Goal: Information Seeking & Learning: Learn about a topic

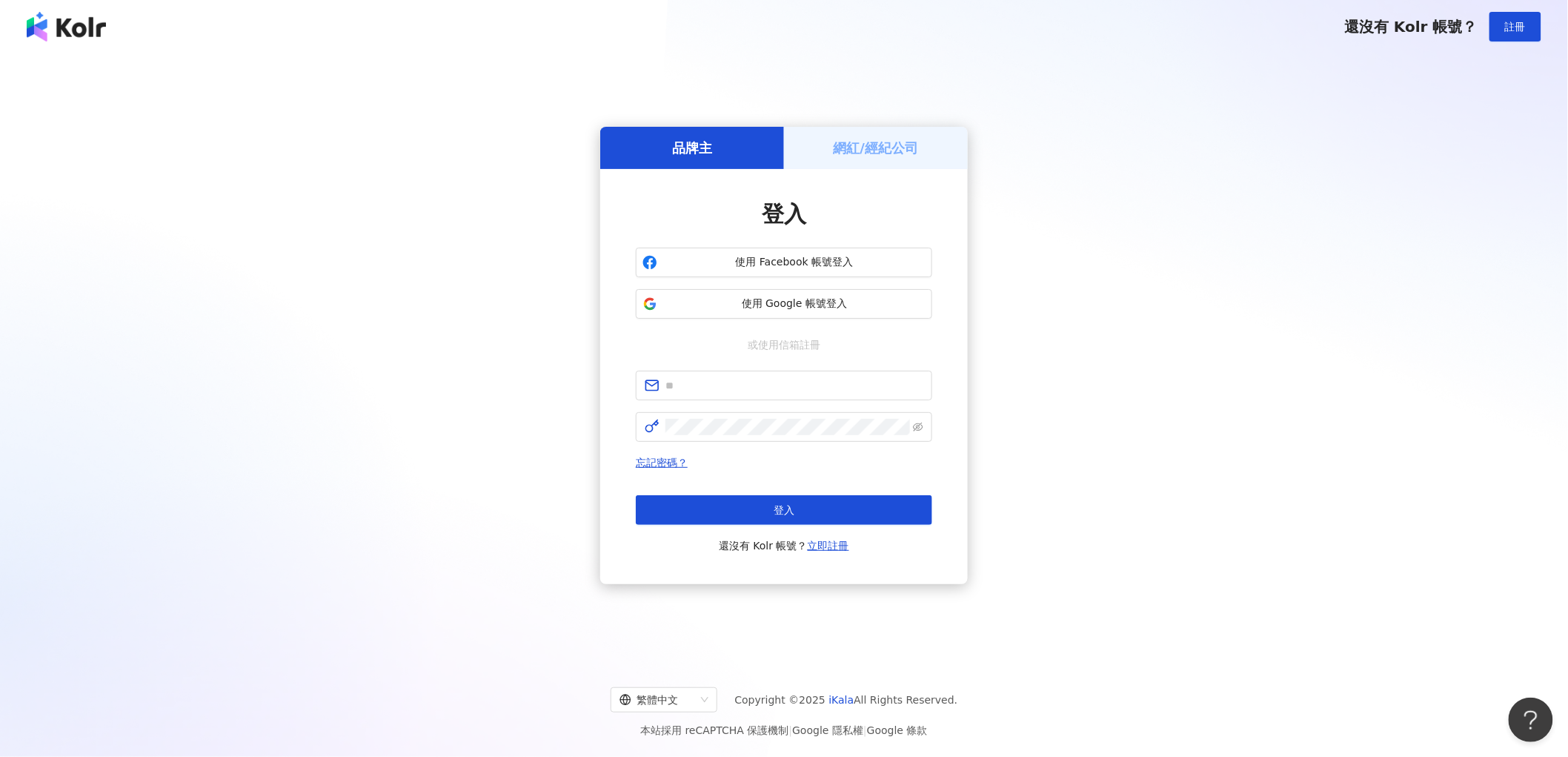
drag, startPoint x: 678, startPoint y: 417, endPoint x: 684, endPoint y: 410, distance: 9.2
click at [680, 416] on span at bounding box center [784, 426] width 296 height 30
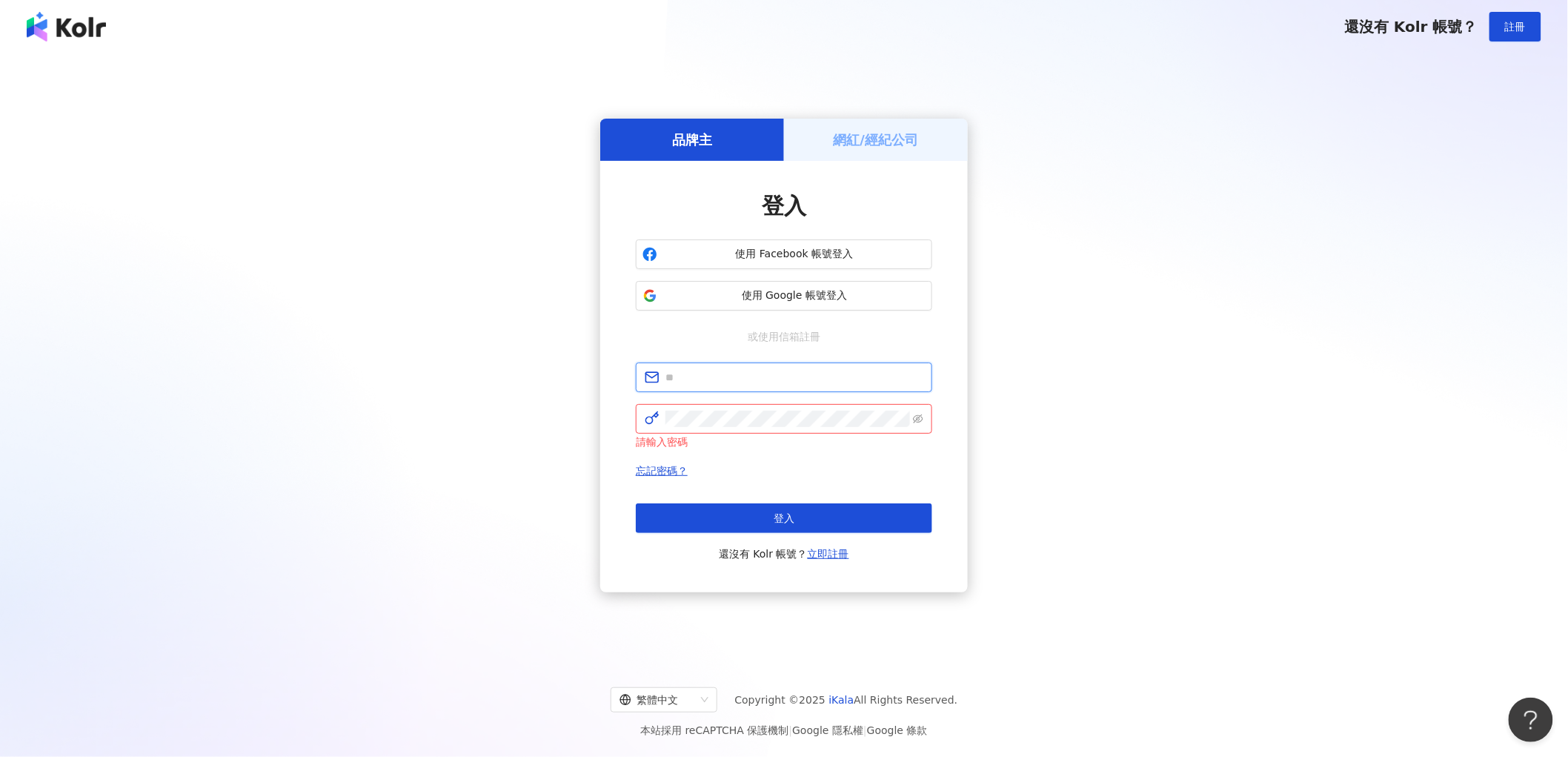
click at [689, 383] on input "text" at bounding box center [794, 377] width 258 height 16
paste input "**********"
type input "**********"
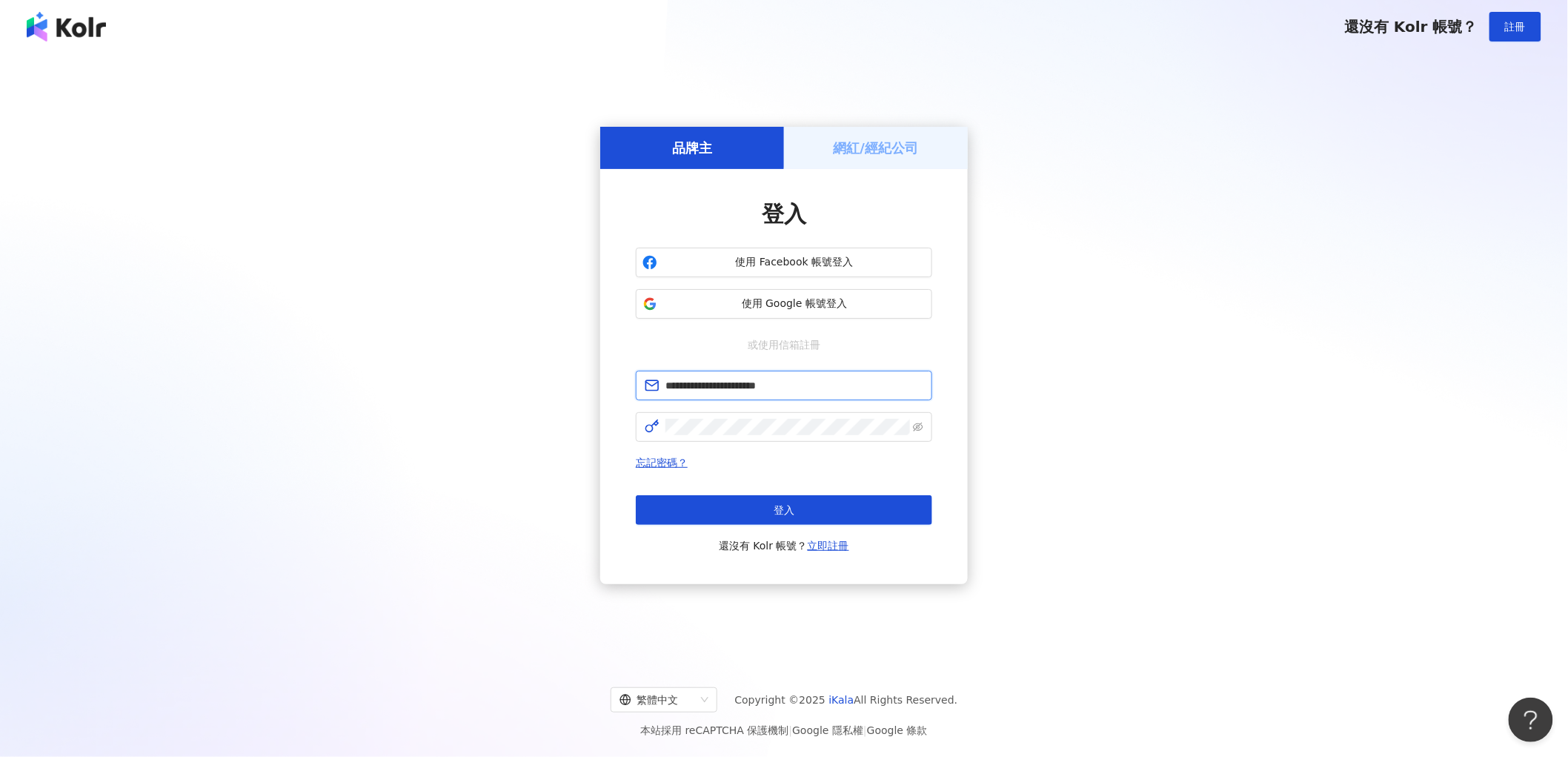
drag, startPoint x: 855, startPoint y: 375, endPoint x: 410, endPoint y: 315, distance: 449.0
click at [410, 315] on div "**********" at bounding box center [784, 355] width 1532 height 580
type input "**"
type input "**********"
click button "登入" at bounding box center [784, 510] width 296 height 30
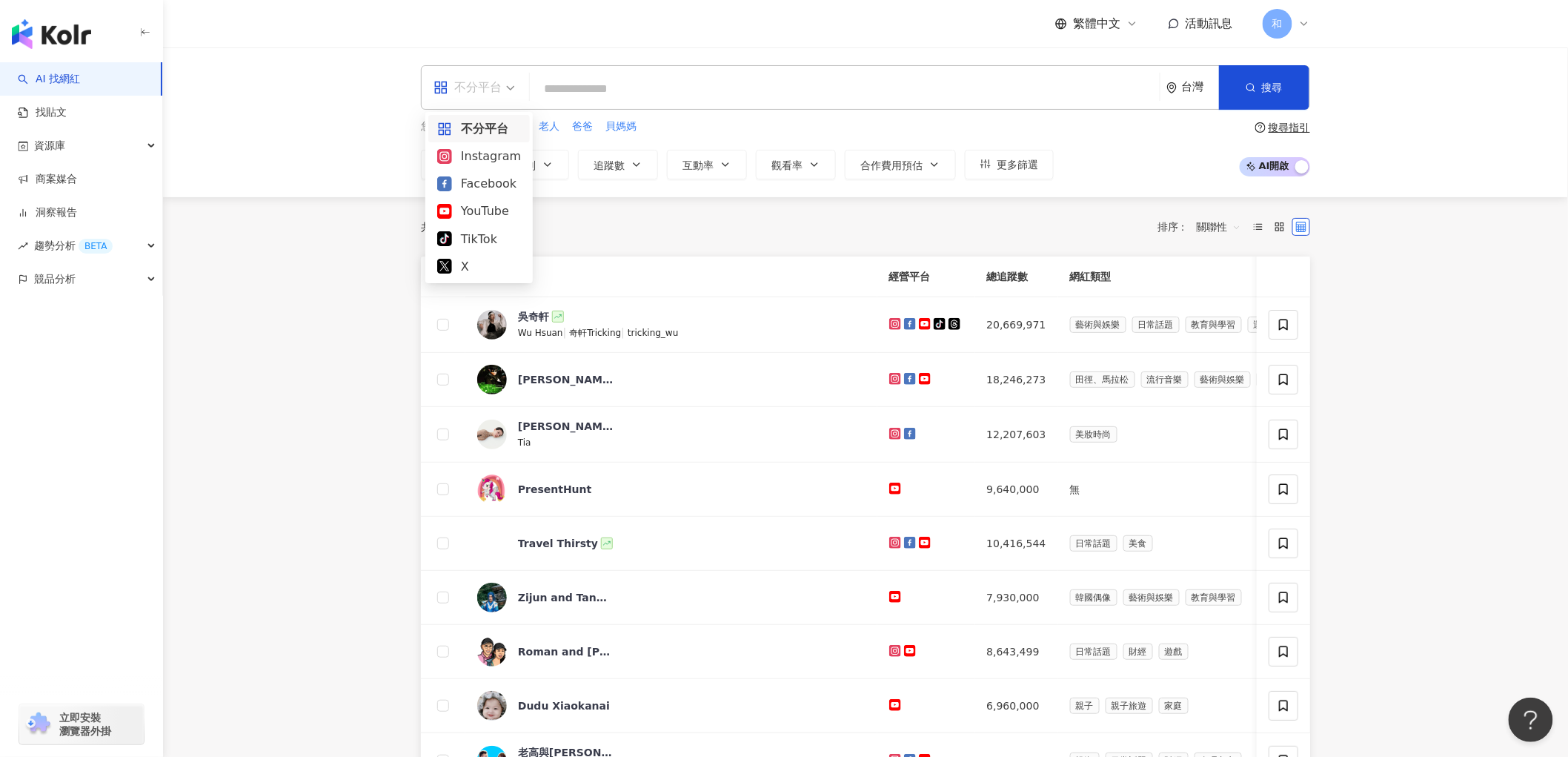
click at [508, 85] on span "不分平台" at bounding box center [474, 88] width 82 height 24
click at [489, 179] on div "Facebook" at bounding box center [479, 183] width 84 height 18
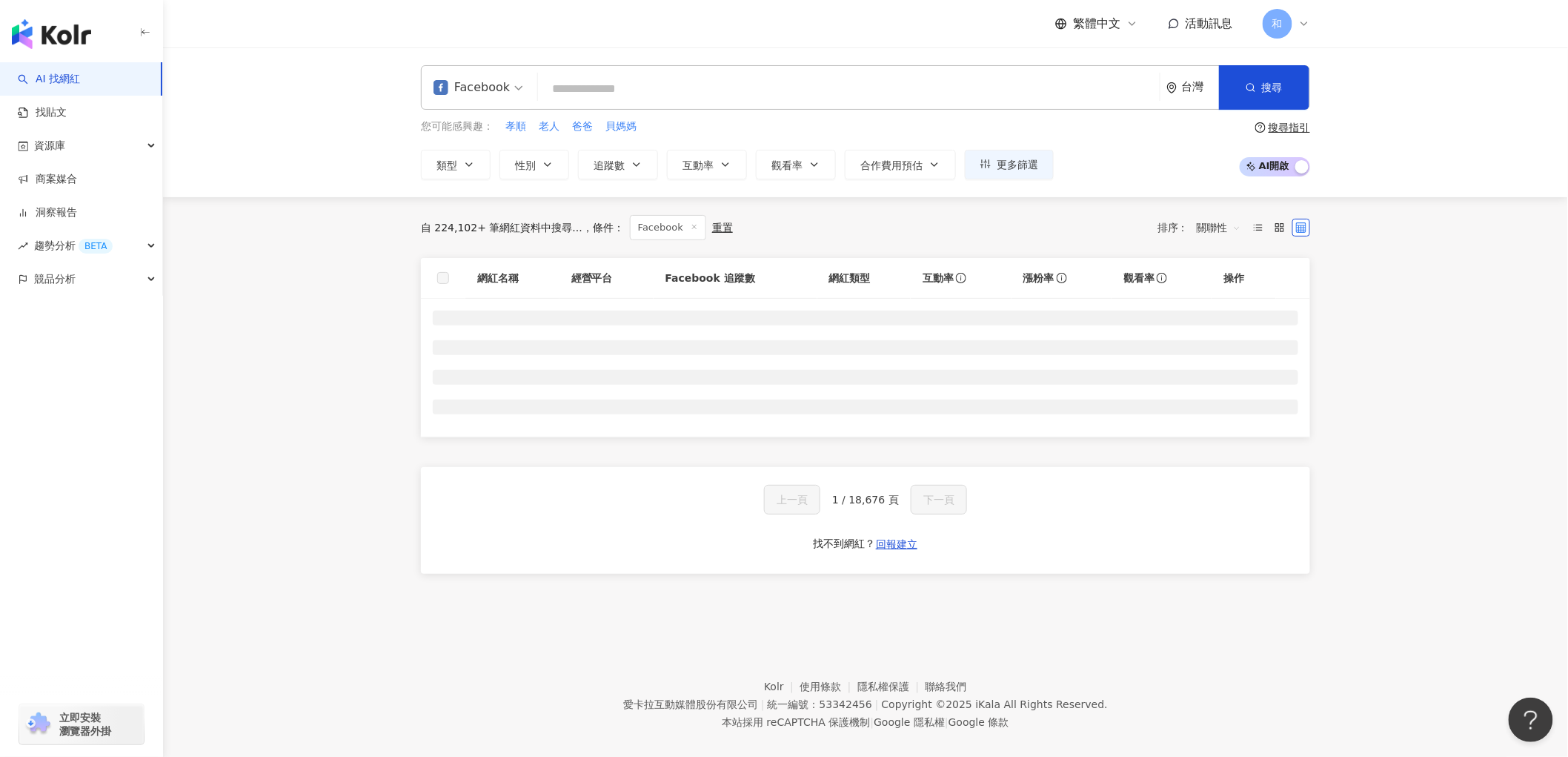
click at [615, 88] on input "search" at bounding box center [849, 88] width 610 height 28
type input "*"
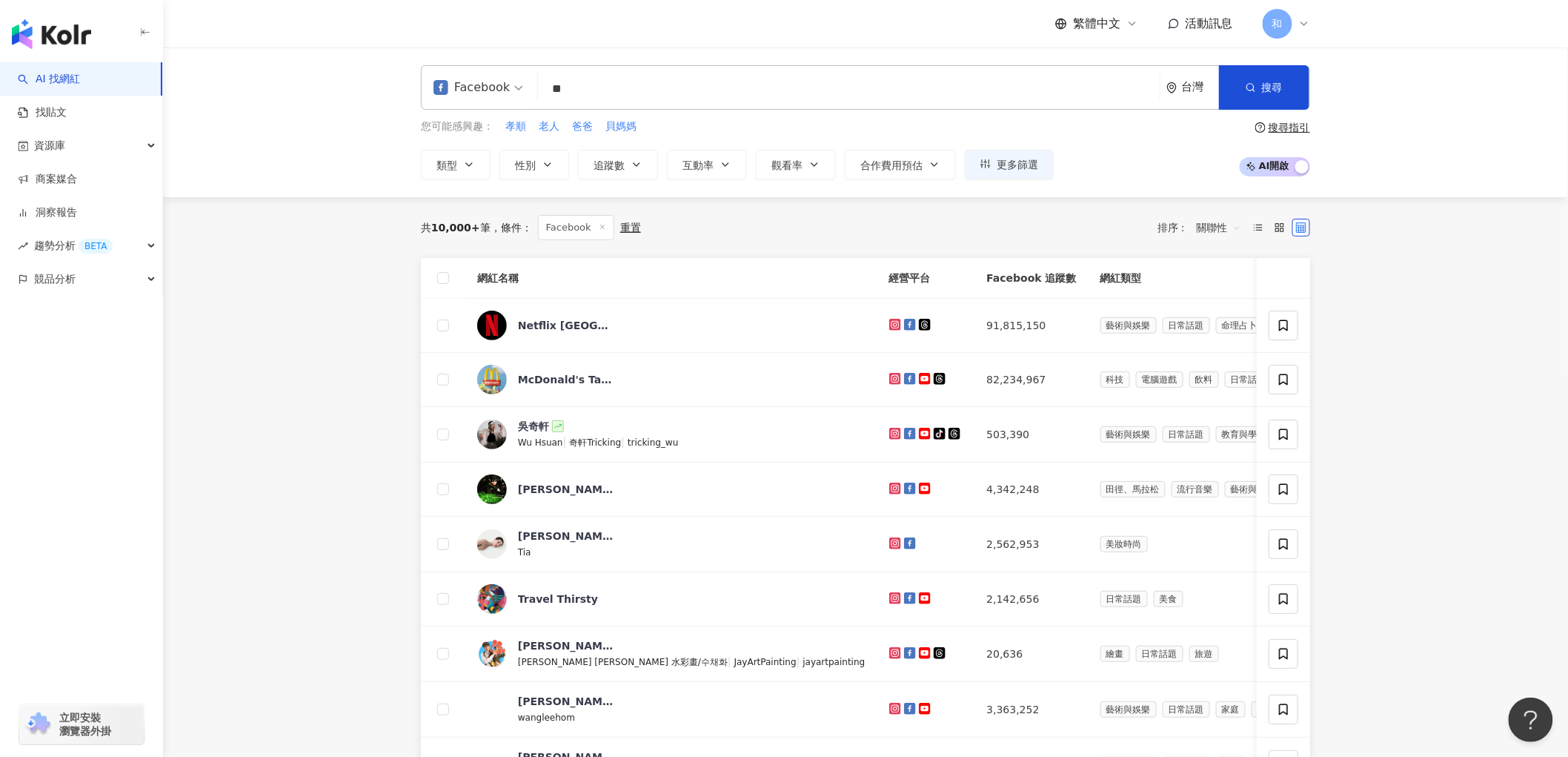
type input "*"
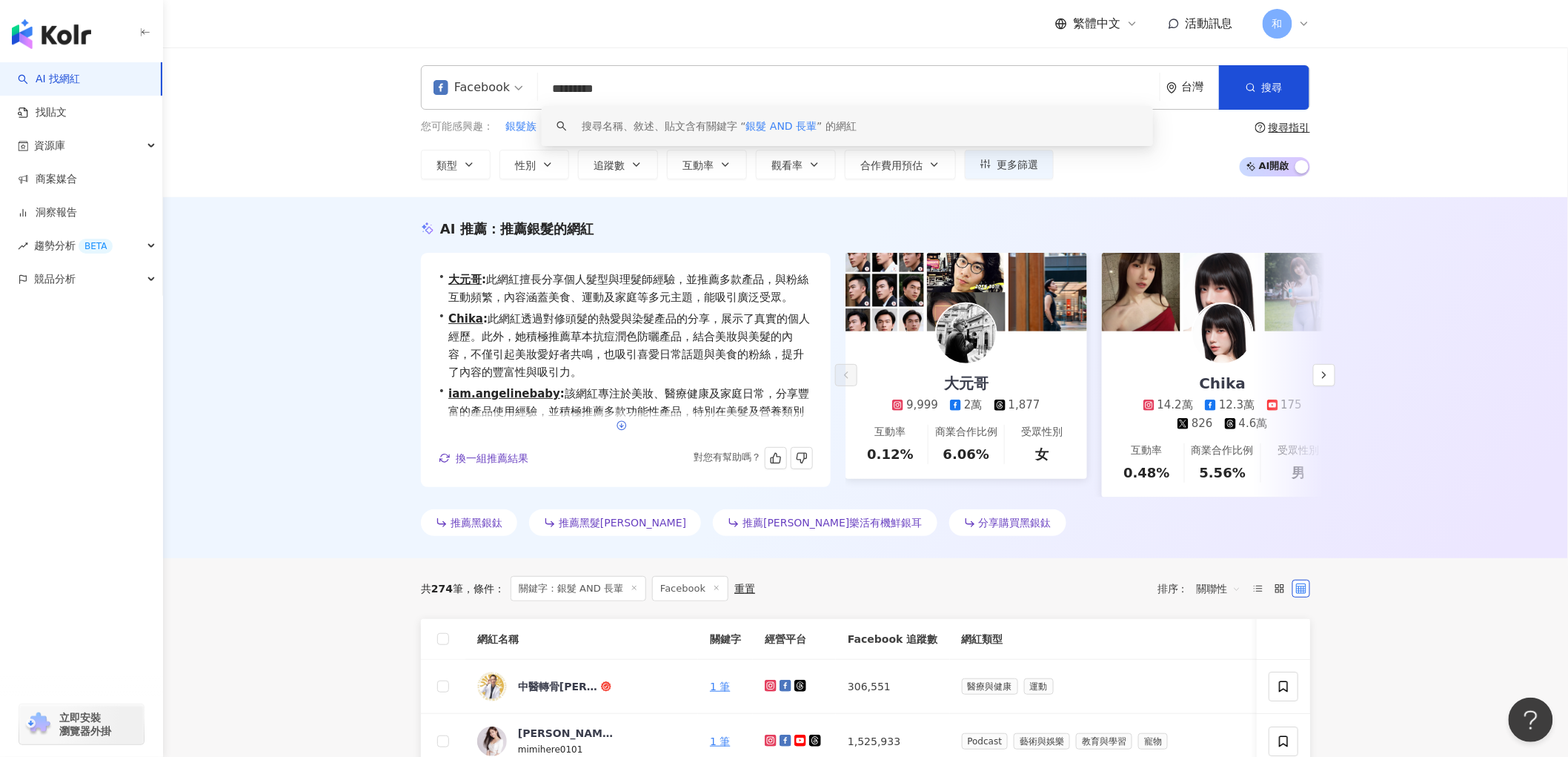
type input "*********"
click at [621, 431] on icon "button" at bounding box center [621, 425] width 11 height 11
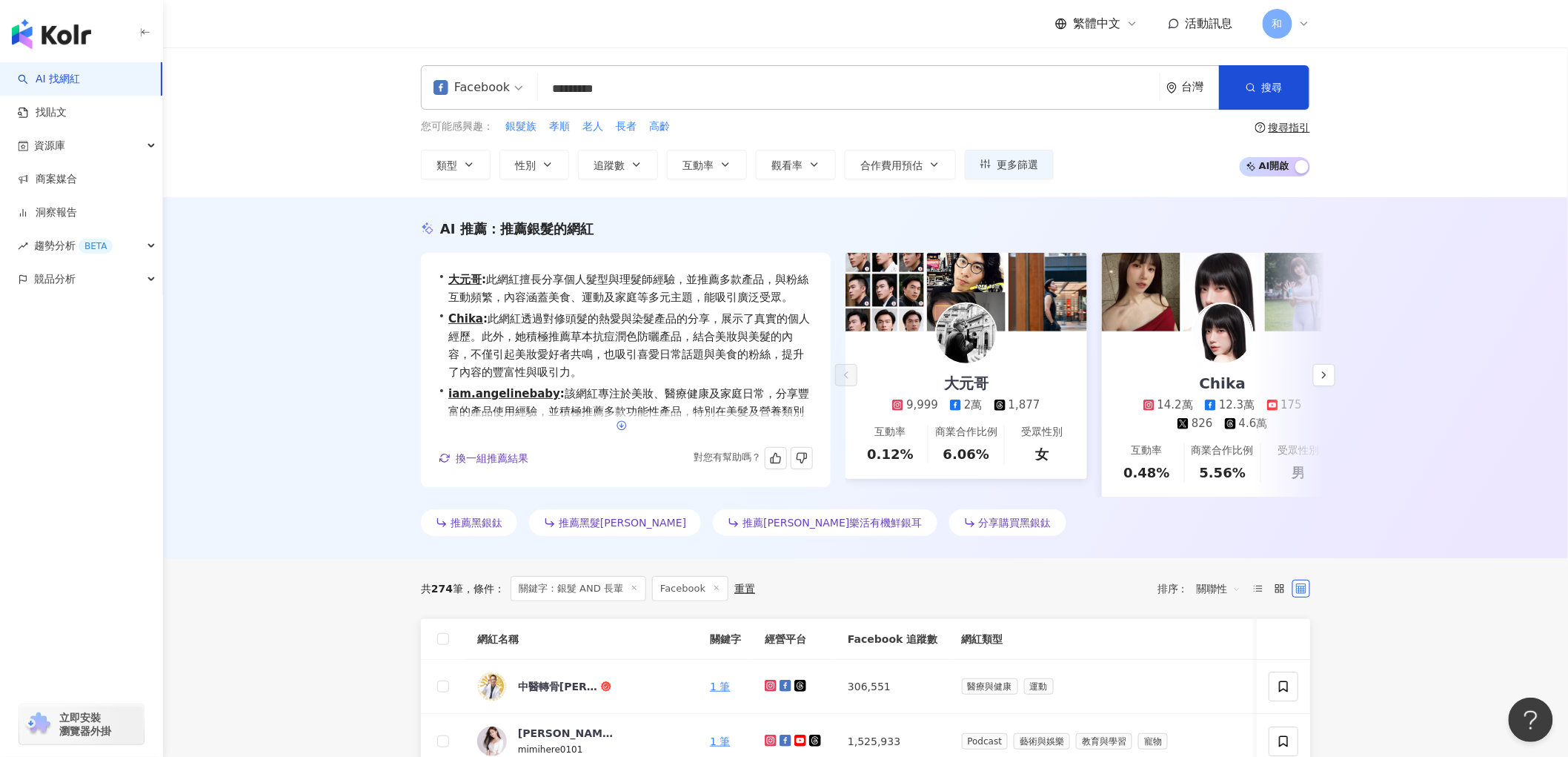
scroll to position [71, 0]
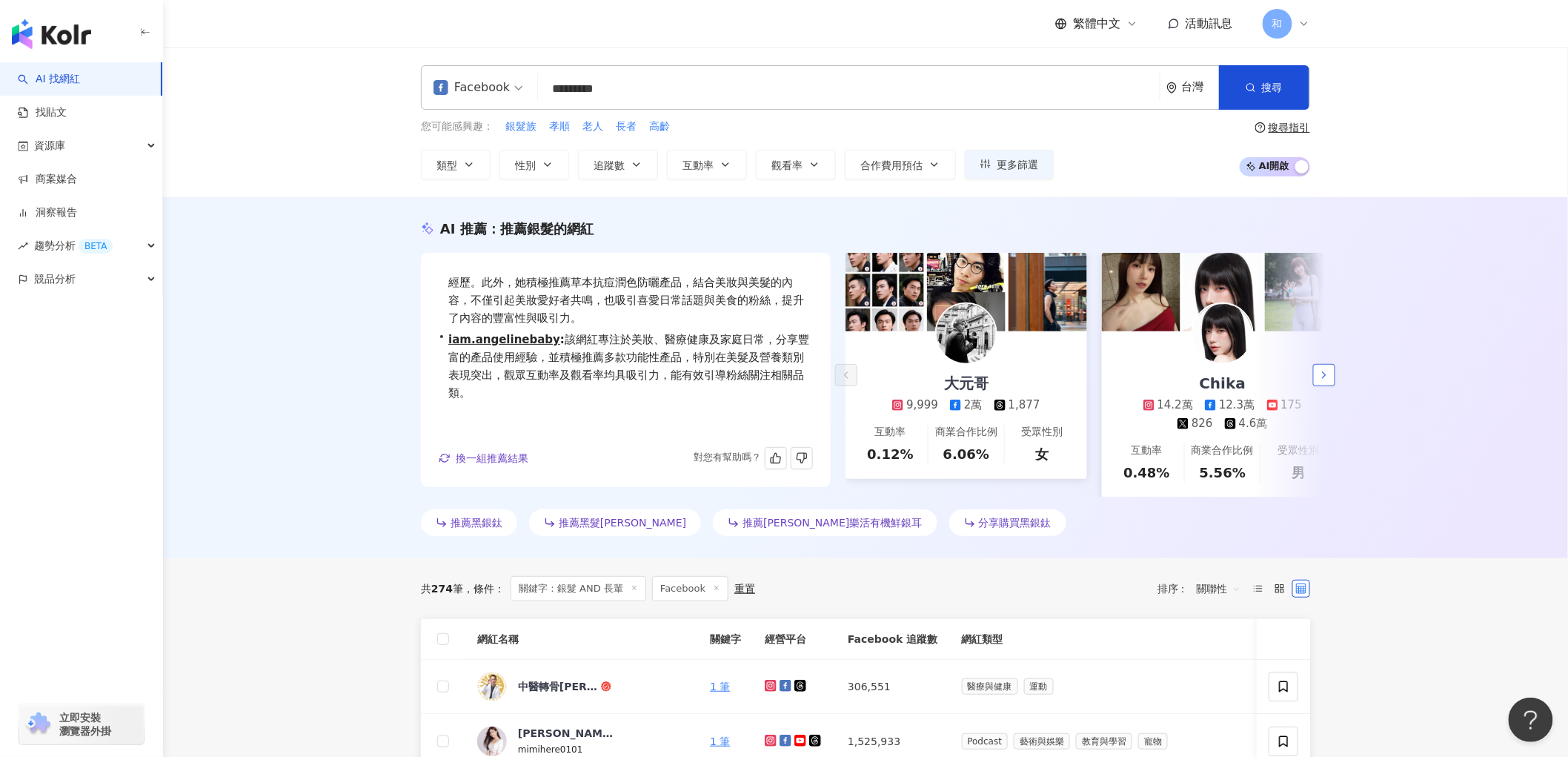
click at [1322, 381] on icon "button" at bounding box center [1324, 375] width 12 height 12
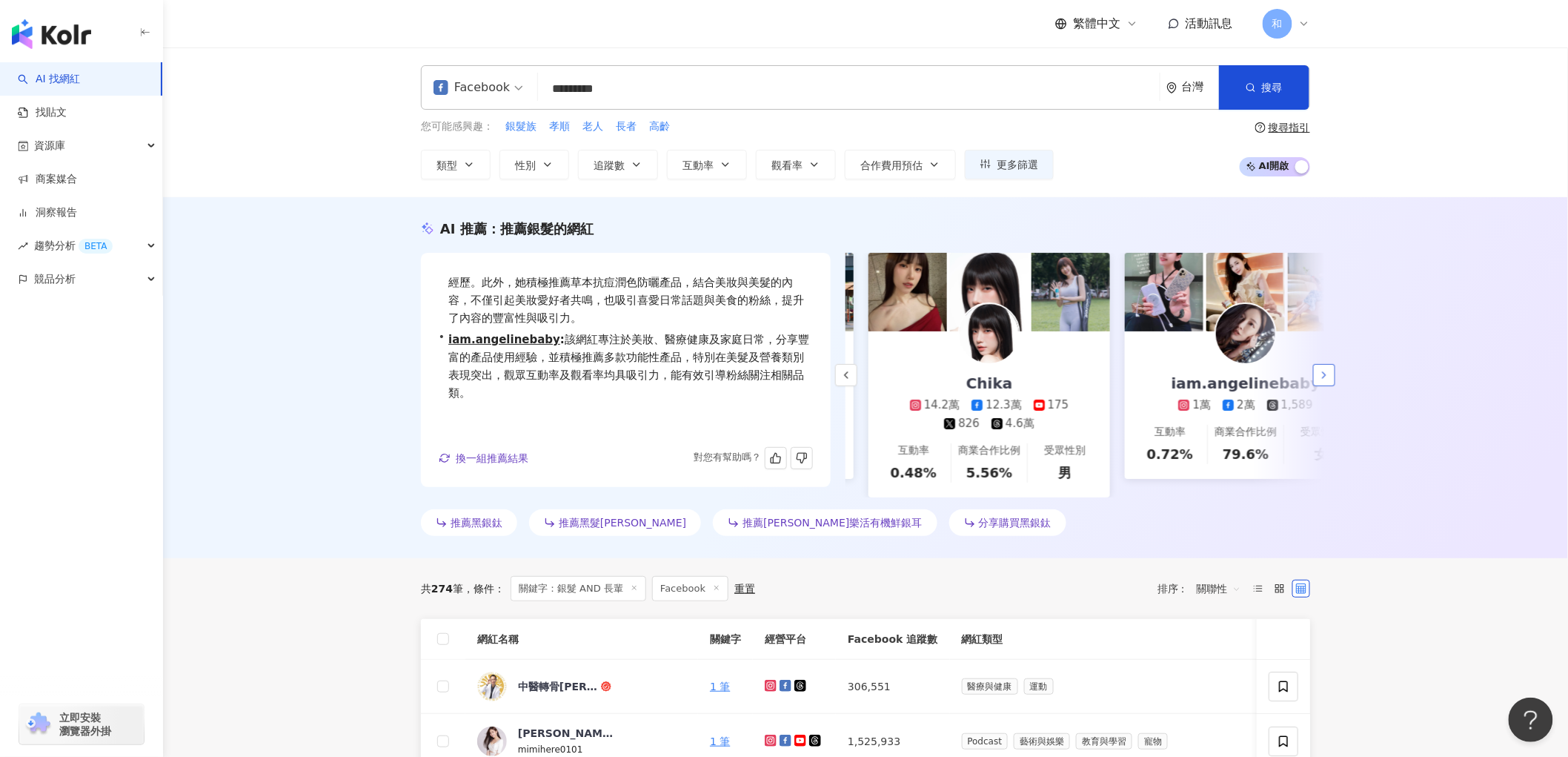
scroll to position [0, 256]
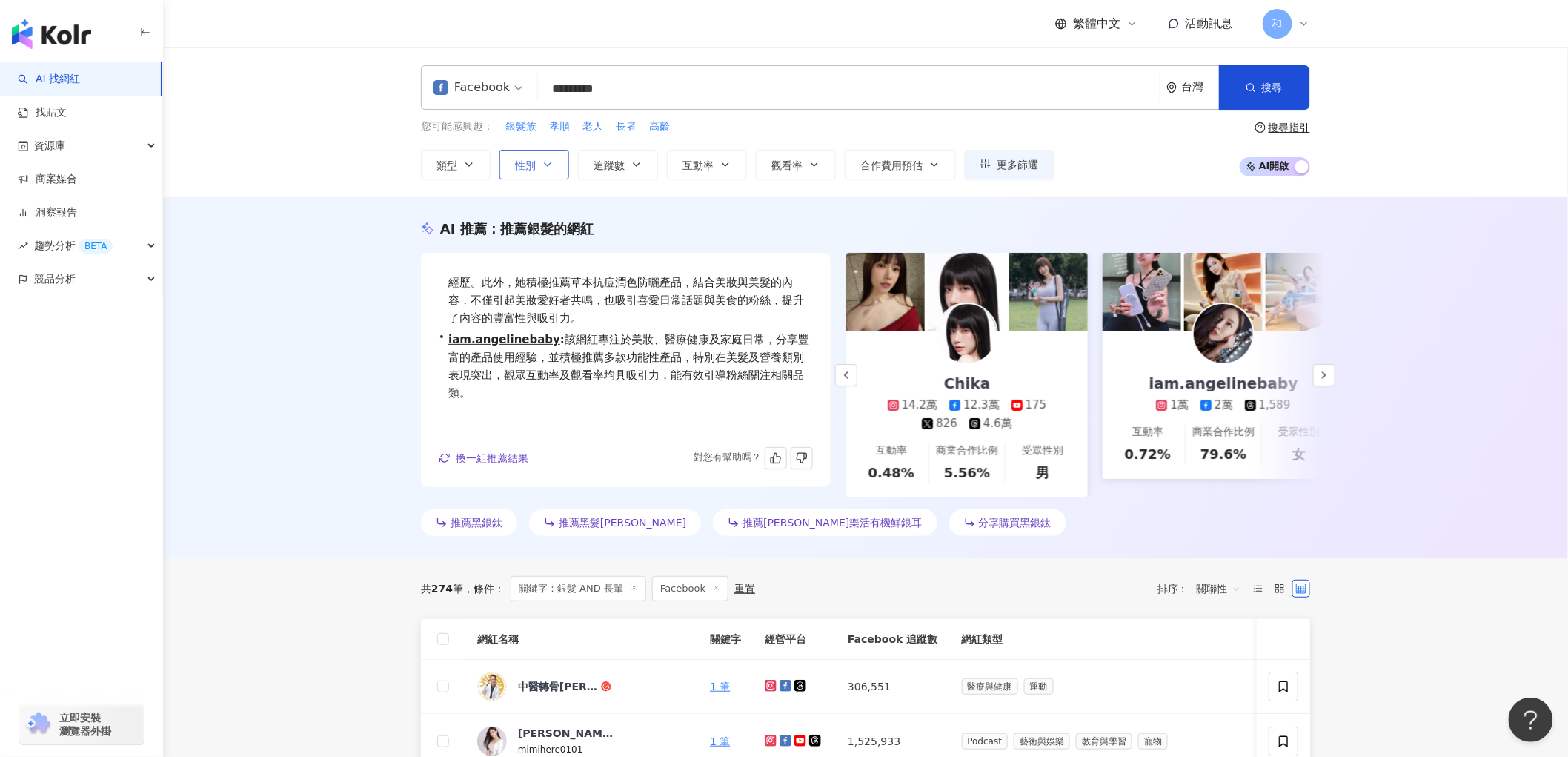
click at [521, 160] on span "性別" at bounding box center [526, 165] width 21 height 12
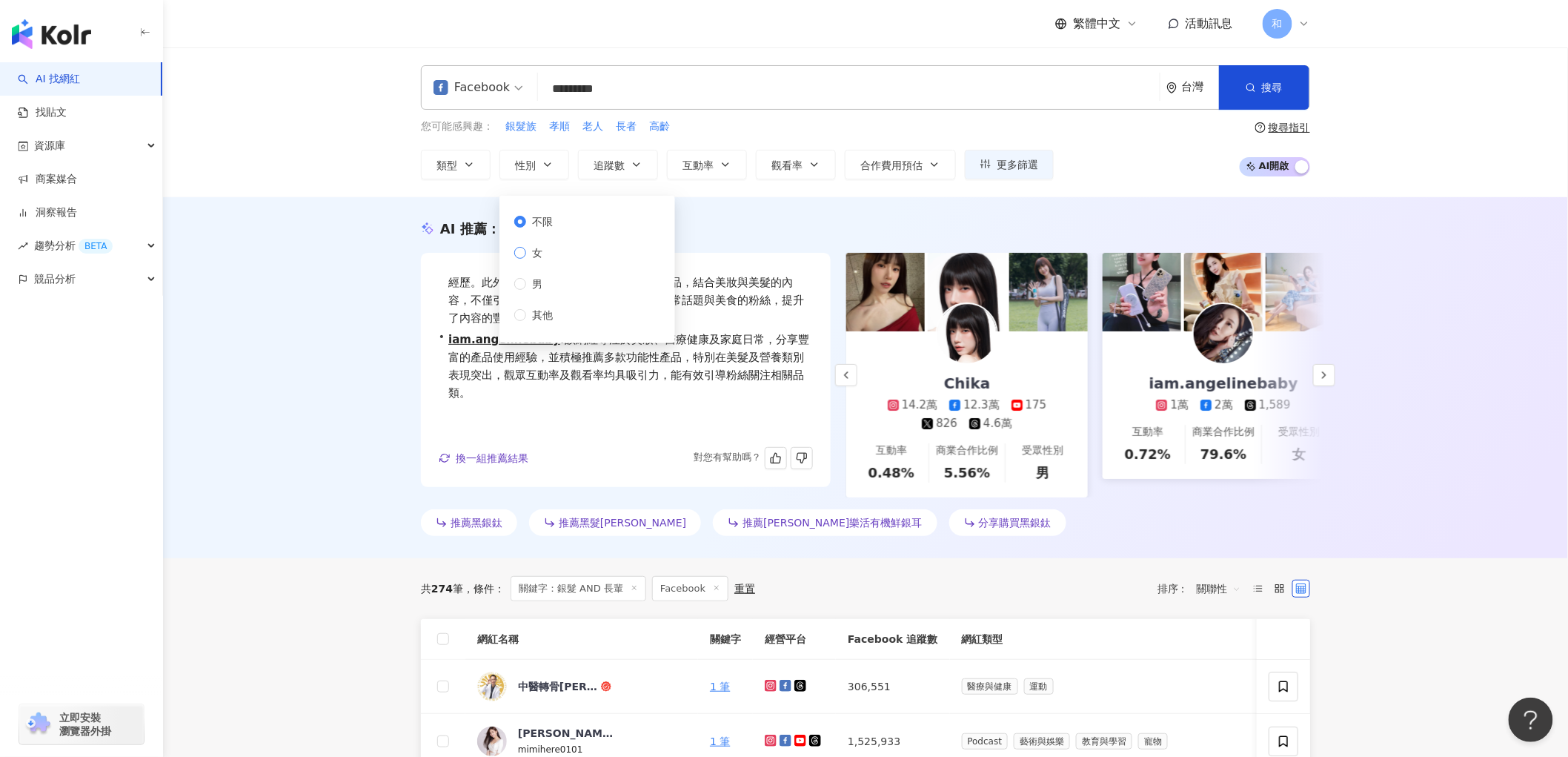
click at [541, 254] on span "女" at bounding box center [536, 252] width 22 height 16
click at [605, 169] on span "追蹤數" at bounding box center [609, 165] width 31 height 12
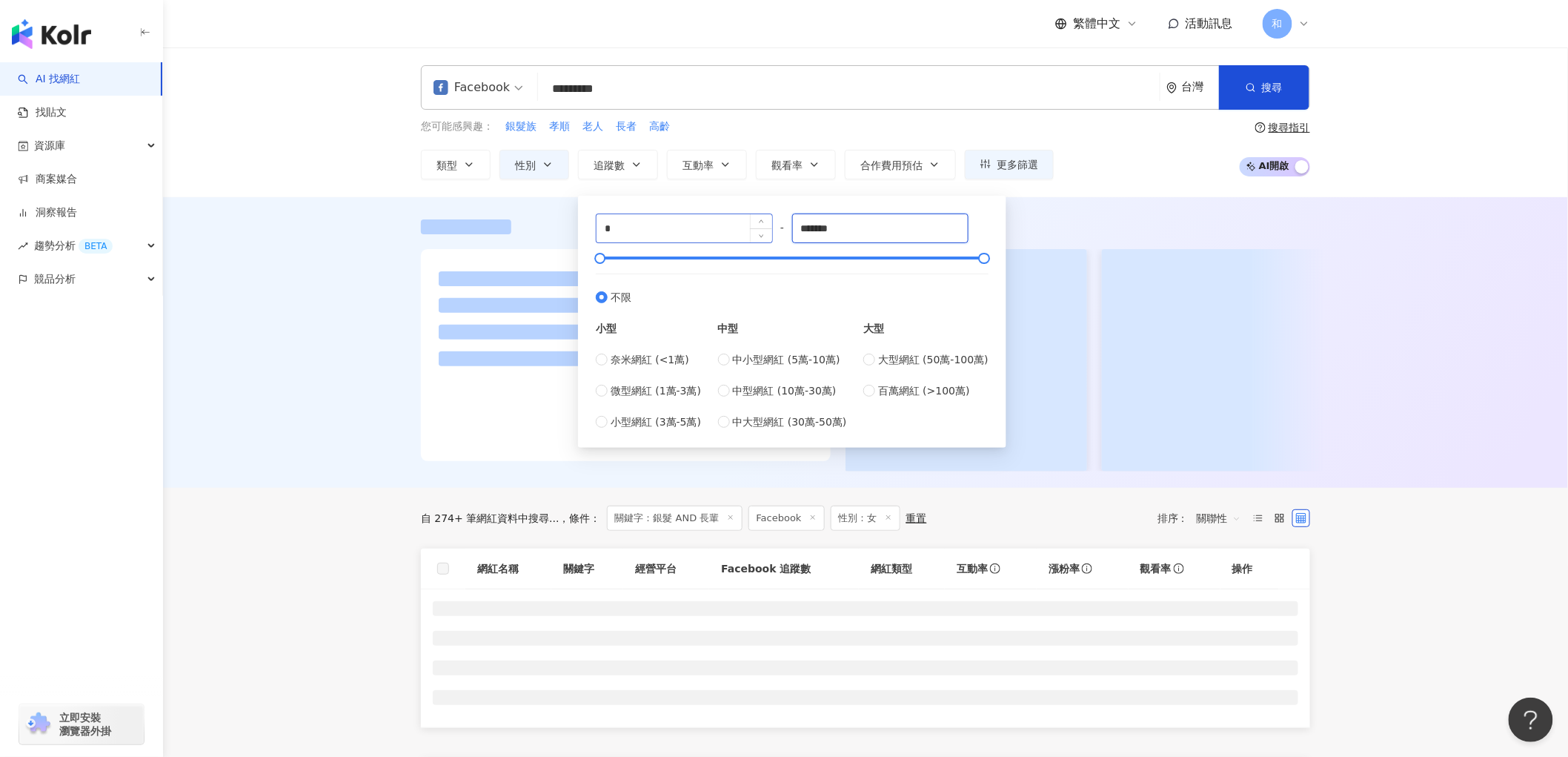
drag, startPoint x: 860, startPoint y: 227, endPoint x: 691, endPoint y: 213, distance: 169.6
click at [703, 221] on div "* - ******* 不限 小型 奈米網紅 (<1萬) 微型網紅 (1萬-3萬) 小型網紅 (3萬-5萬) 中型 中小型網紅 (5萬-10萬) 中型網紅 (…" at bounding box center [792, 321] width 392 height 216
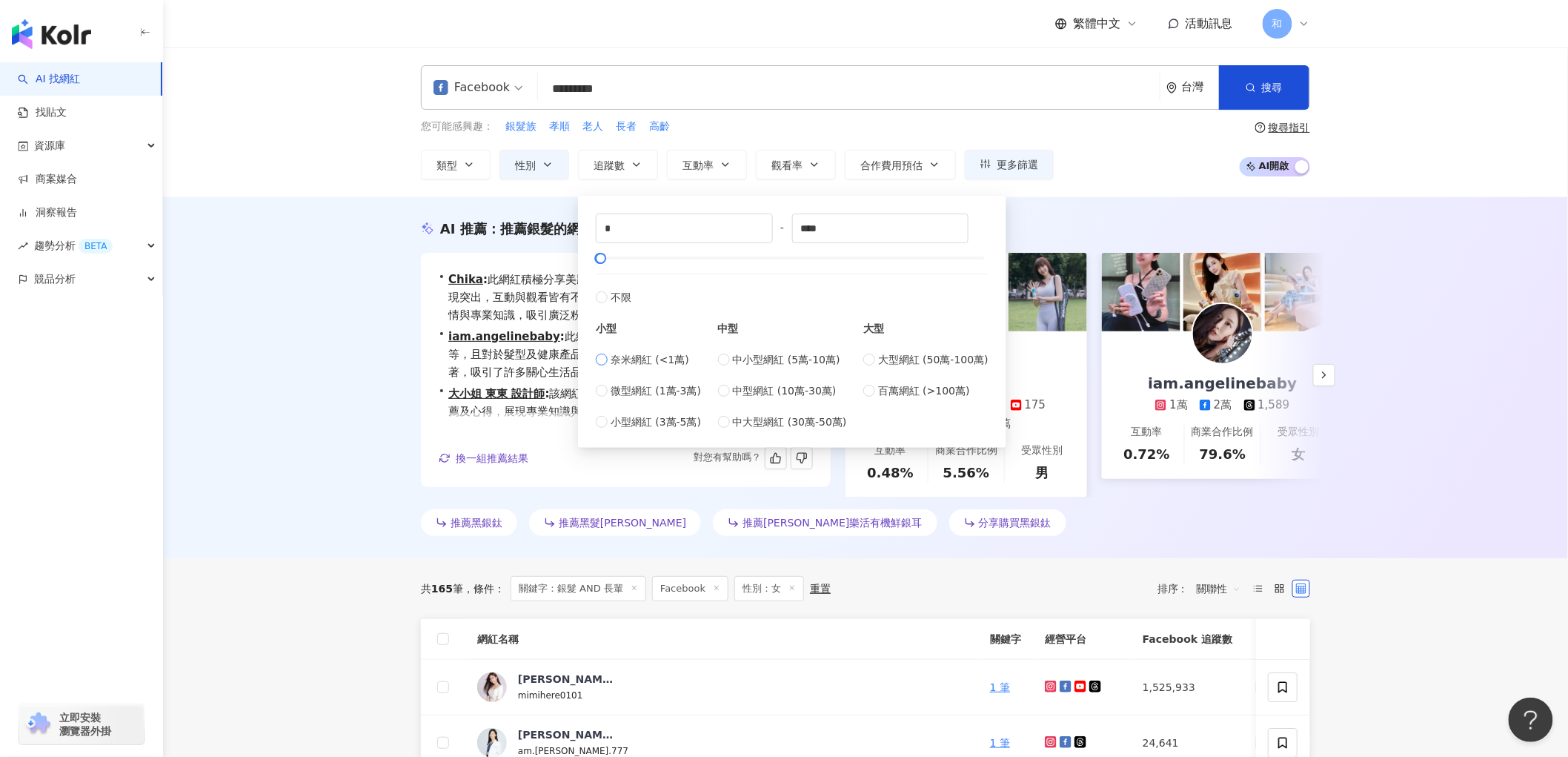
click at [665, 357] on span "奈米網紅 (<1萬)" at bounding box center [650, 359] width 79 height 16
type input "****"
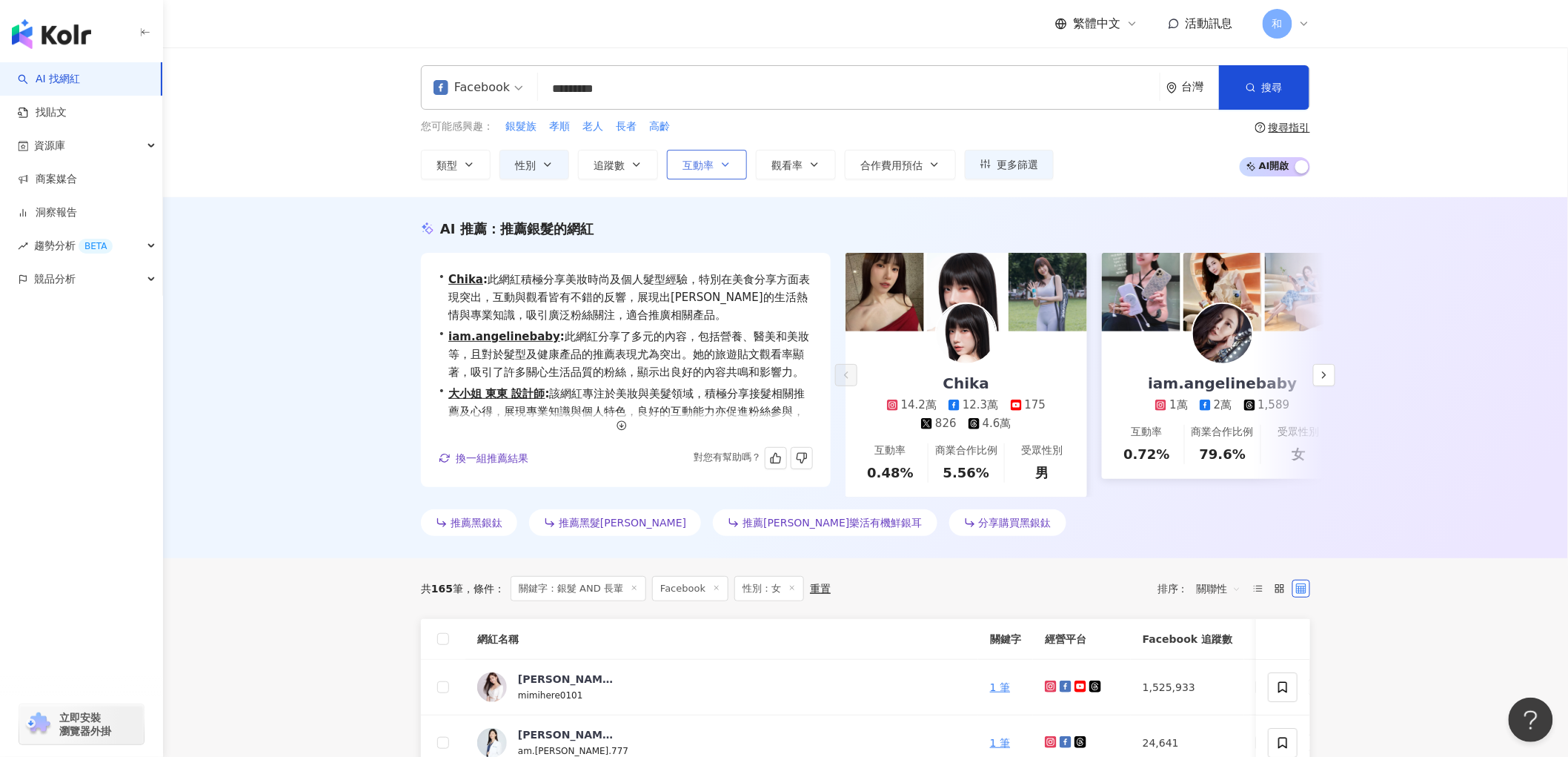
click at [713, 156] on button "互動率" at bounding box center [707, 164] width 80 height 30
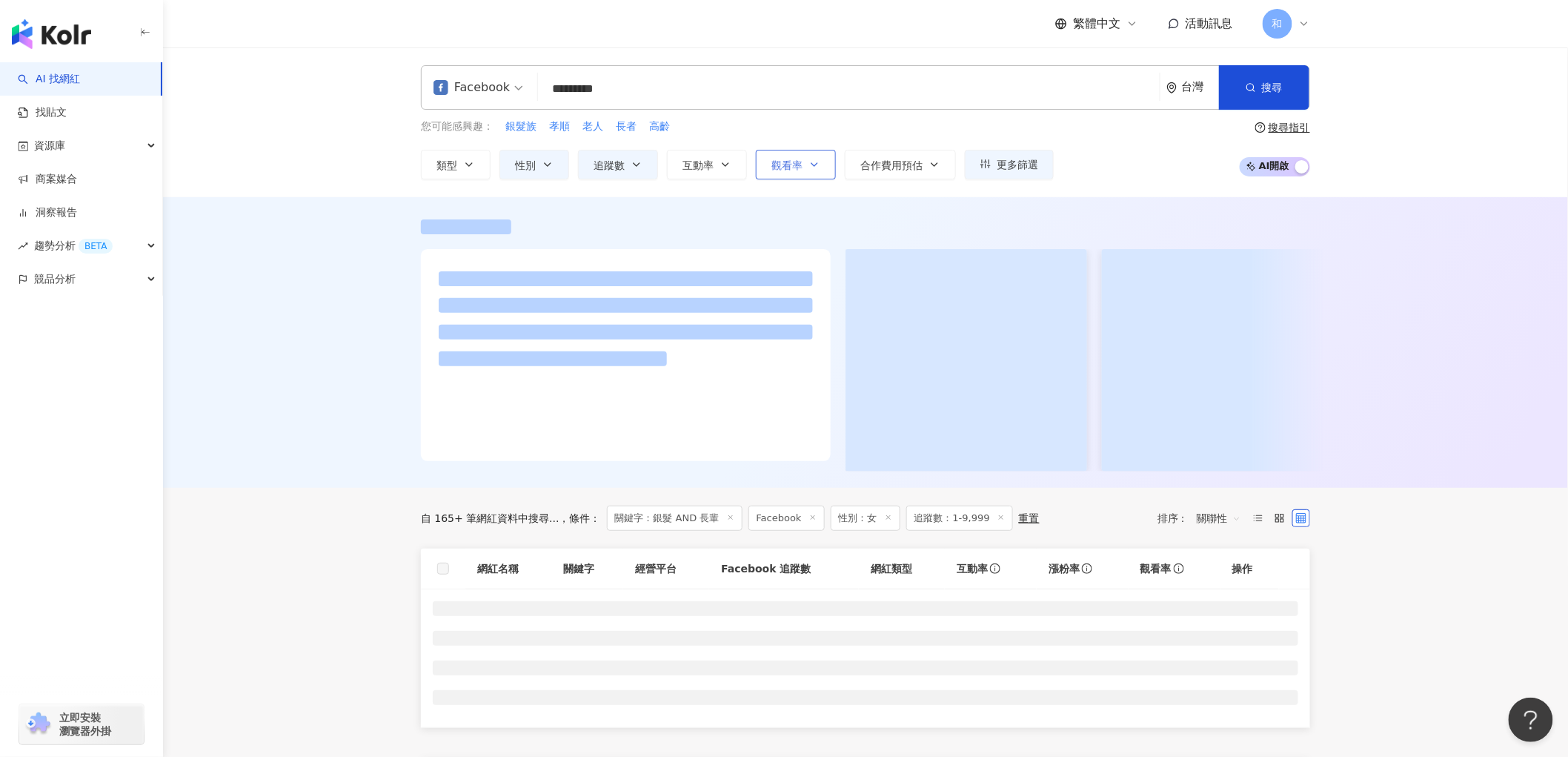
click at [789, 160] on span "觀看率" at bounding box center [786, 165] width 31 height 12
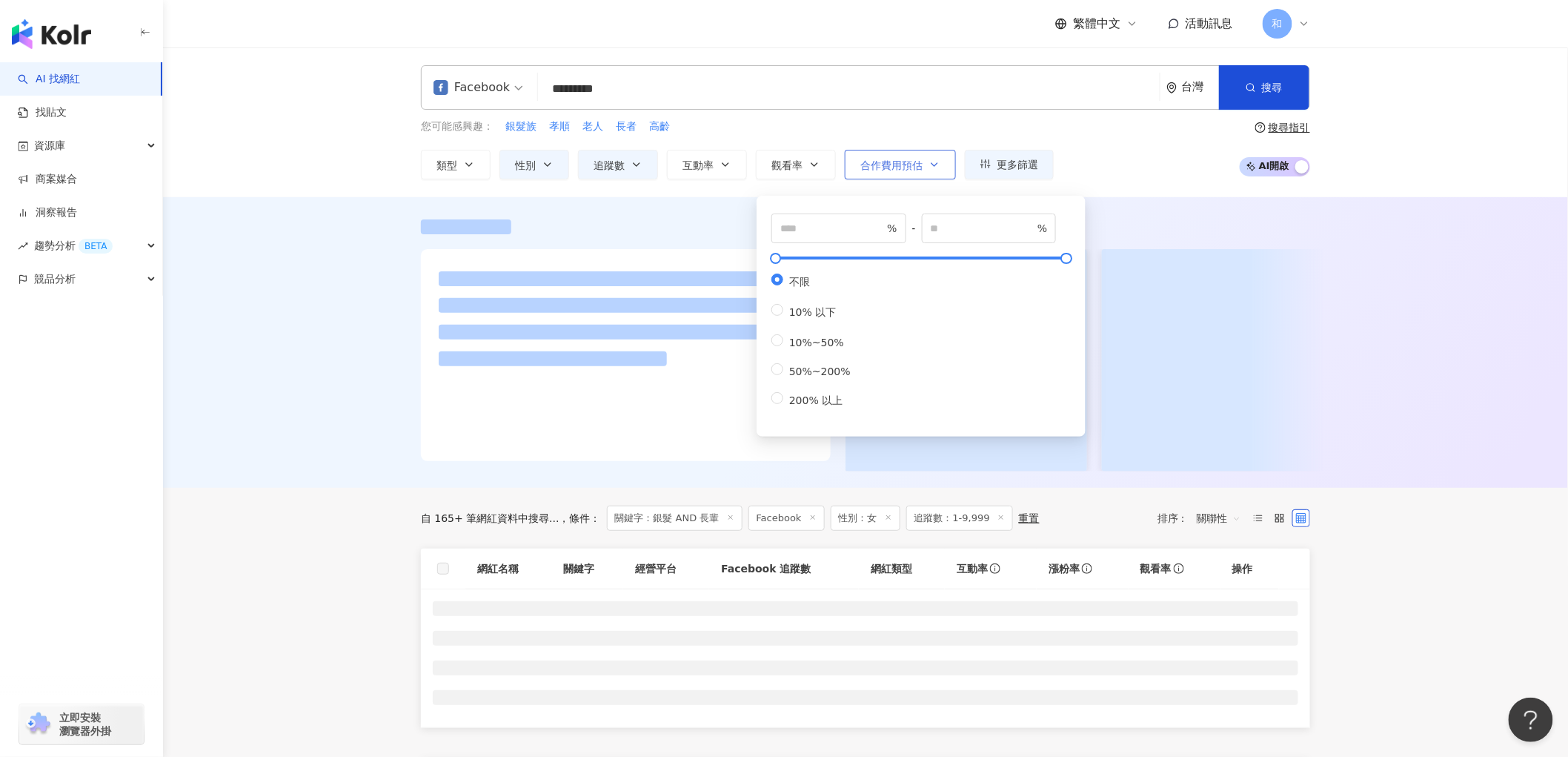
click at [908, 160] on span "合作費用預估" at bounding box center [891, 165] width 62 height 12
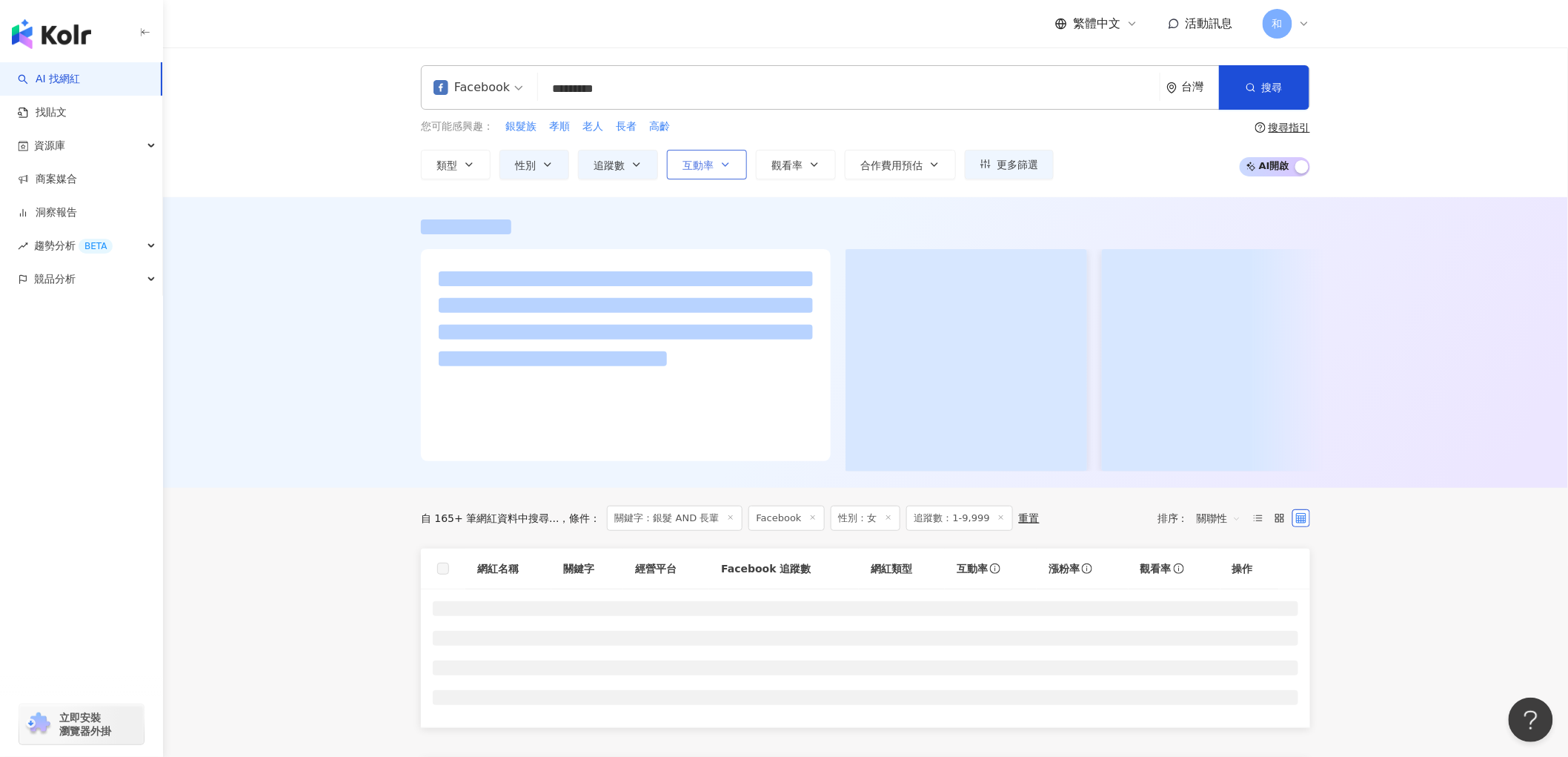
click at [687, 166] on span "互動率" at bounding box center [698, 165] width 31 height 12
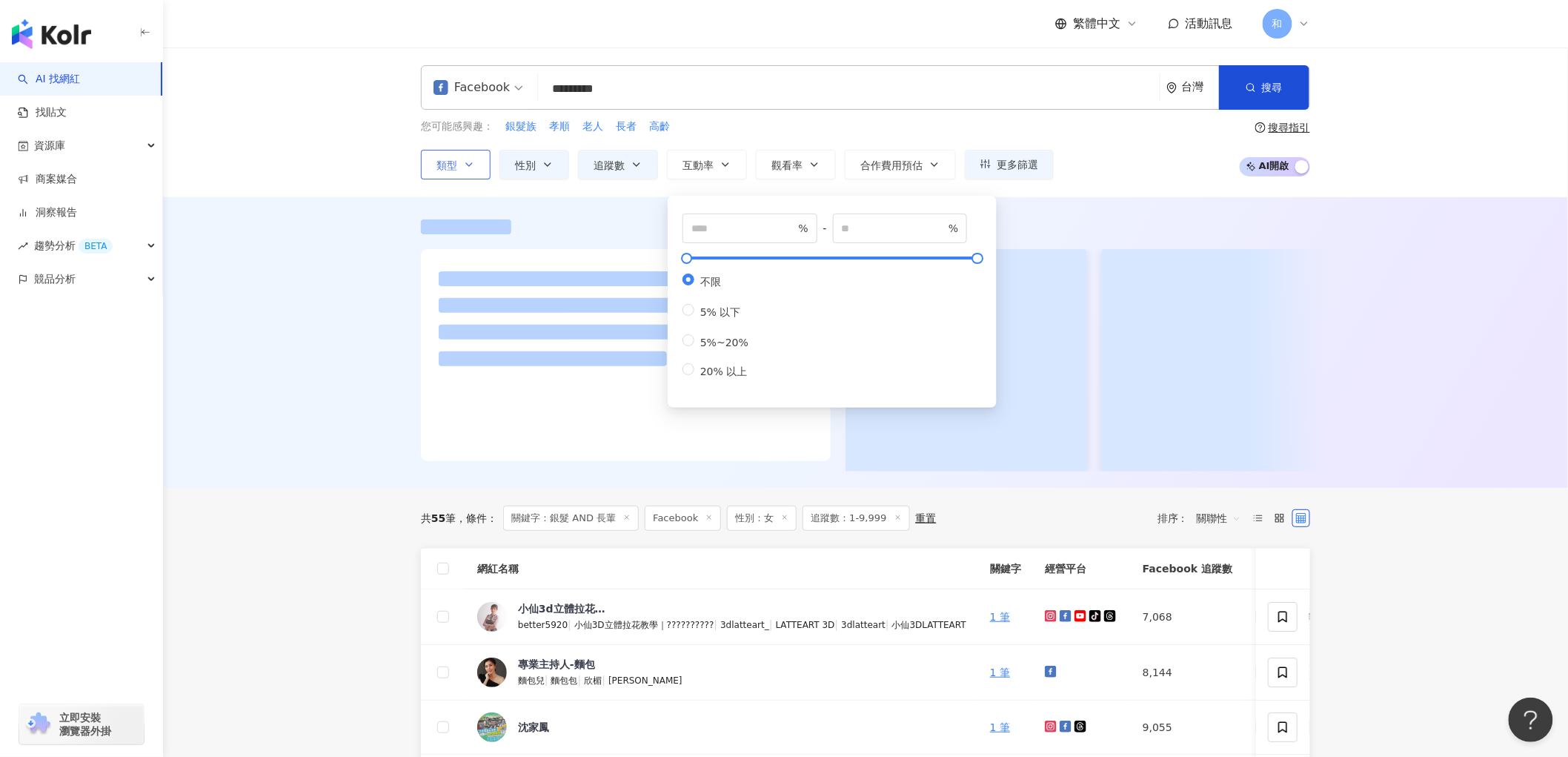
click at [456, 164] on span "類型" at bounding box center [447, 165] width 21 height 12
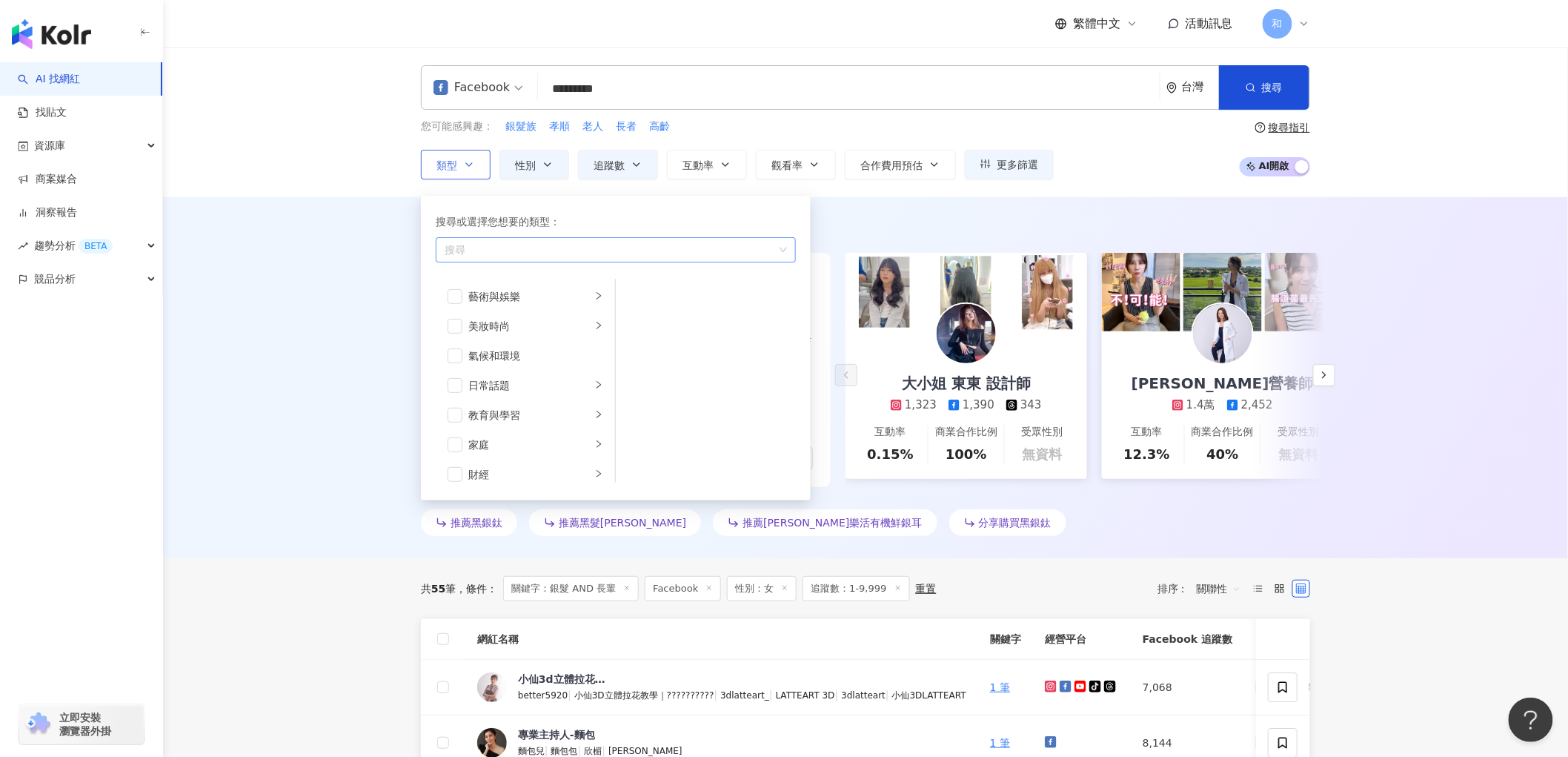
click at [502, 253] on div "button" at bounding box center [608, 250] width 338 height 12
type input "*"
click at [249, 240] on div "AI 推薦 ： 推薦銀髮的網紅 • 大小姐 東東 設計師 : 這位網紅專注於美妝時尚及美髮領域，經常分享接髮相關的個人心得與活動資訊，展現專業的服務推薦，能有…" at bounding box center [865, 377] width 1405 height 361
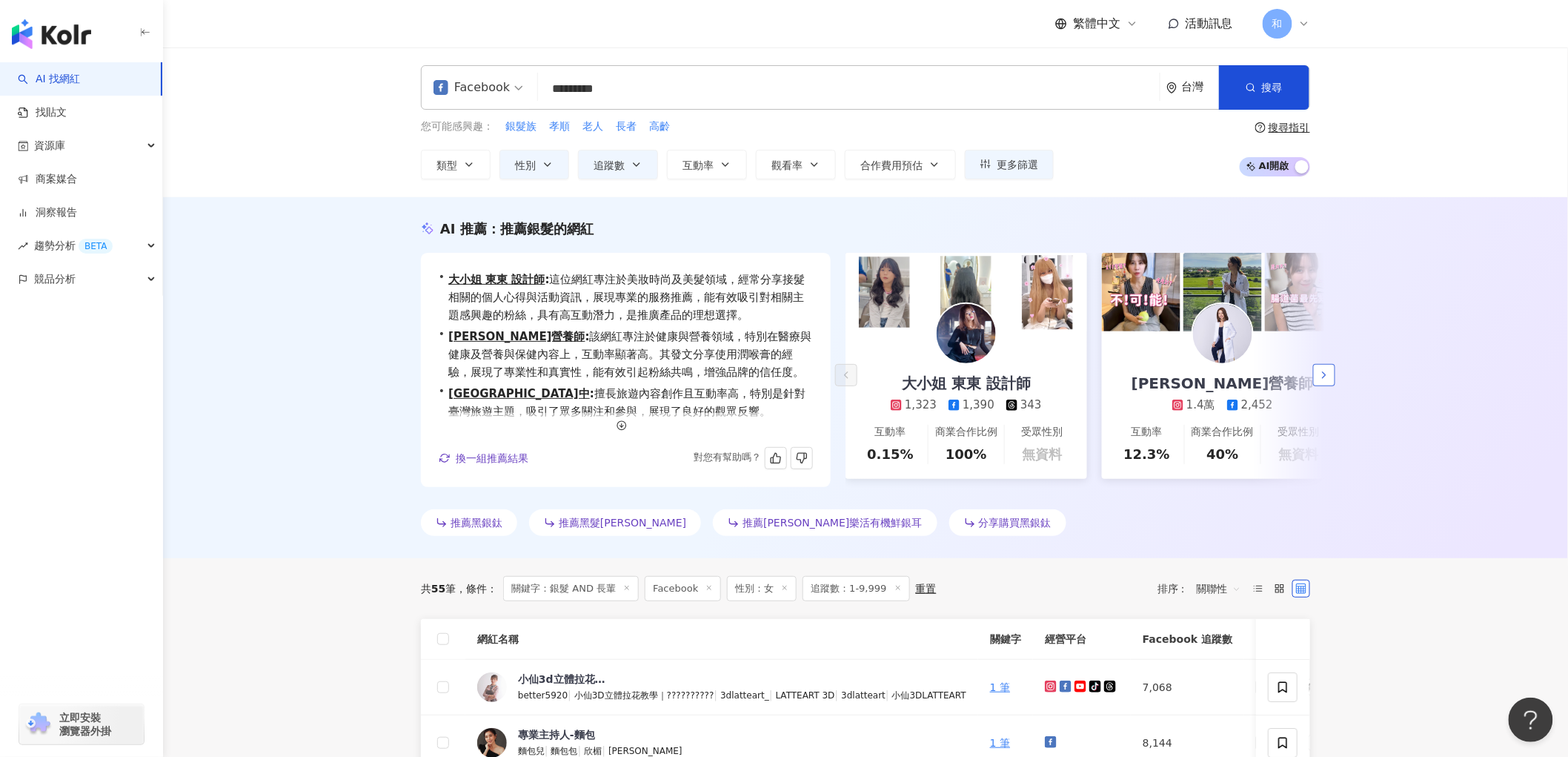
click at [1321, 369] on icon "button" at bounding box center [1324, 375] width 12 height 12
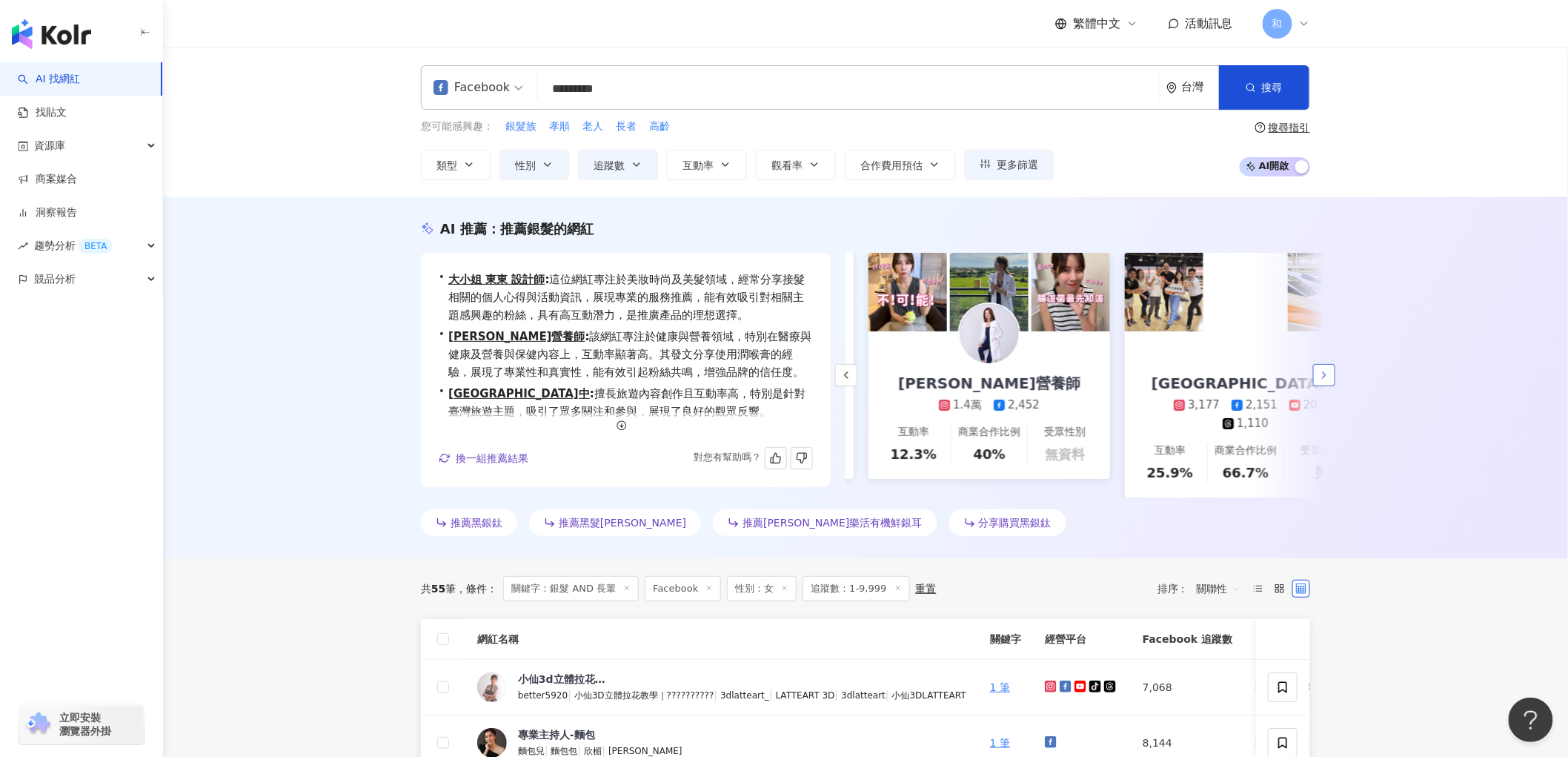
scroll to position [0, 256]
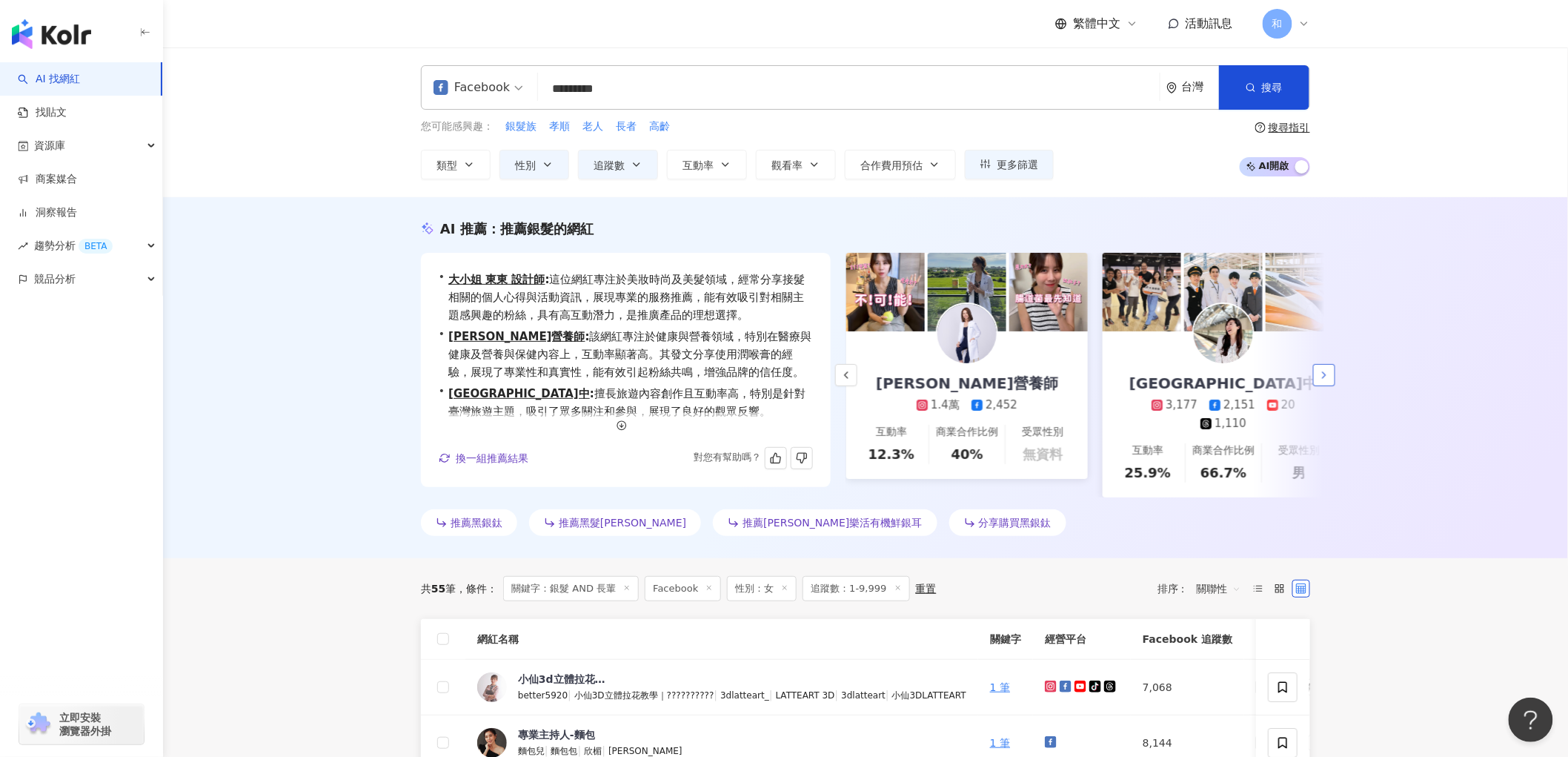
click at [1325, 373] on icon "button" at bounding box center [1324, 375] width 12 height 12
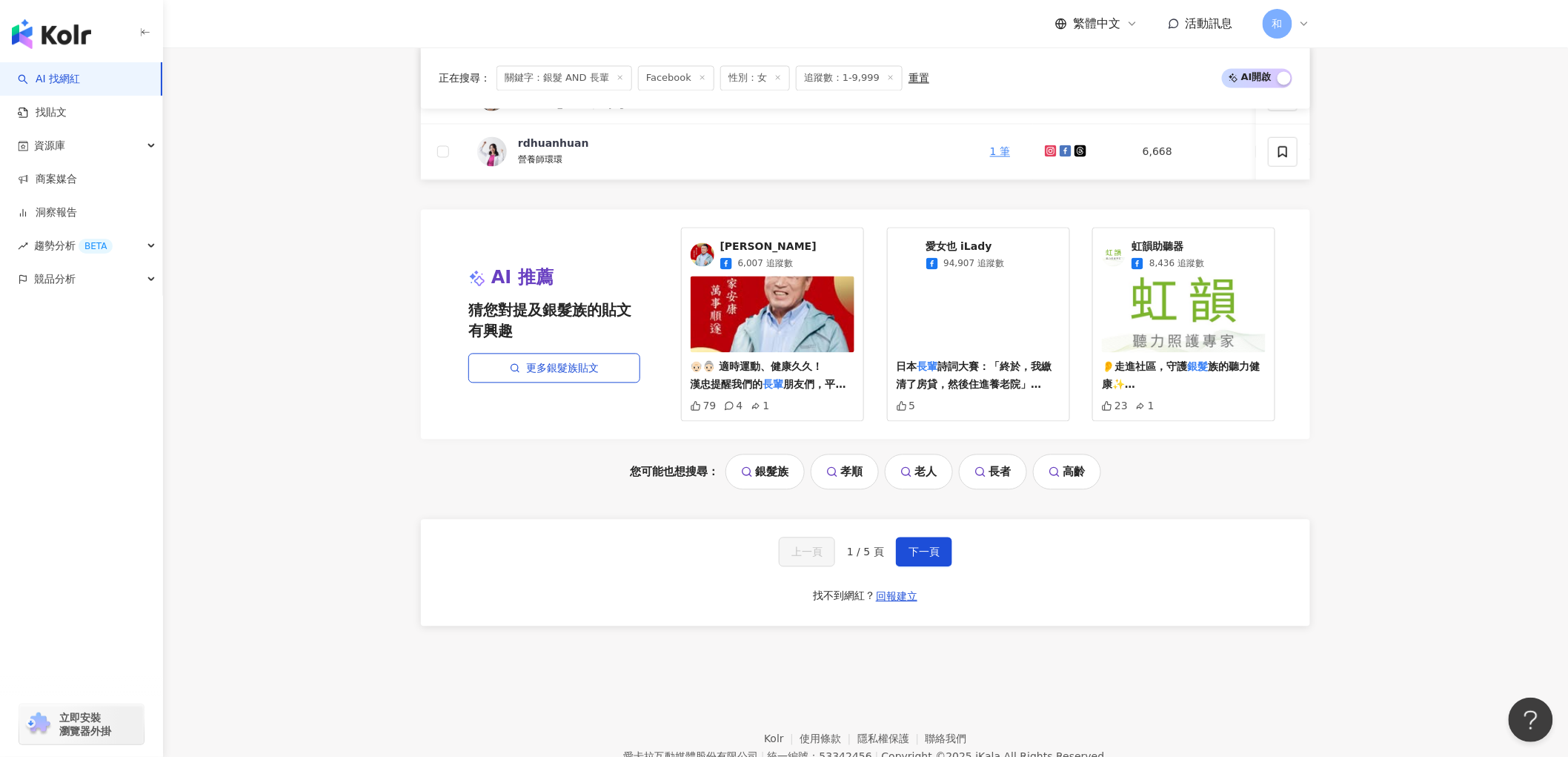
scroll to position [1217, 0]
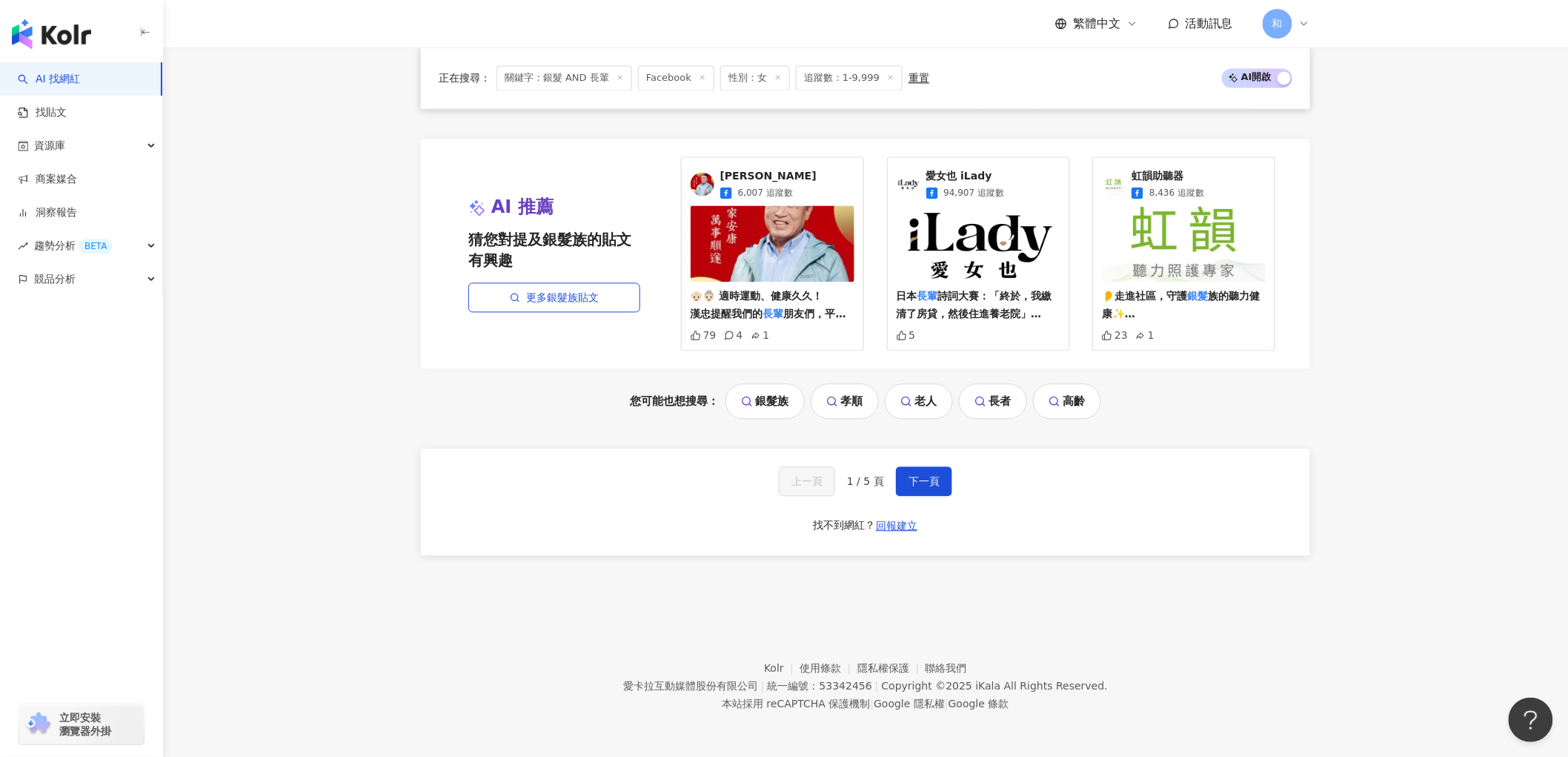
drag, startPoint x: 861, startPoint y: 467, endPoint x: 881, endPoint y: 472, distance: 20.6
click at [869, 468] on div "上一頁 1 / 5 頁 下一頁" at bounding box center [865, 481] width 173 height 30
click at [921, 488] on button "下一頁" at bounding box center [924, 481] width 57 height 30
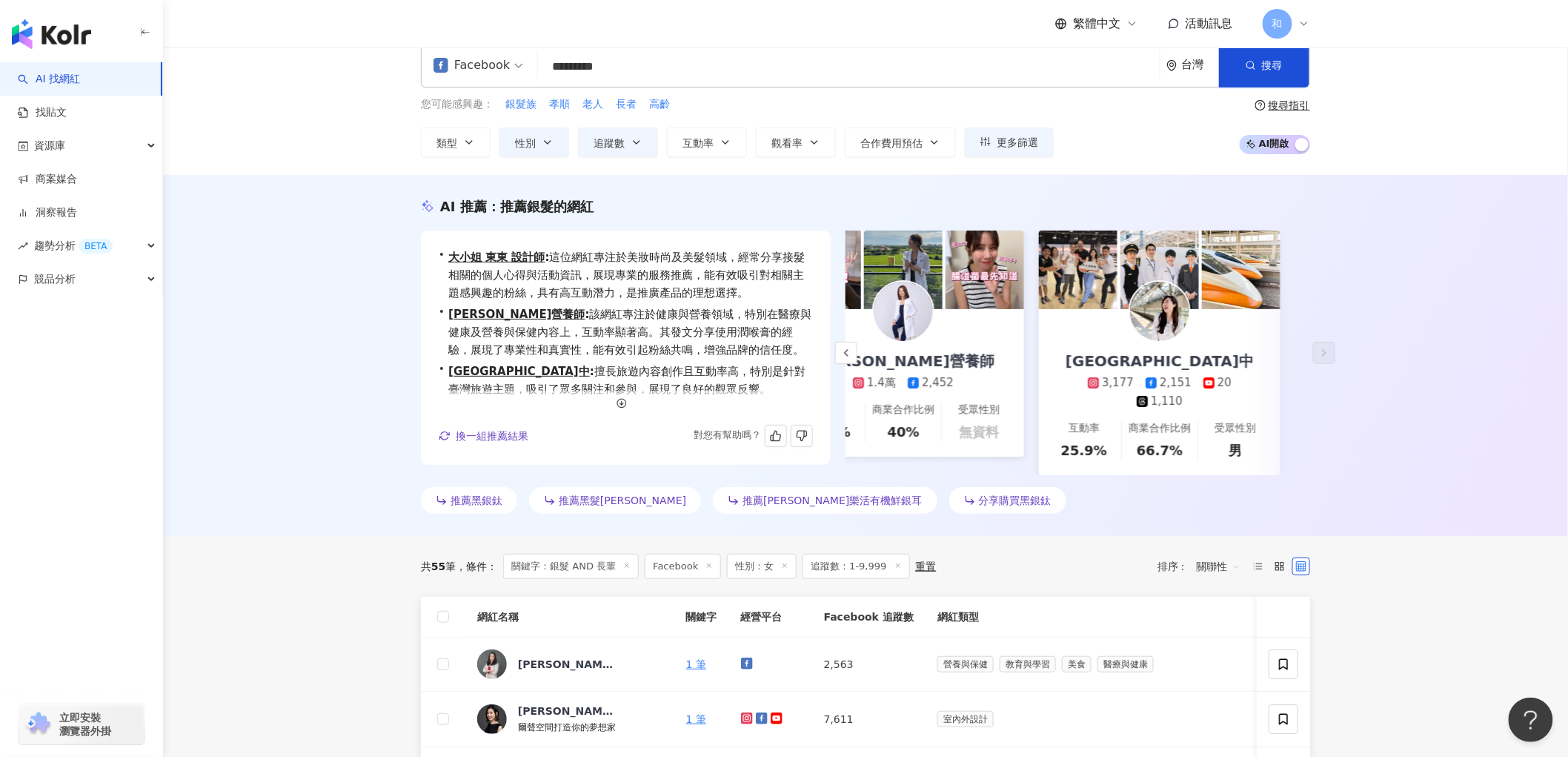
scroll to position [0, 0]
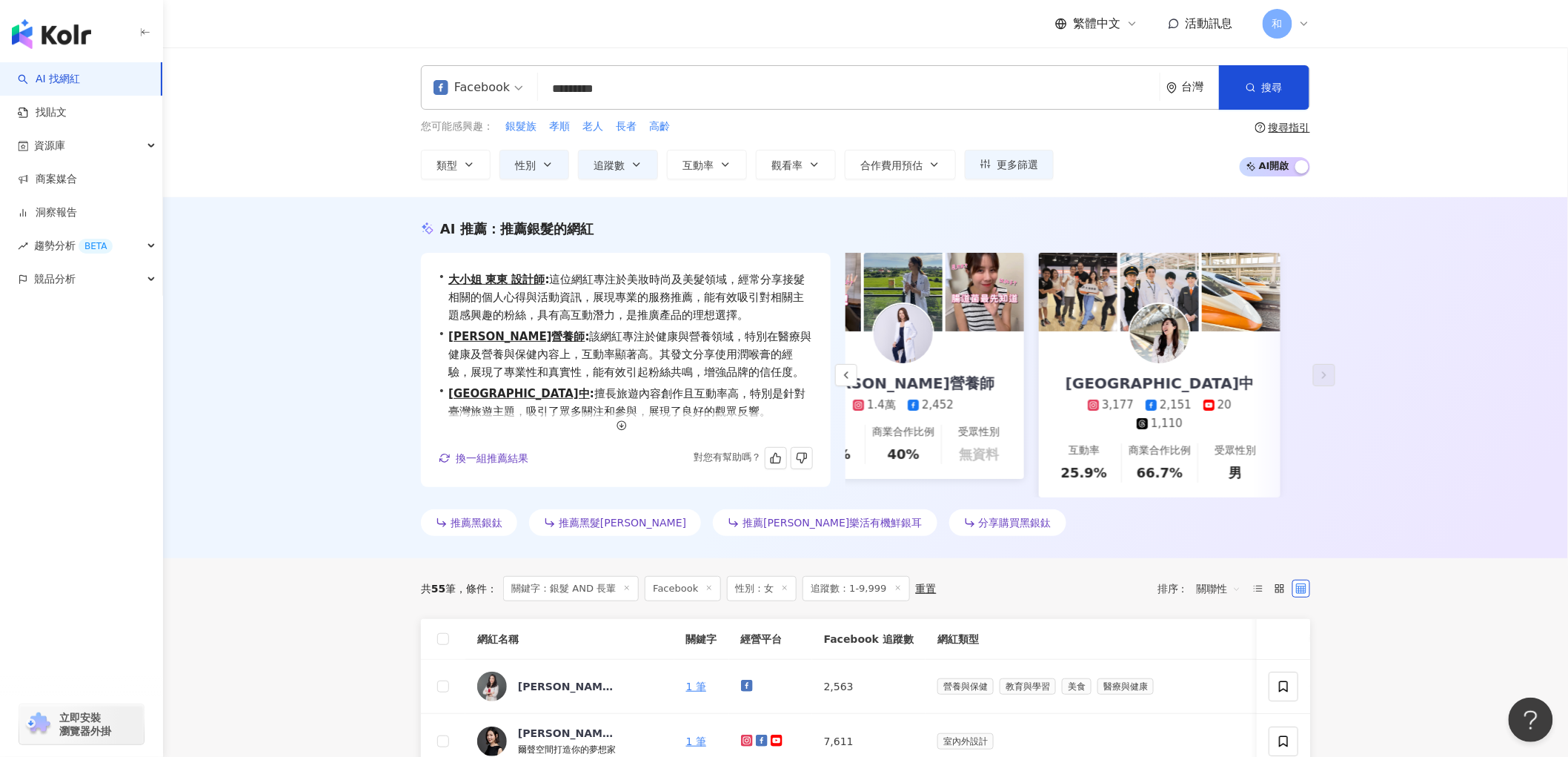
click at [689, 99] on input "*********" at bounding box center [849, 88] width 610 height 28
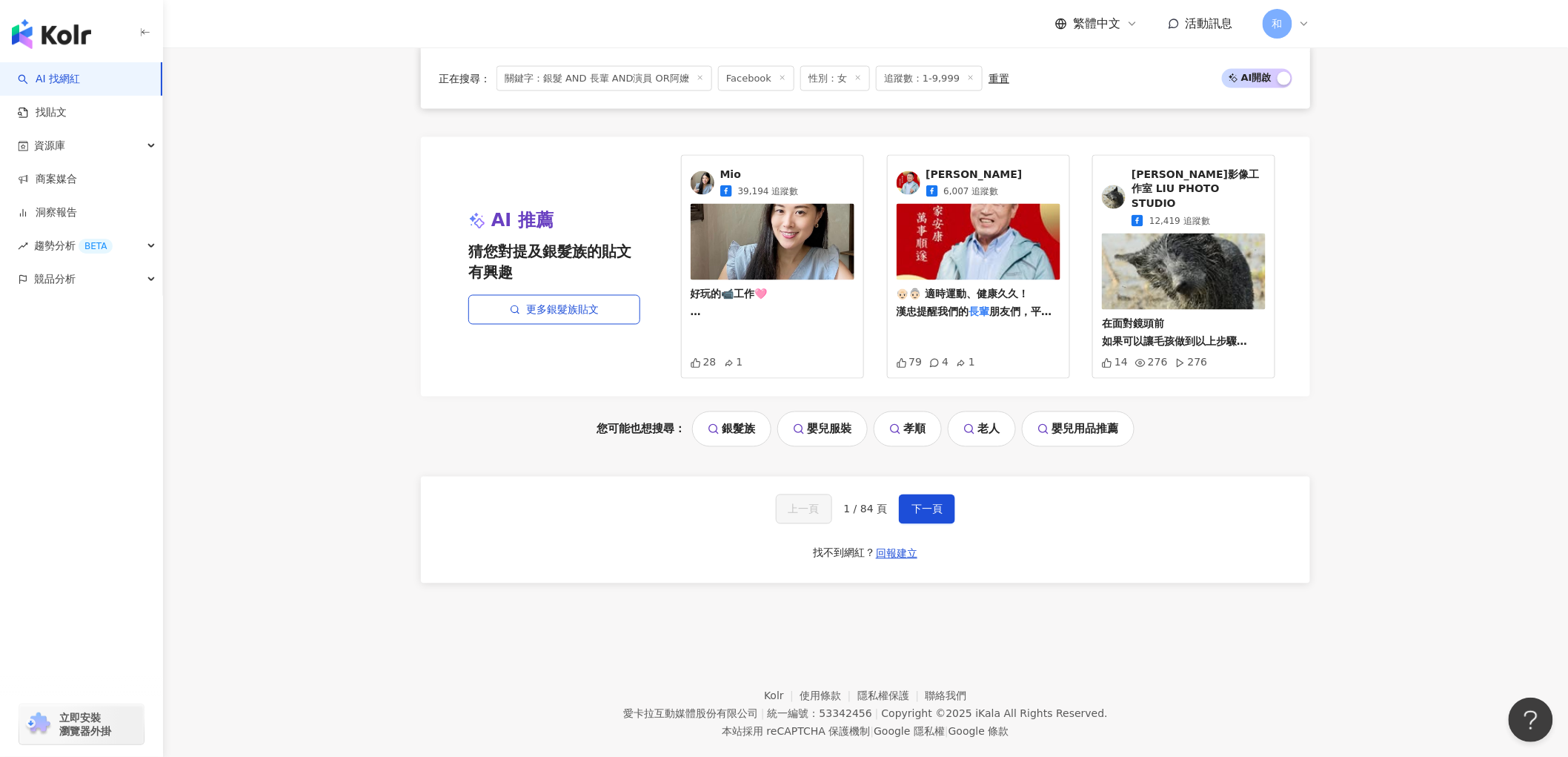
scroll to position [947, 0]
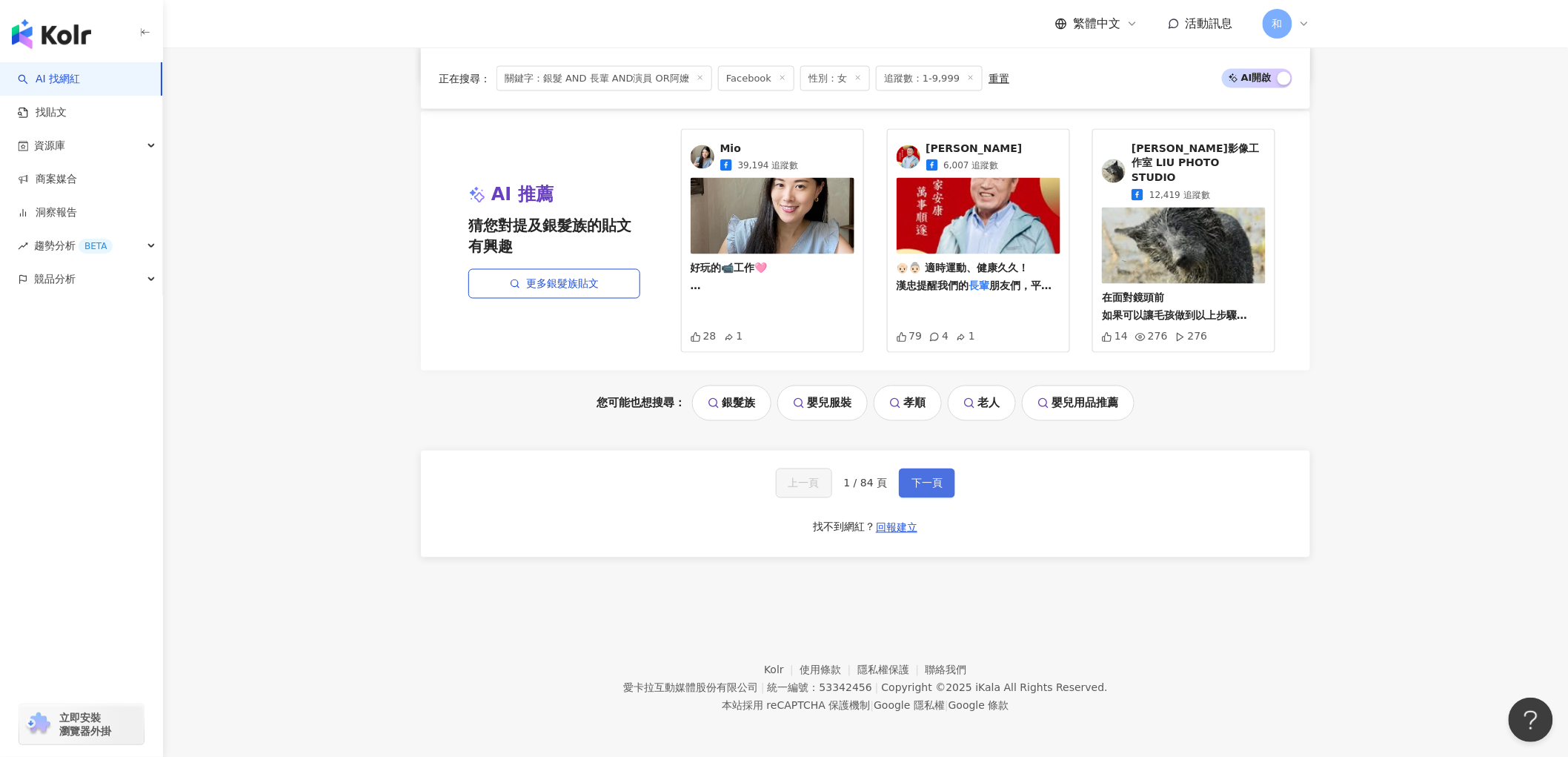
click at [934, 479] on span "下一頁" at bounding box center [927, 483] width 31 height 12
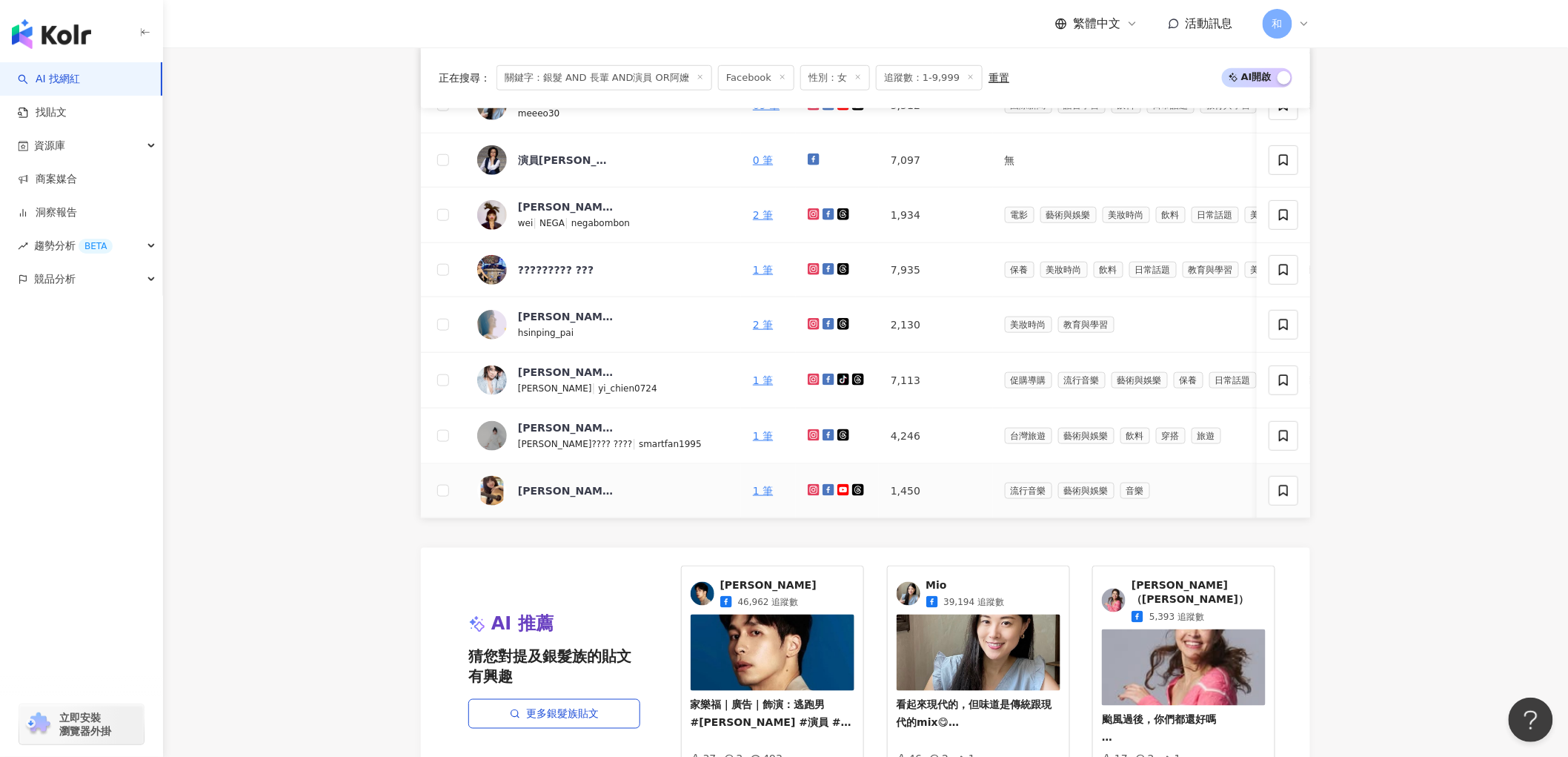
scroll to position [823, 0]
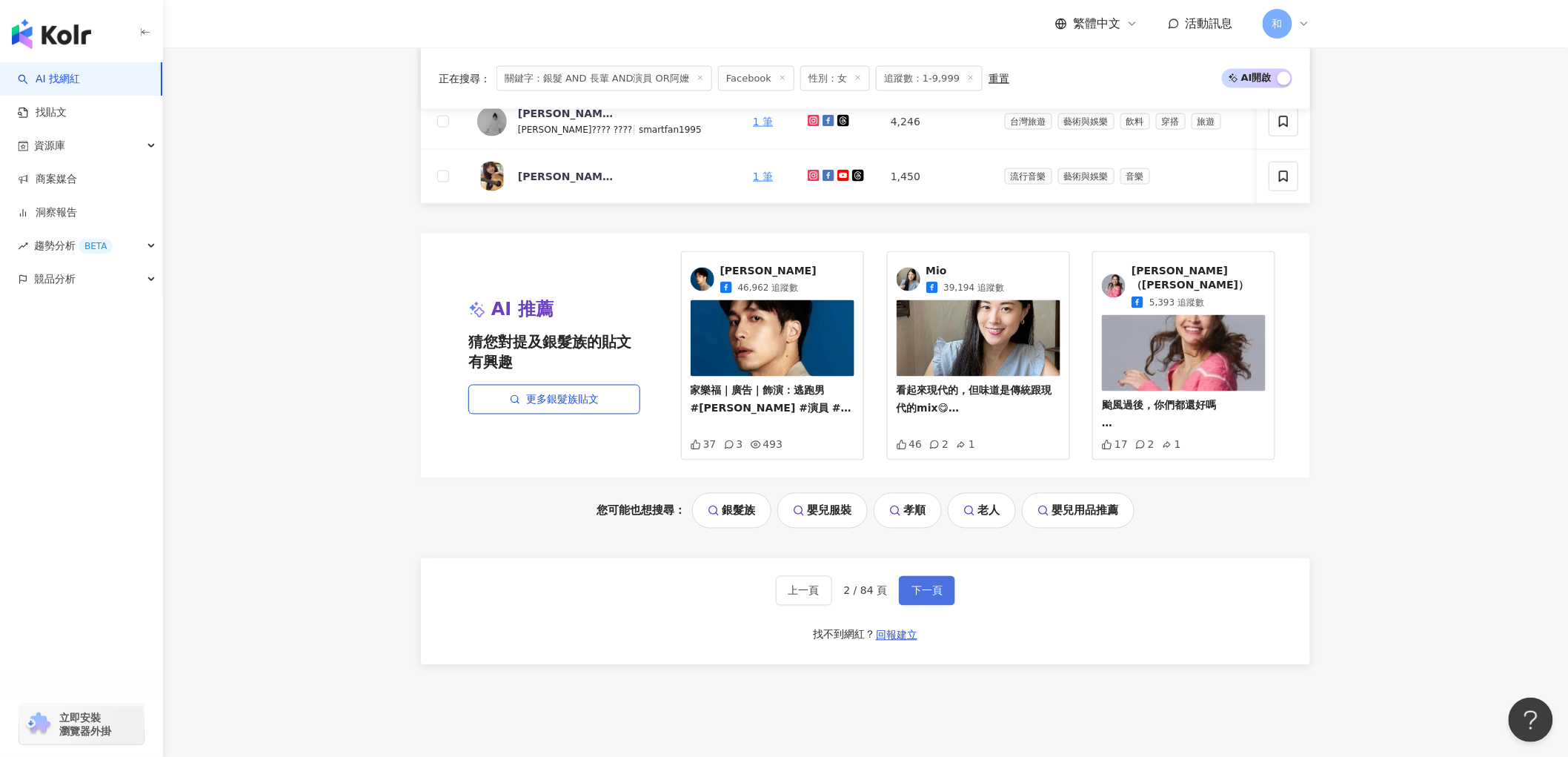
click at [938, 585] on span "下一頁" at bounding box center [927, 591] width 31 height 12
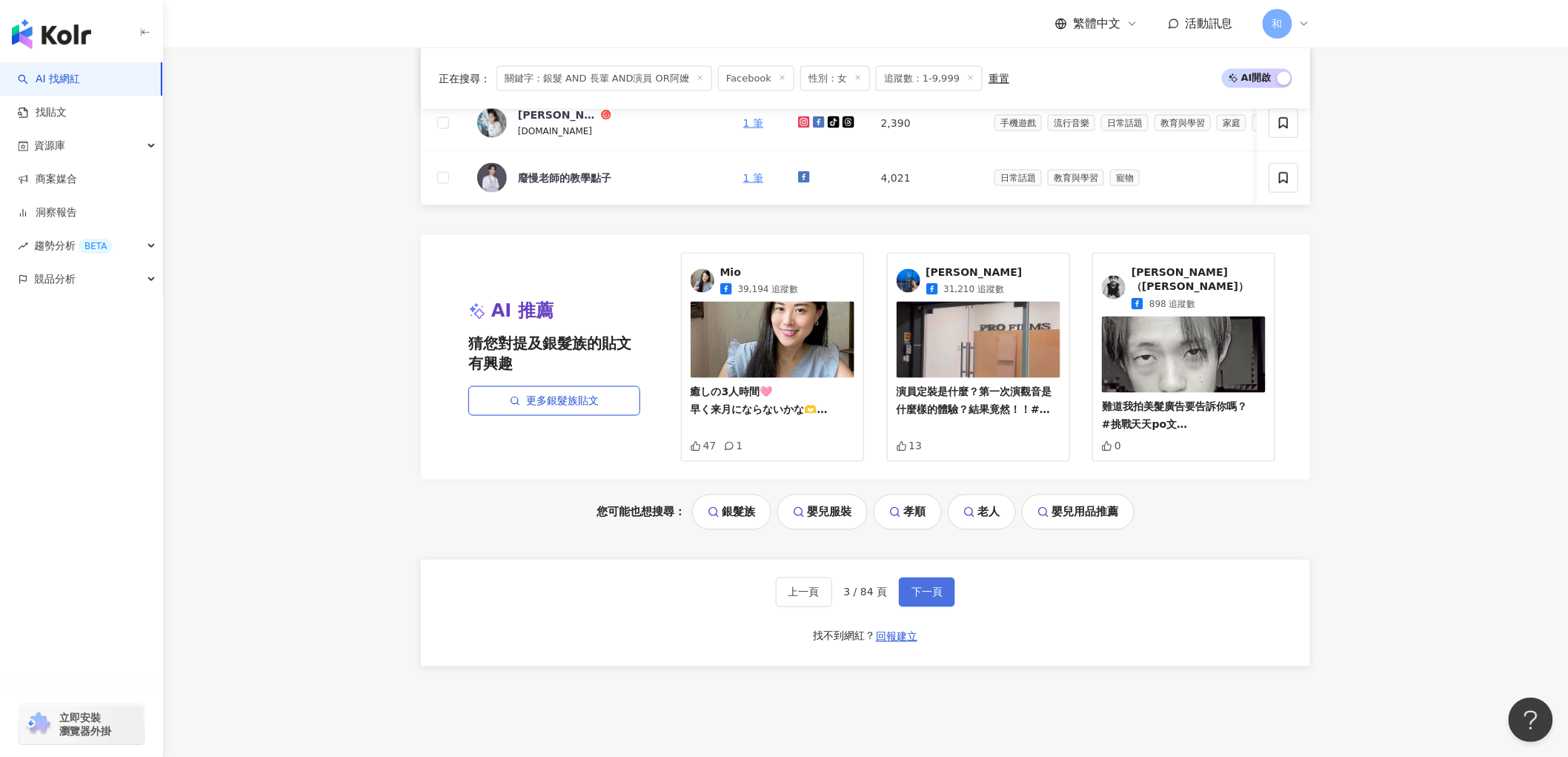
click at [901, 595] on button "下一頁" at bounding box center [927, 592] width 57 height 30
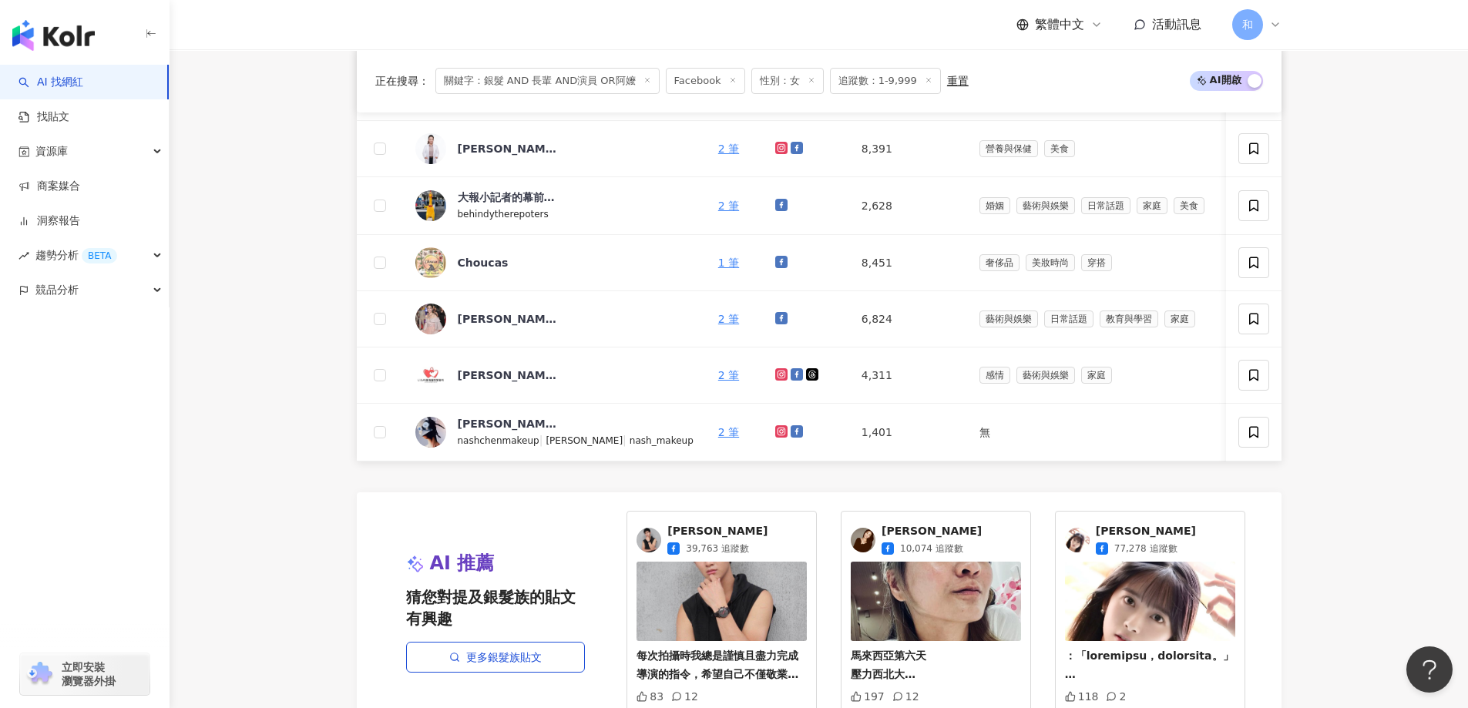
scroll to position [873, 0]
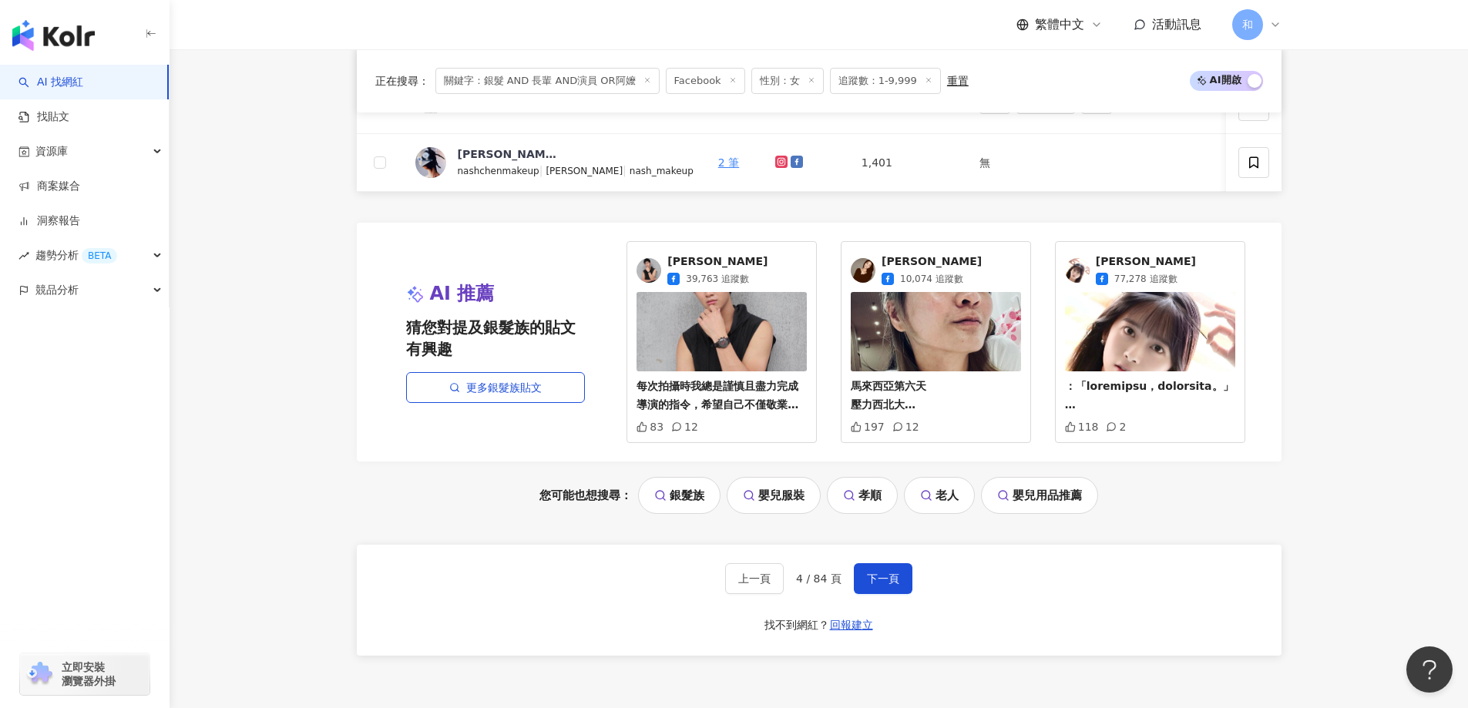
drag, startPoint x: 884, startPoint y: 578, endPoint x: 979, endPoint y: 307, distance: 286.6
click at [885, 576] on button "下一頁" at bounding box center [883, 578] width 59 height 31
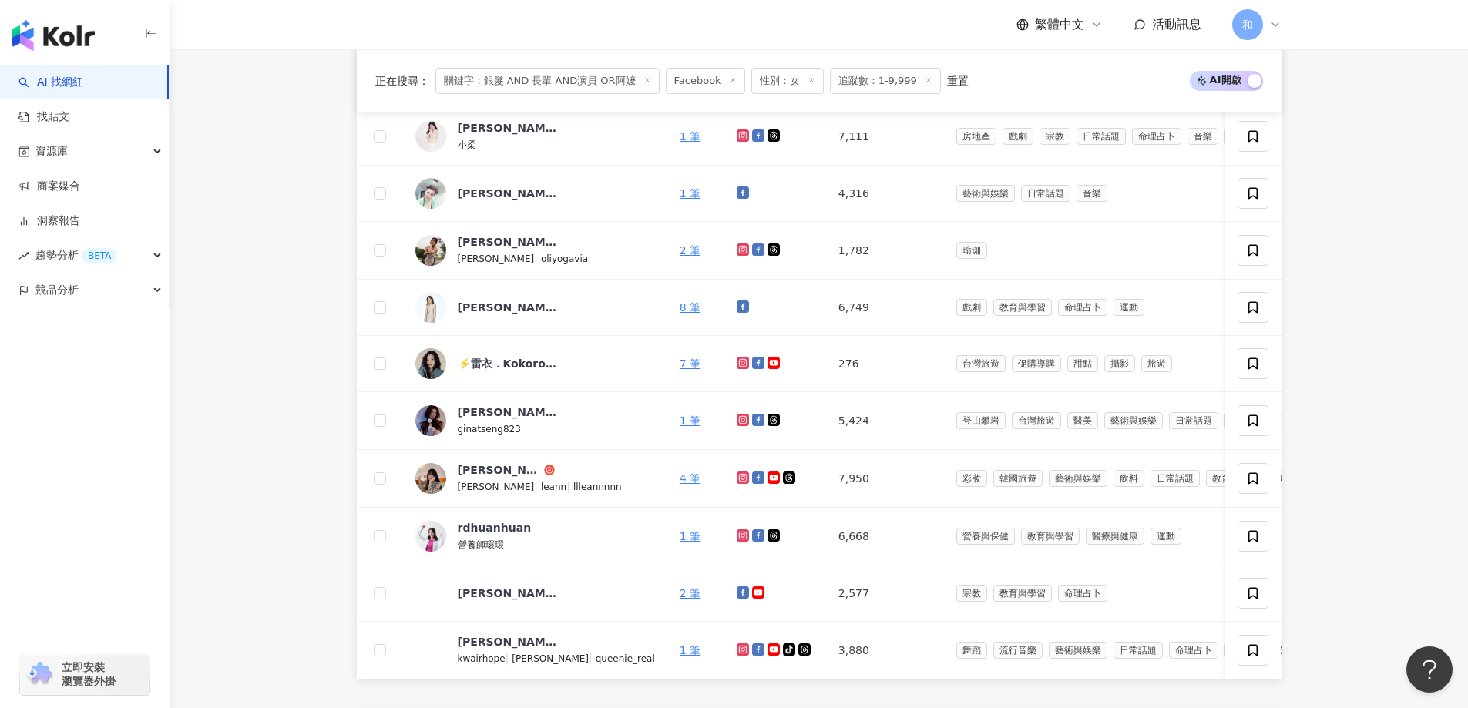
scroll to position [848, 0]
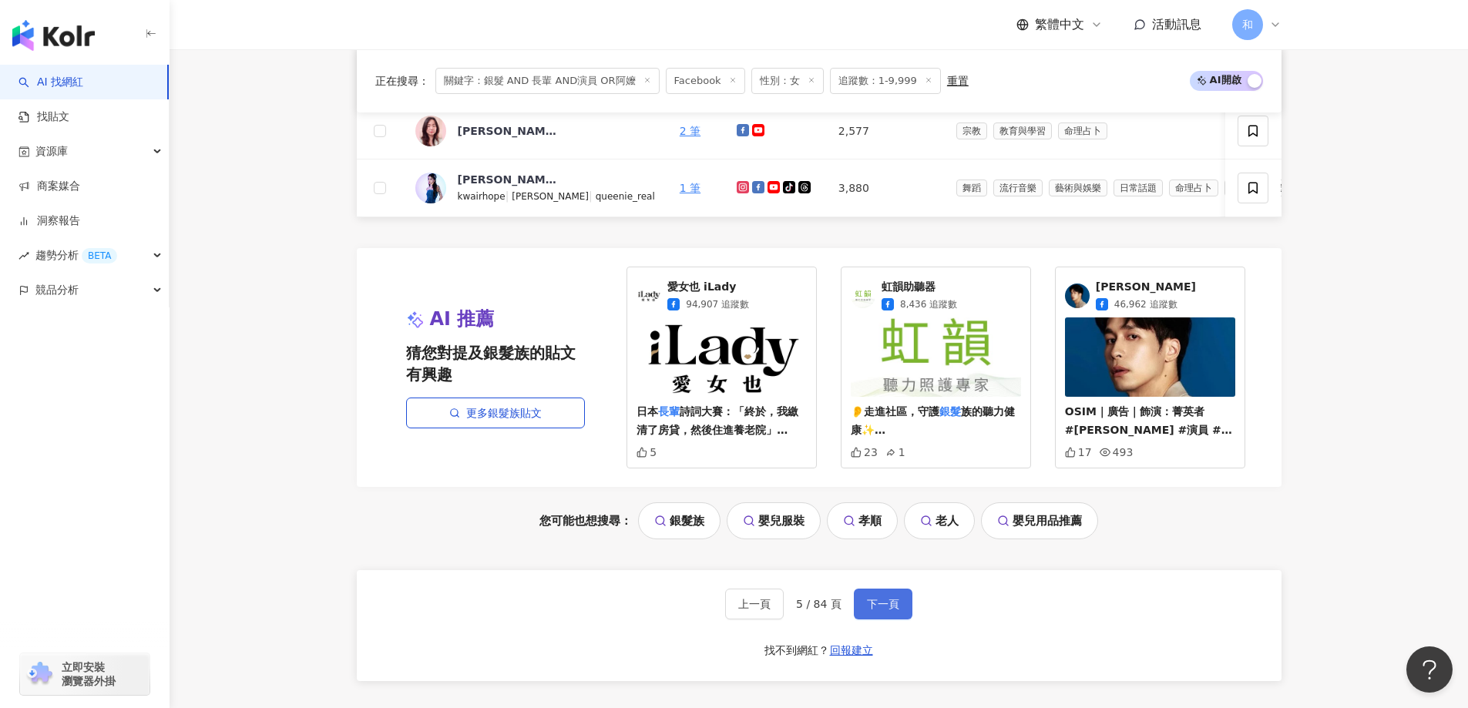
click at [895, 610] on span "下一頁" at bounding box center [883, 604] width 32 height 12
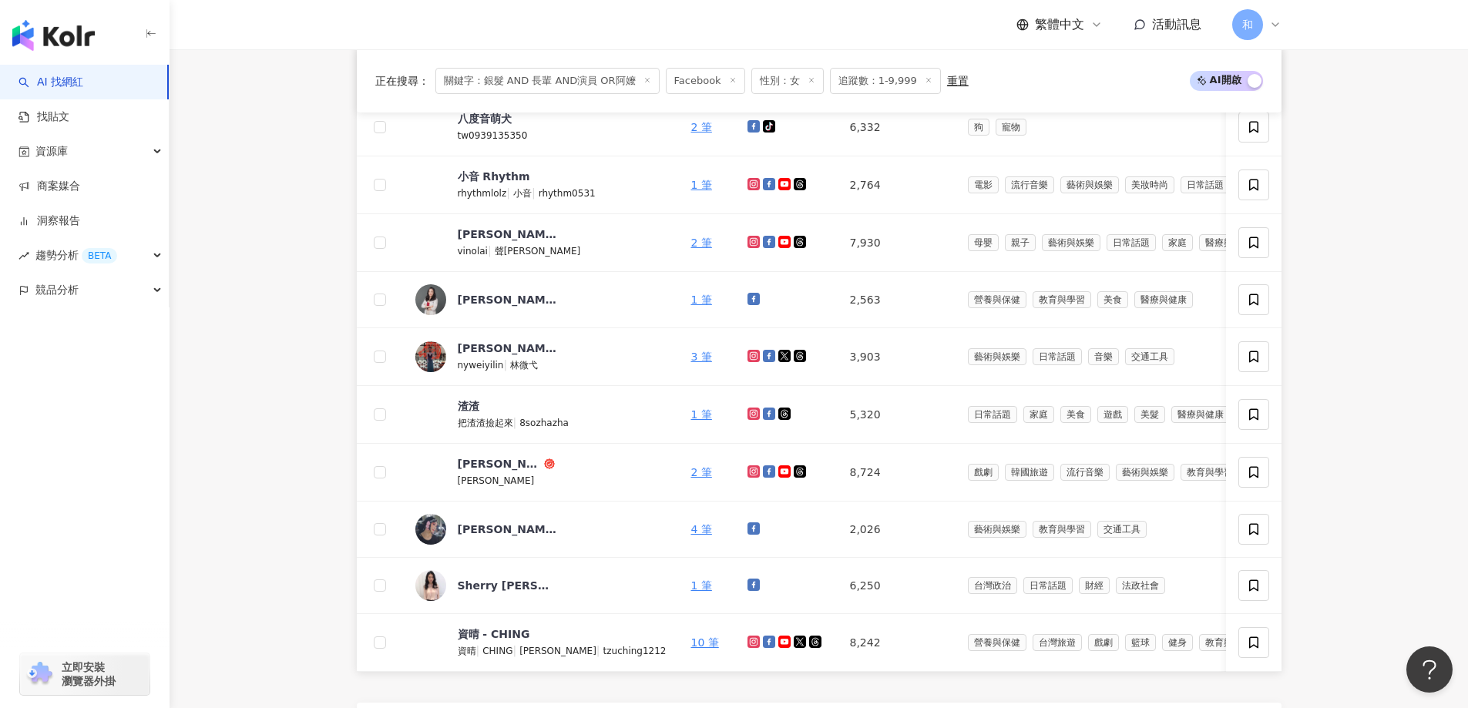
scroll to position [694, 0]
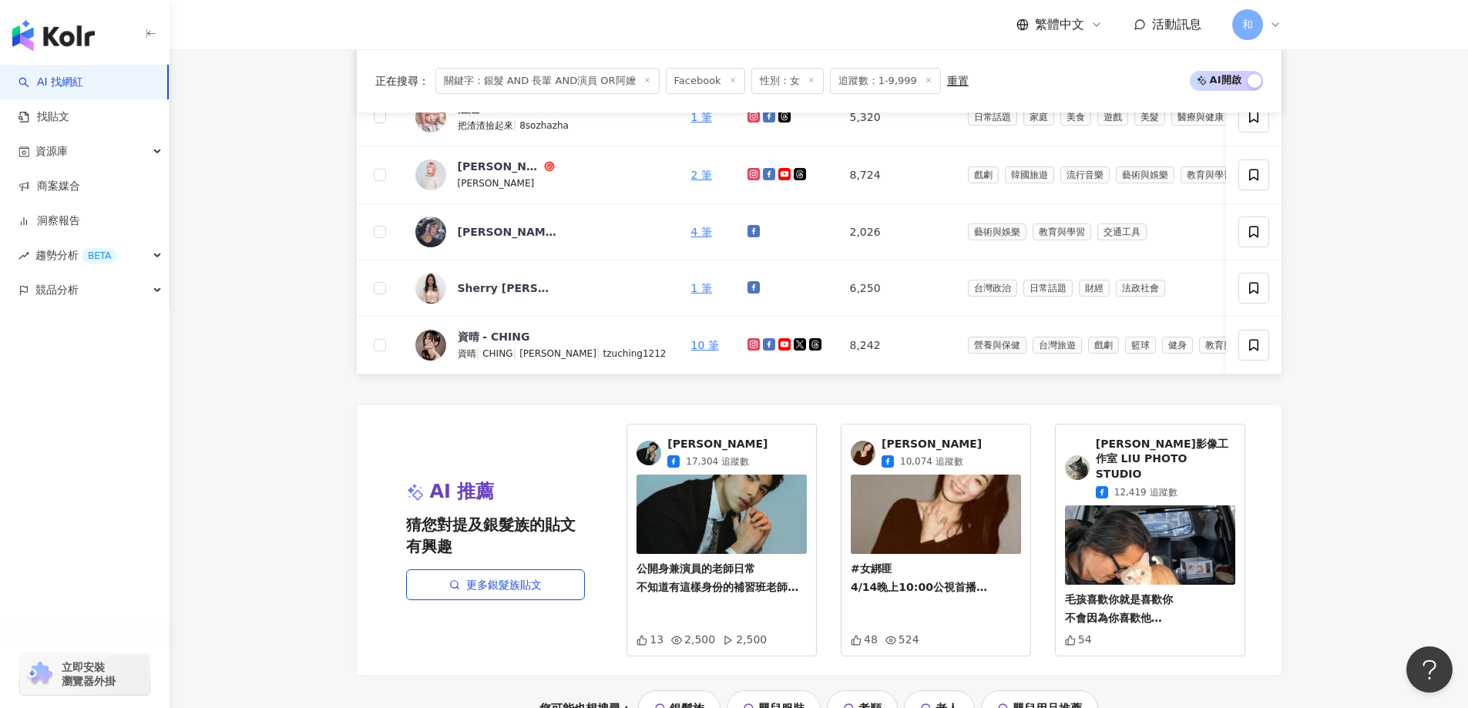
click at [294, 130] on main "**********" at bounding box center [819, 132] width 1299 height 1552
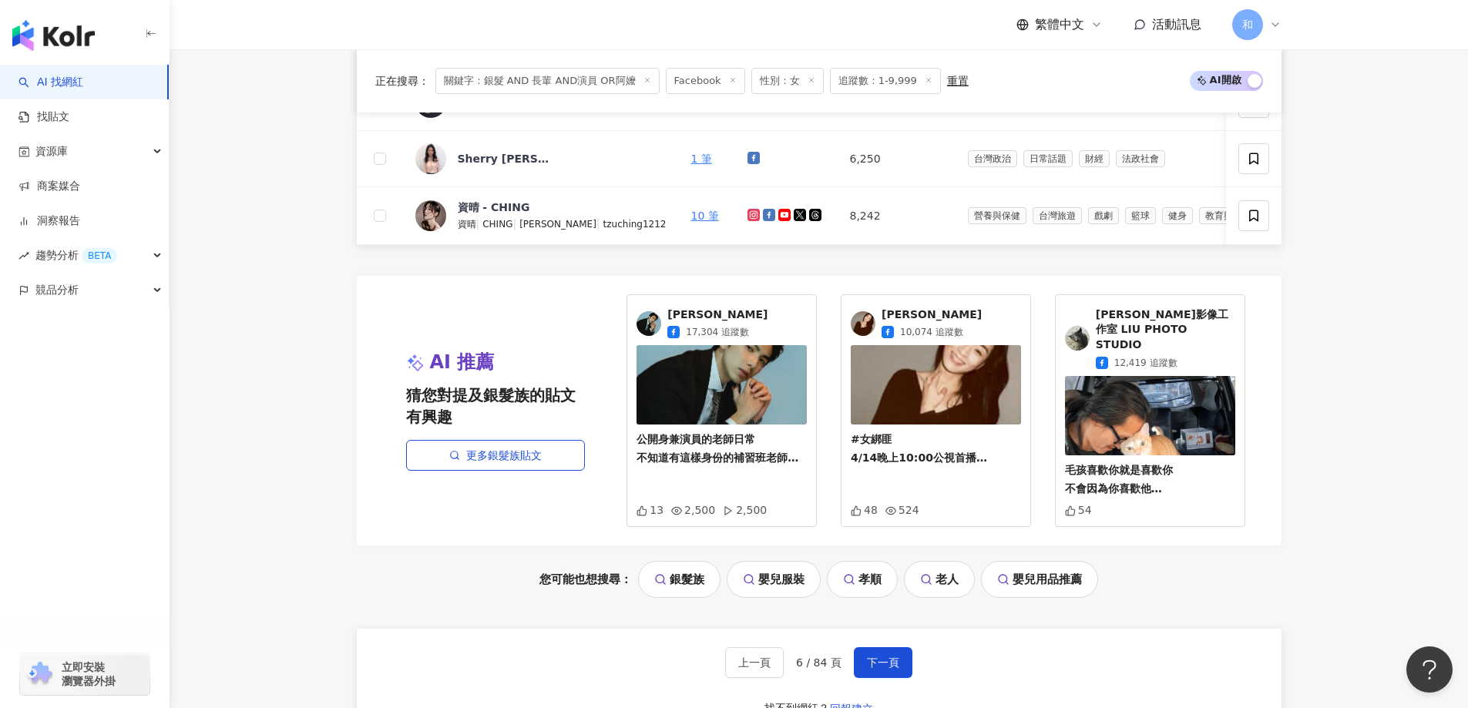
scroll to position [1002, 0]
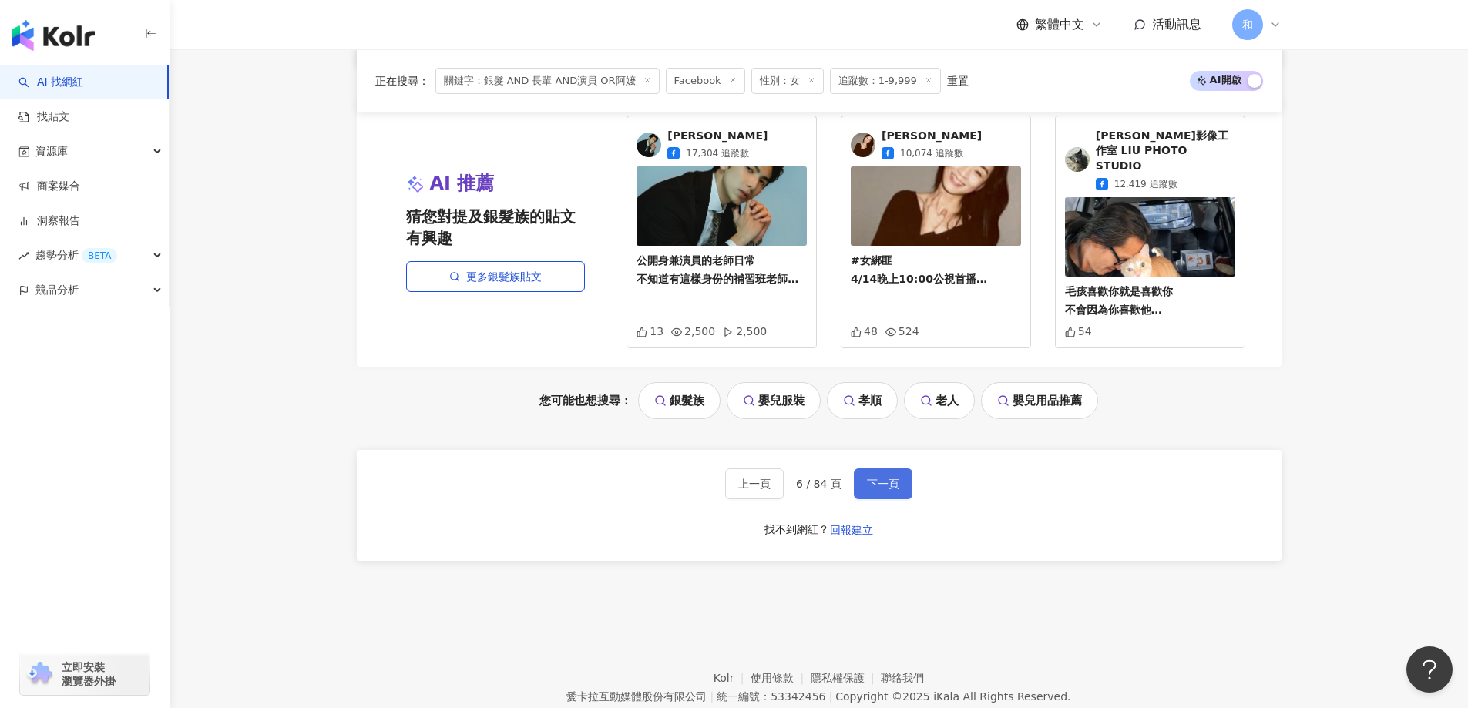
click at [887, 485] on span "下一頁" at bounding box center [883, 484] width 32 height 12
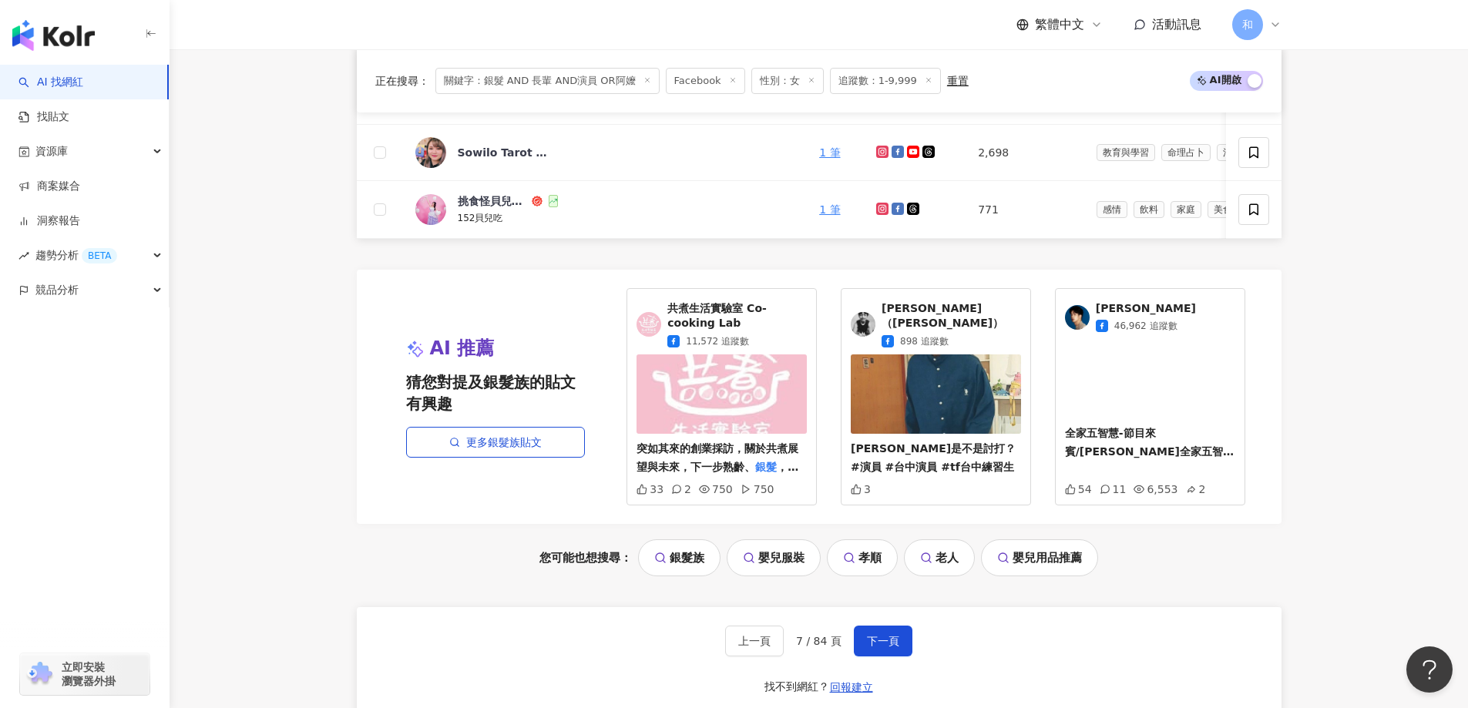
scroll to position [925, 0]
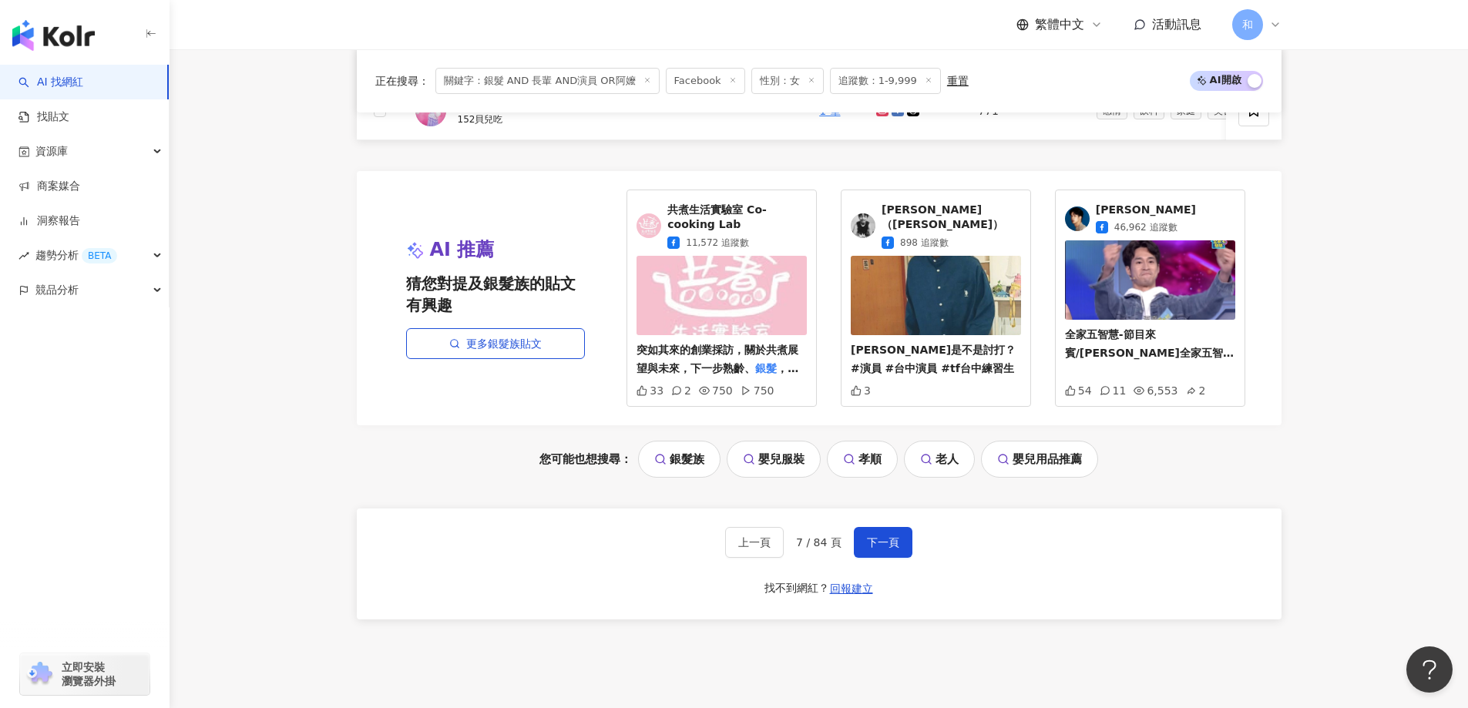
click at [913, 559] on div "上一頁 7 / 84 頁 下一頁 找不到網紅？ 回報建立" at bounding box center [819, 564] width 925 height 111
click at [902, 556] on button "下一頁" at bounding box center [883, 542] width 59 height 31
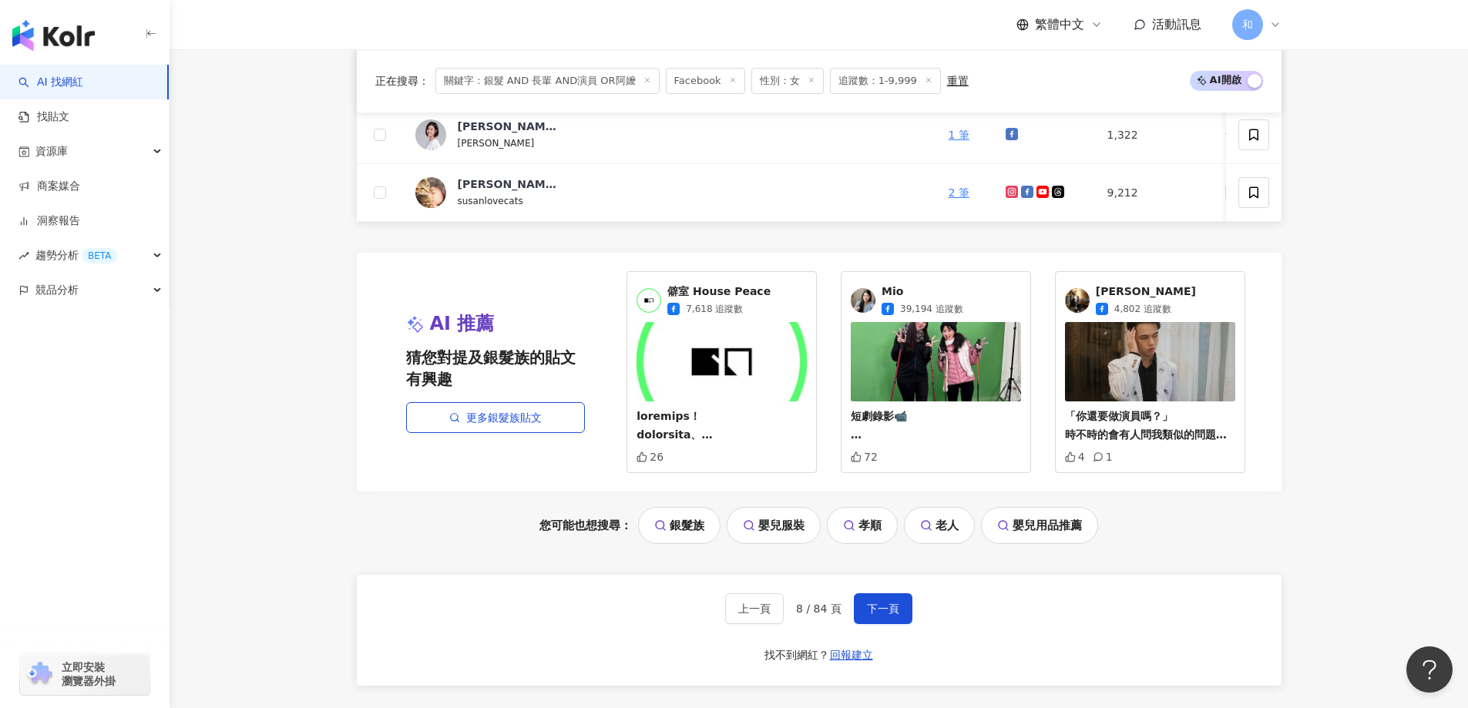
scroll to position [1002, 0]
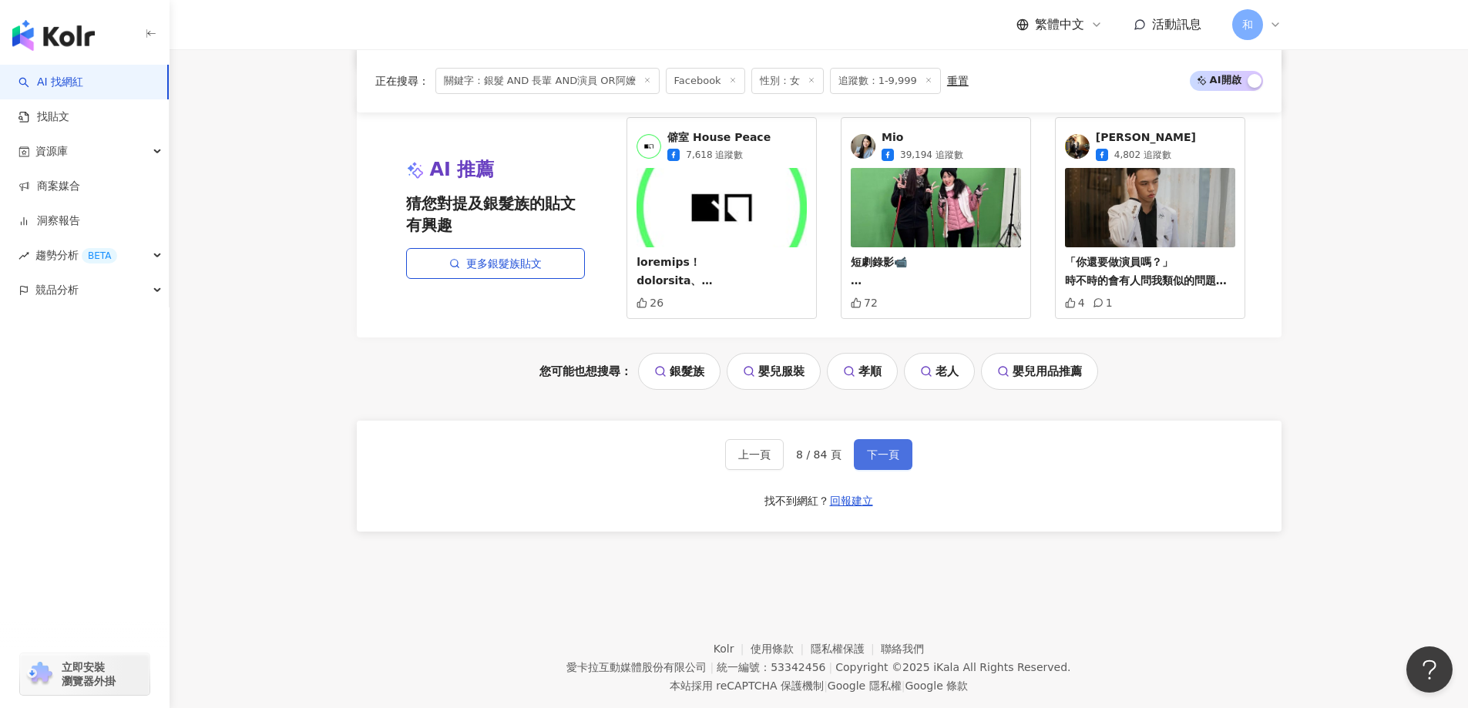
click at [896, 457] on button "下一頁" at bounding box center [883, 454] width 59 height 31
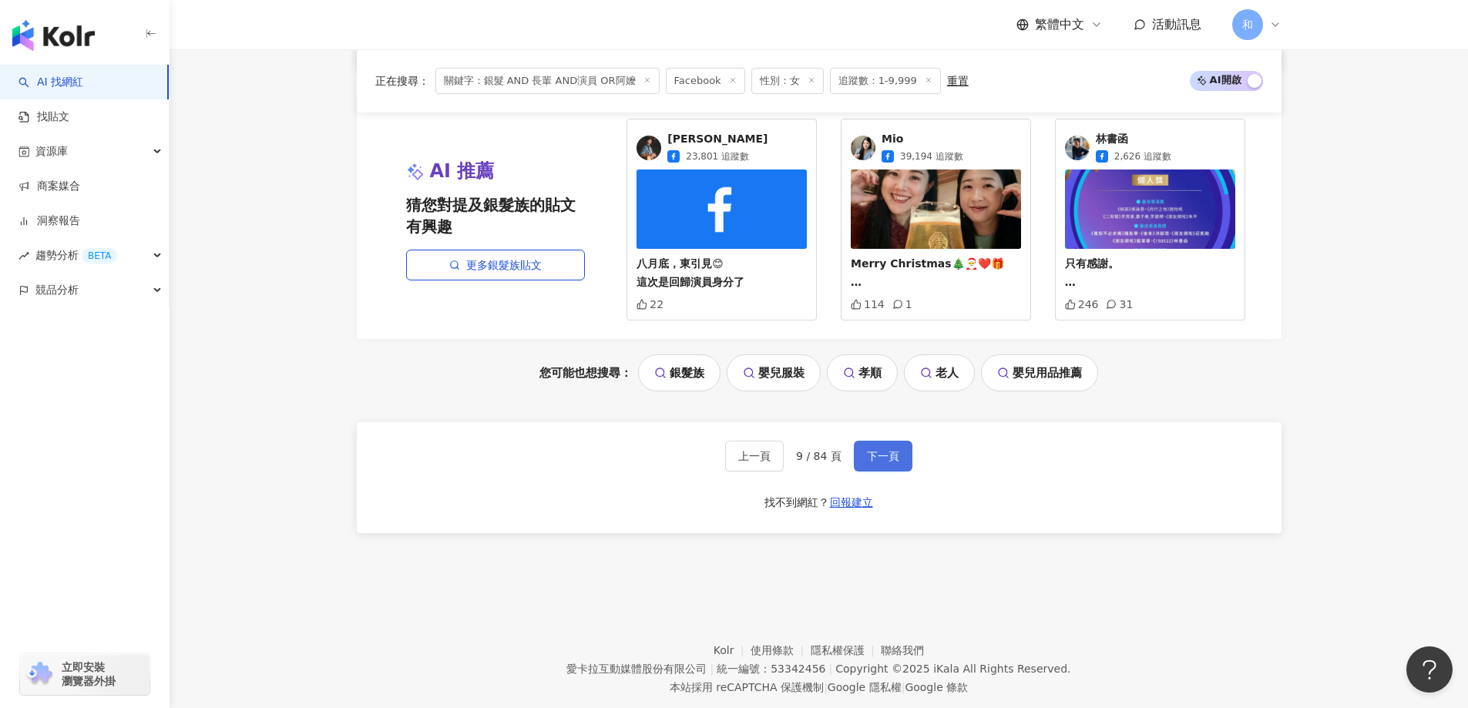
click at [894, 462] on span "下一頁" at bounding box center [883, 456] width 32 height 12
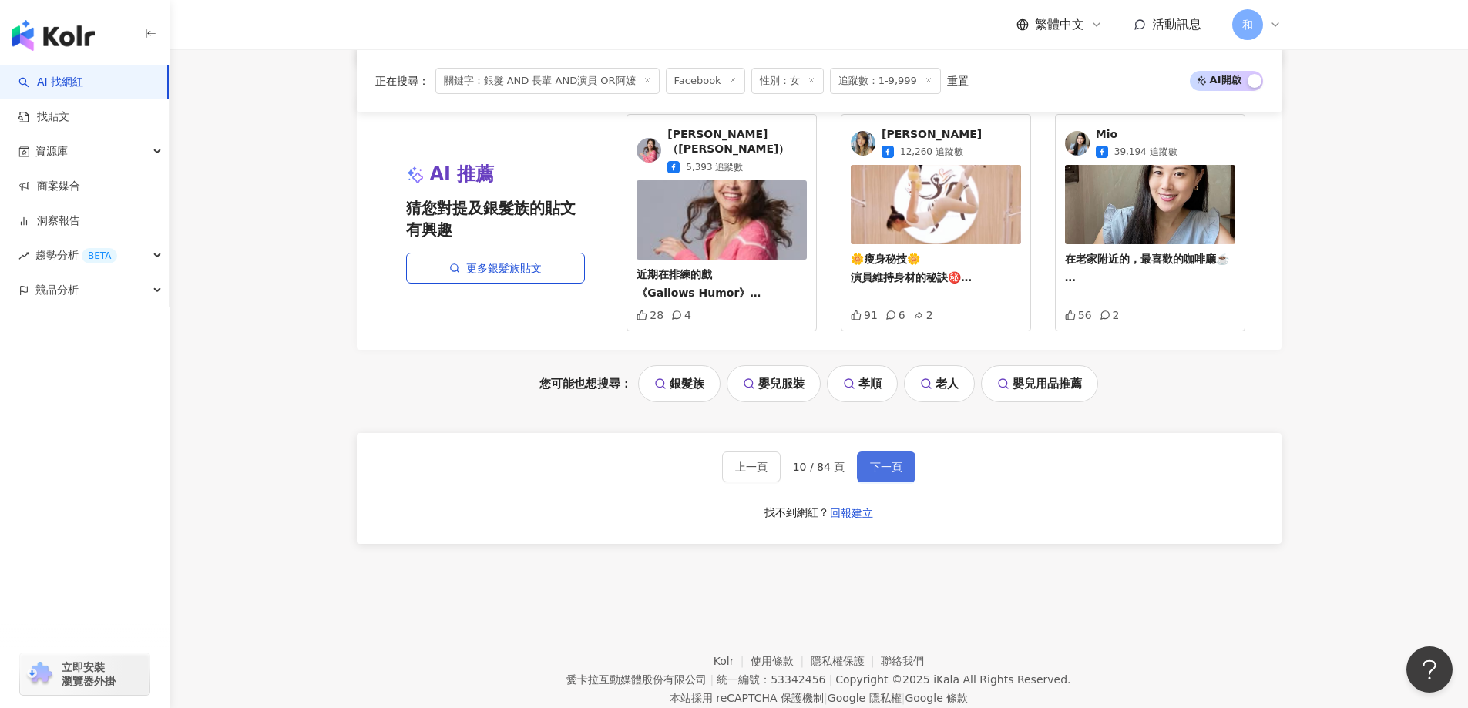
click at [895, 464] on span "下一頁" at bounding box center [886, 467] width 32 height 12
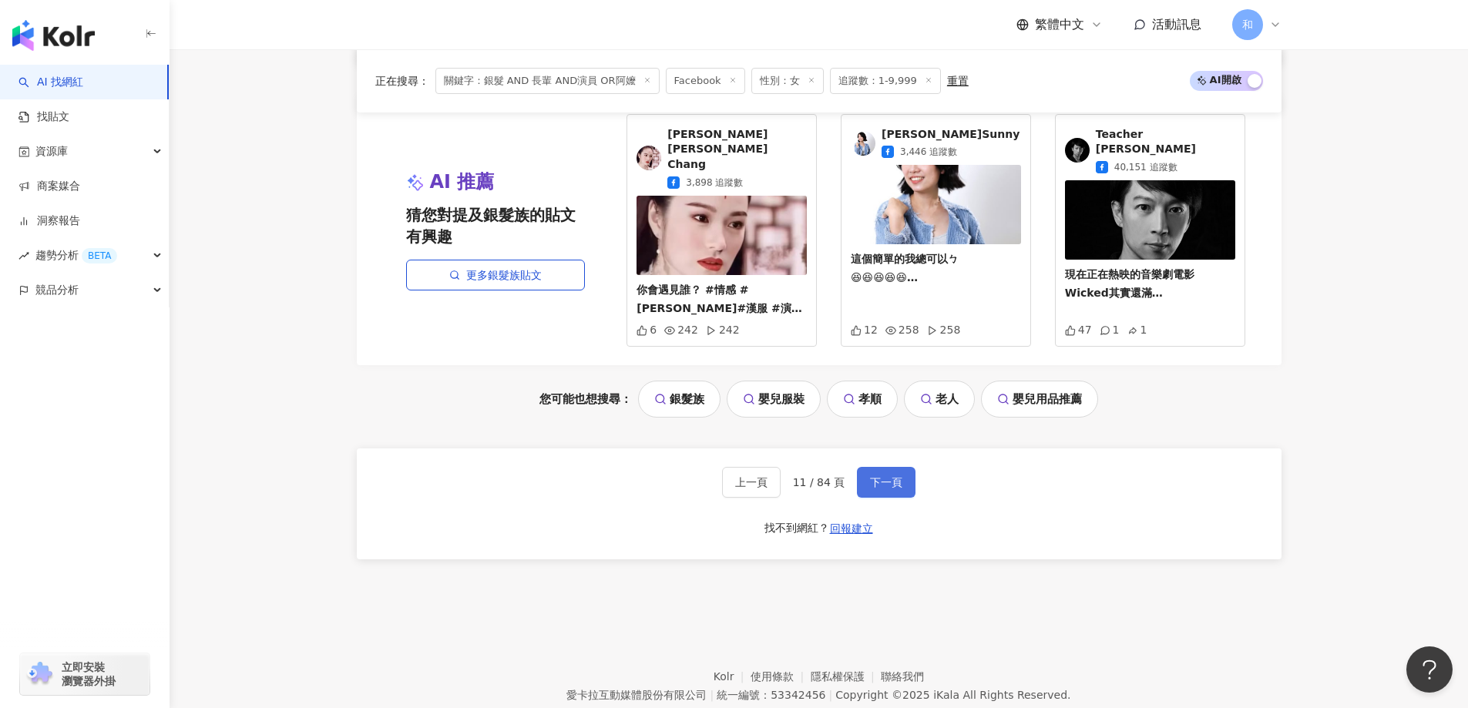
click at [895, 476] on span "下一頁" at bounding box center [886, 482] width 32 height 12
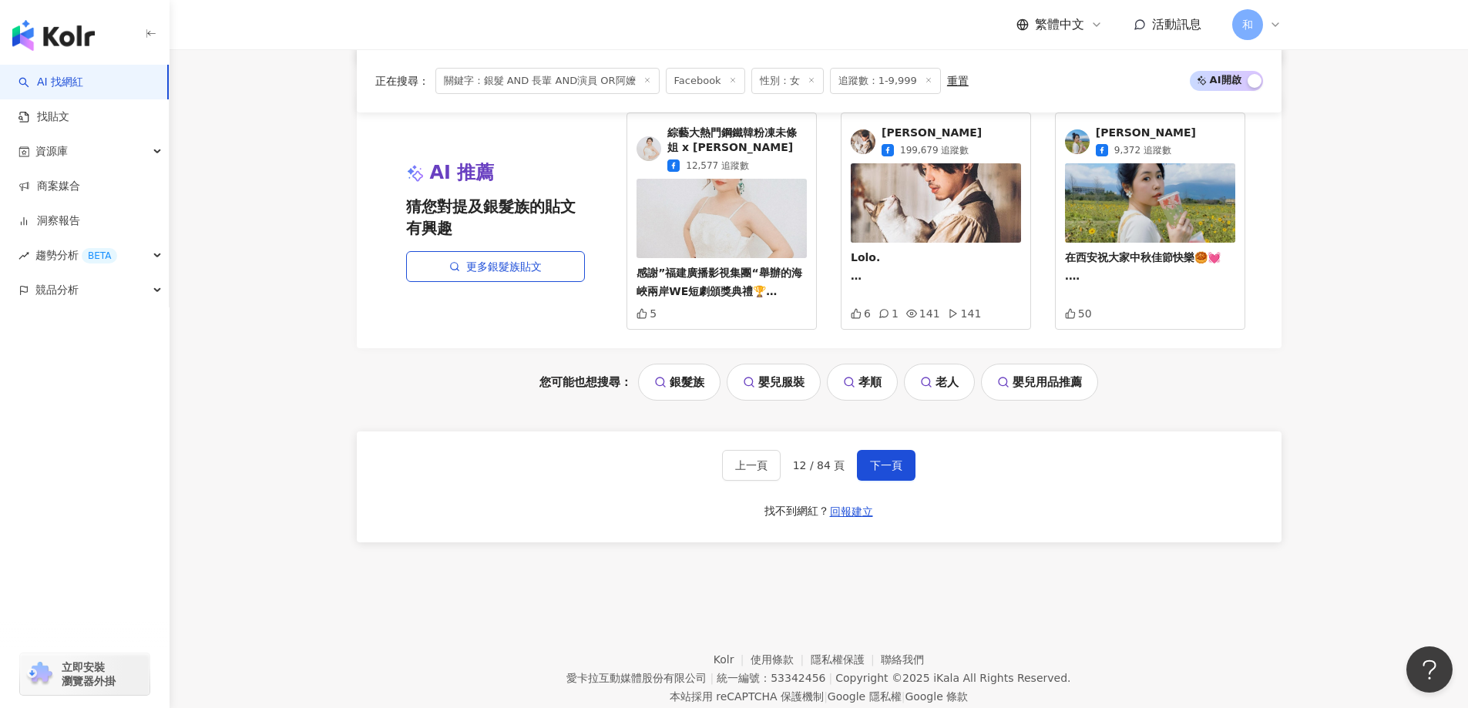
click at [1271, 474] on div "上一頁 12 / 84 頁 下一頁 找不到網紅？ 回報建立" at bounding box center [819, 487] width 925 height 111
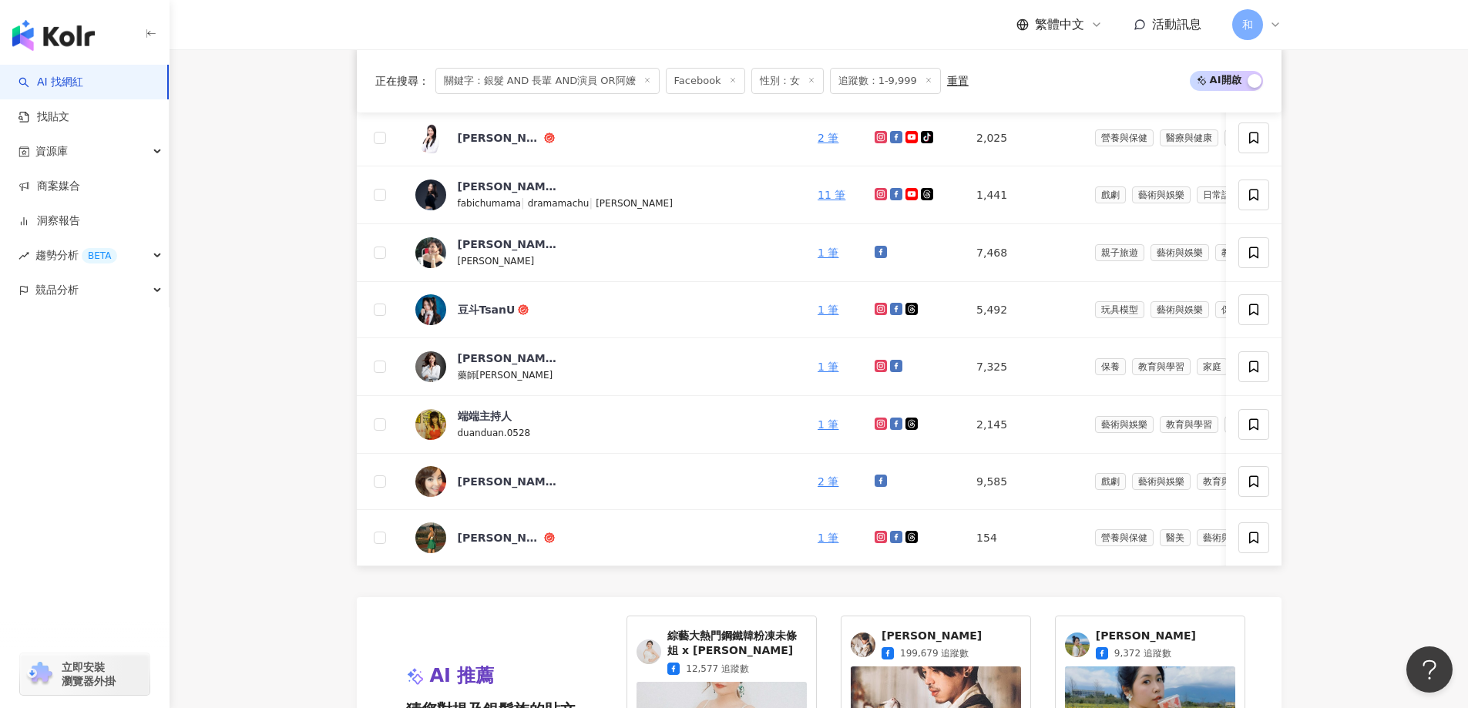
scroll to position [771, 0]
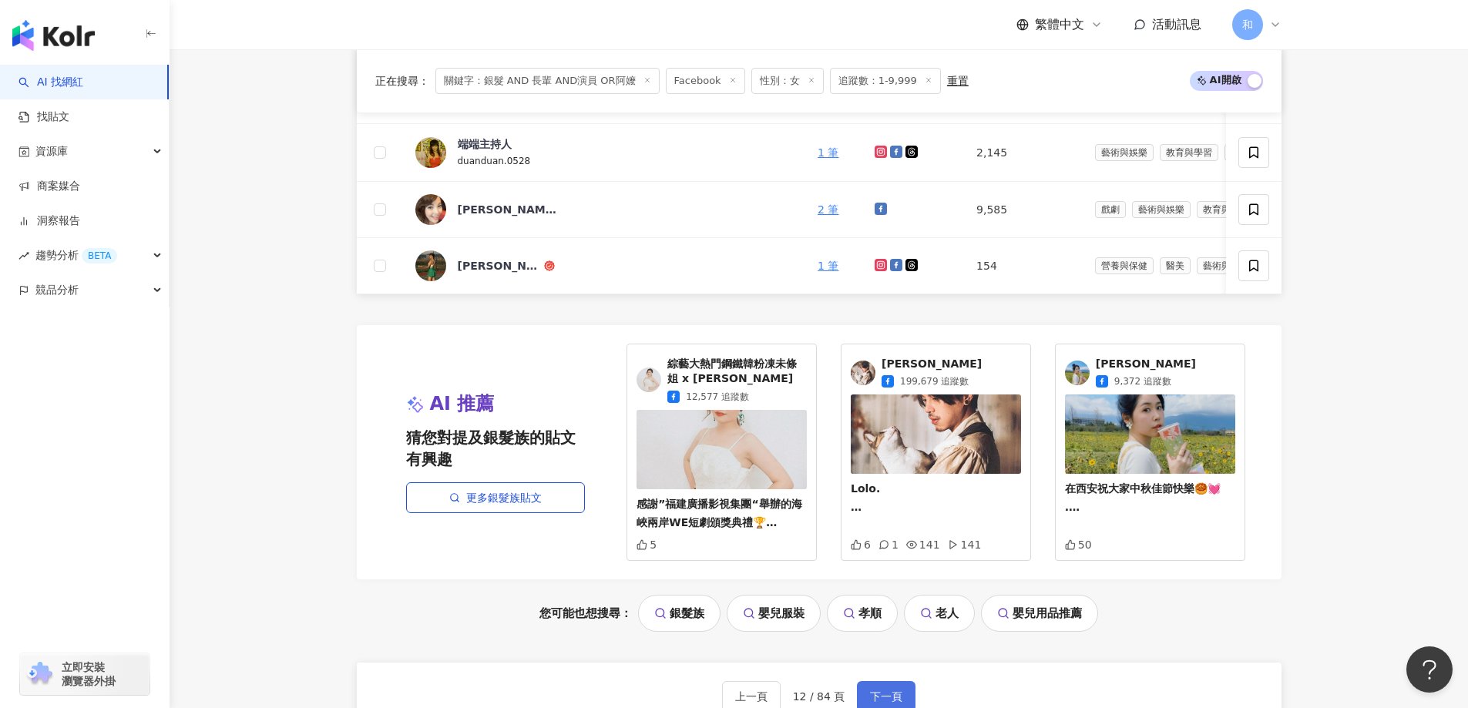
click at [901, 695] on button "下一頁" at bounding box center [886, 696] width 59 height 31
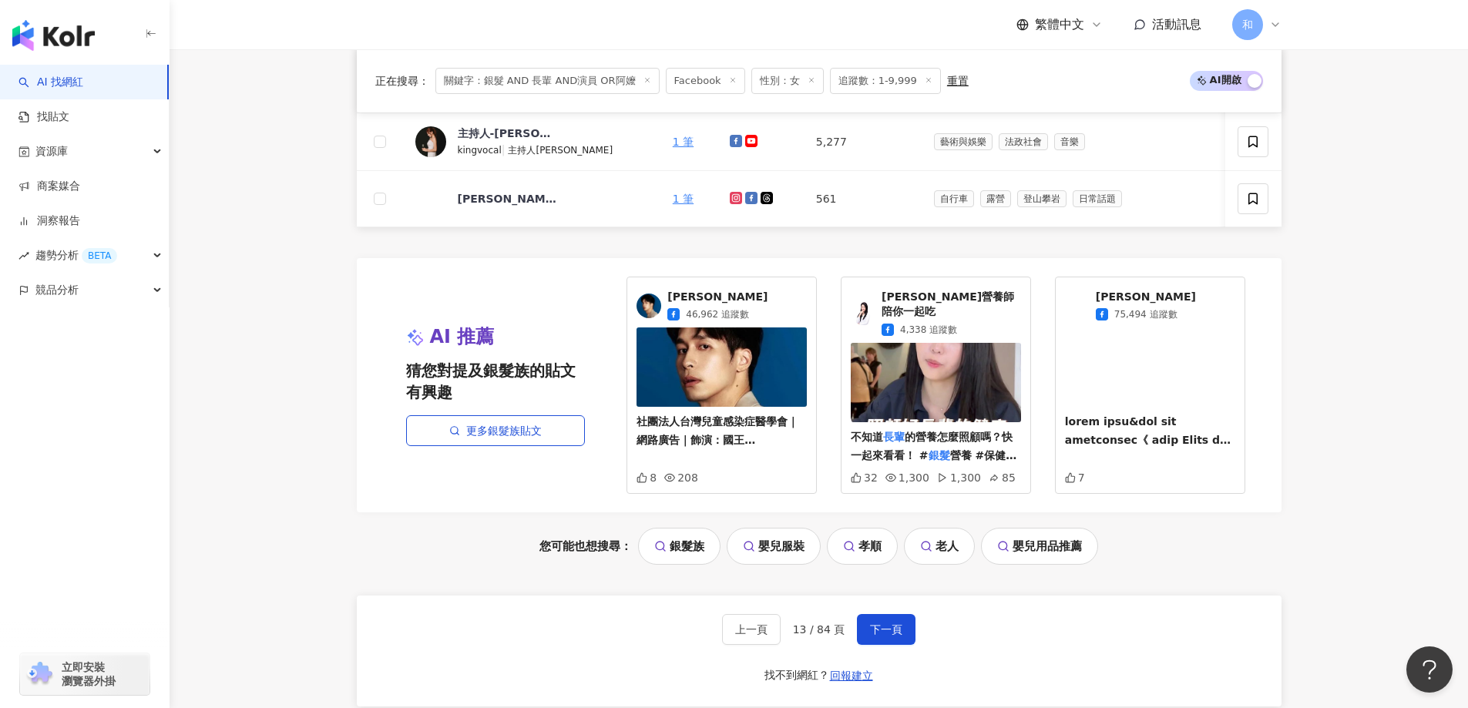
scroll to position [925, 0]
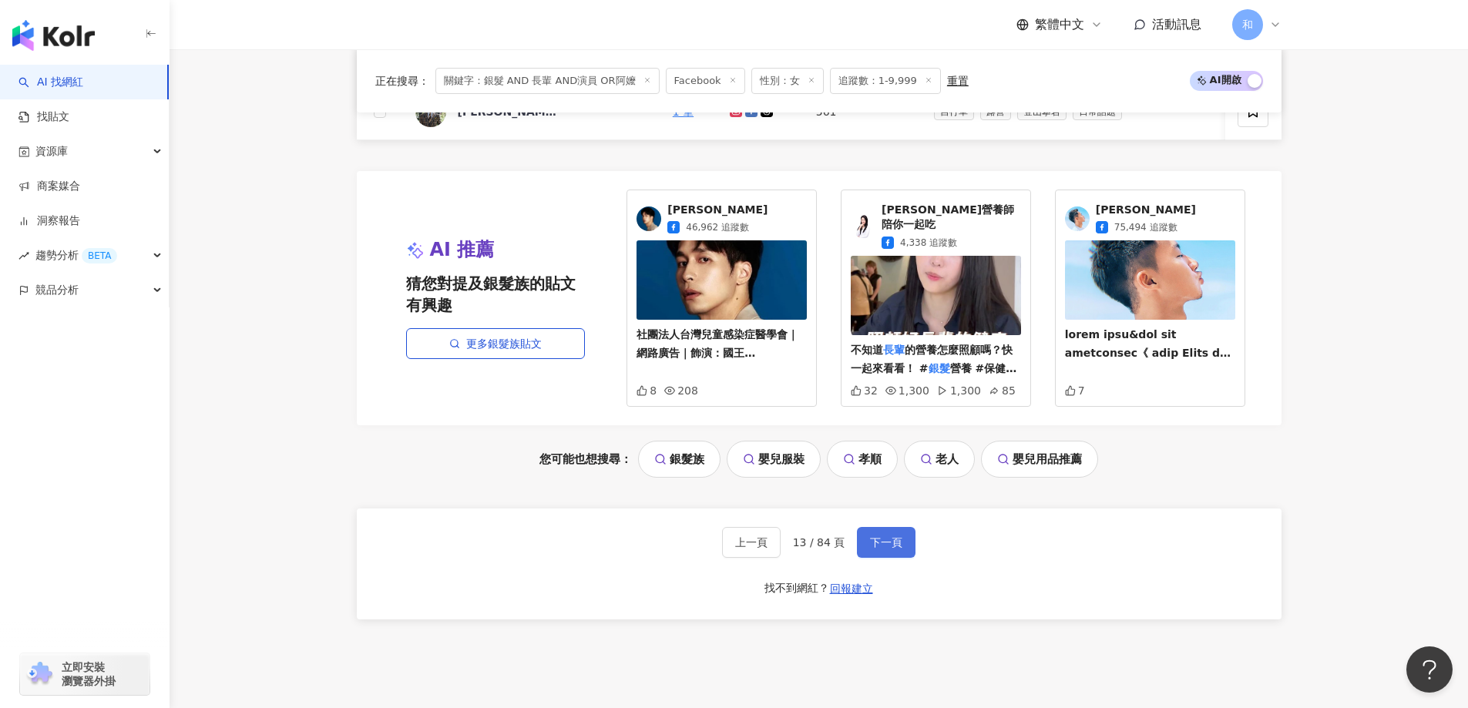
click at [872, 536] on span "下一頁" at bounding box center [886, 542] width 32 height 12
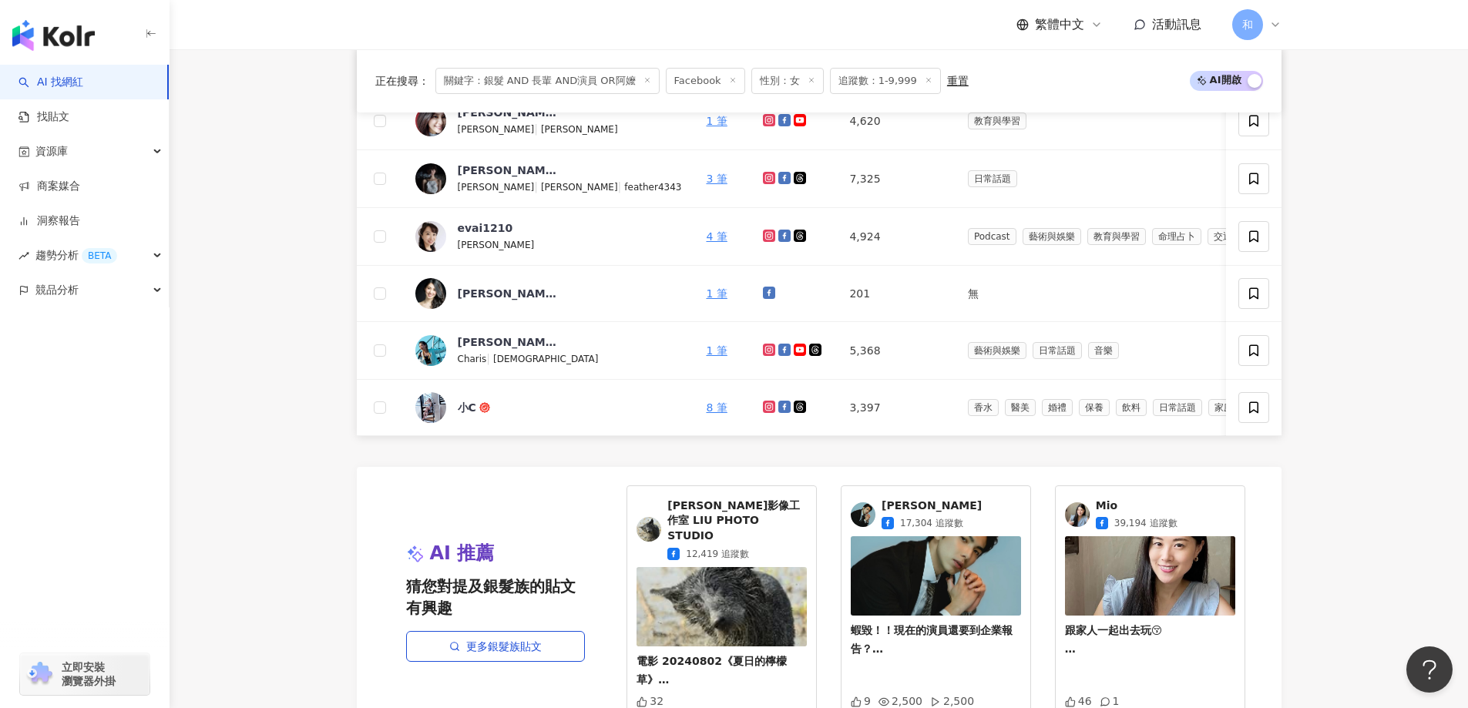
scroll to position [1002, 0]
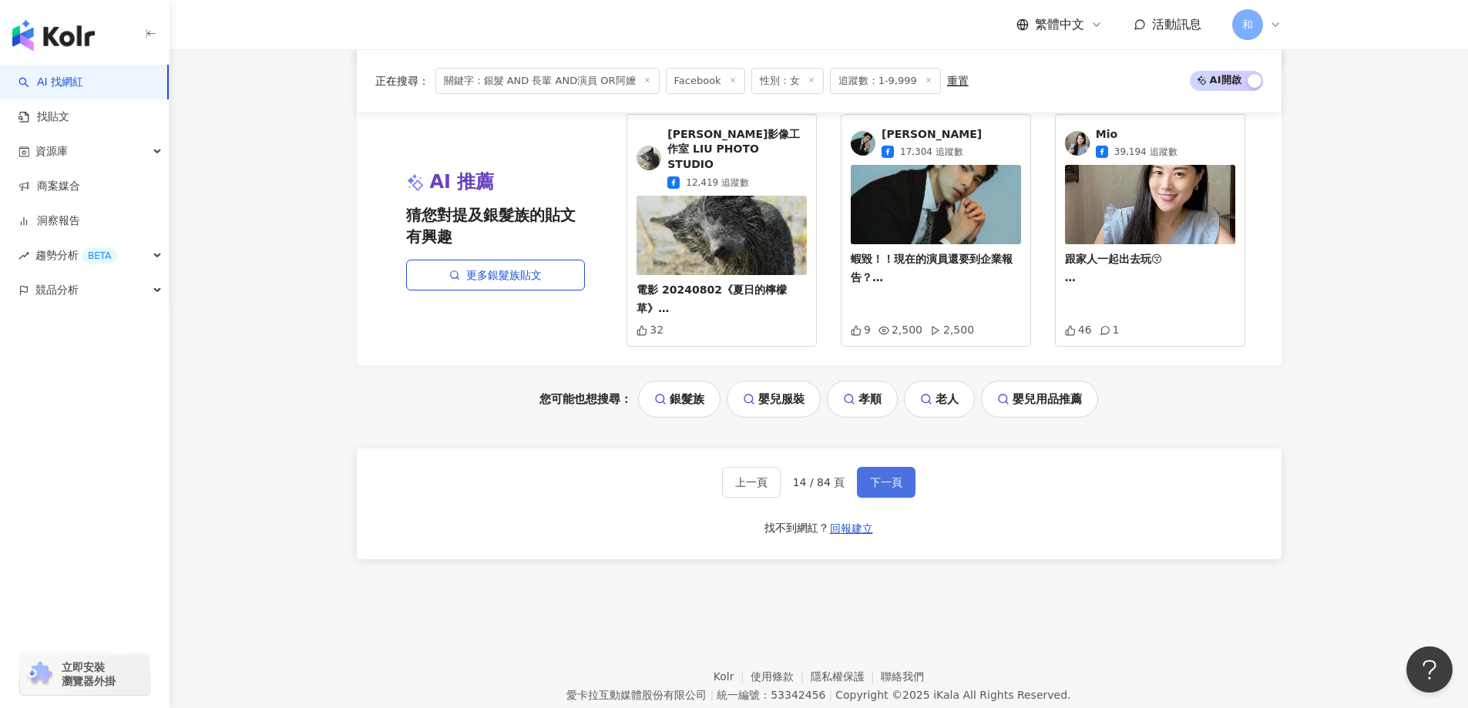
click at [871, 470] on button "下一頁" at bounding box center [886, 482] width 59 height 31
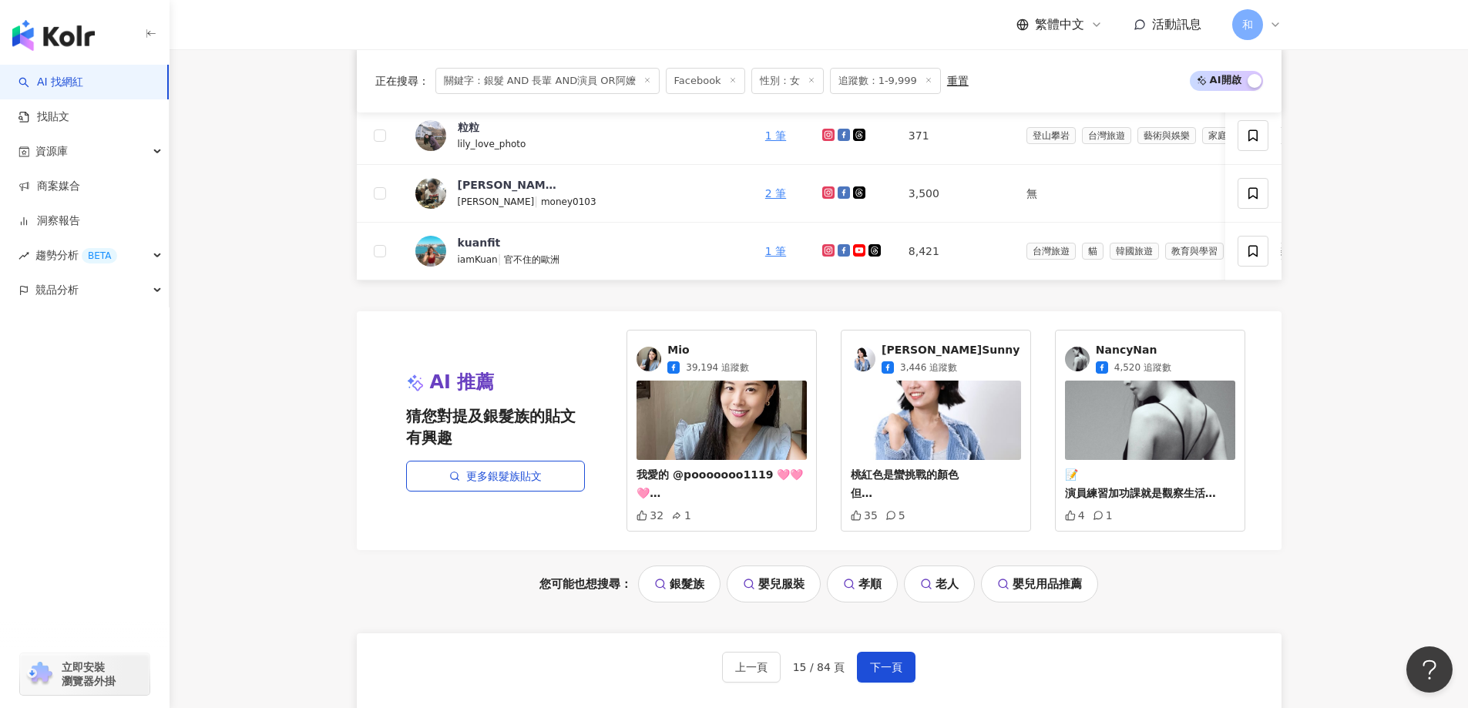
scroll to position [925, 0]
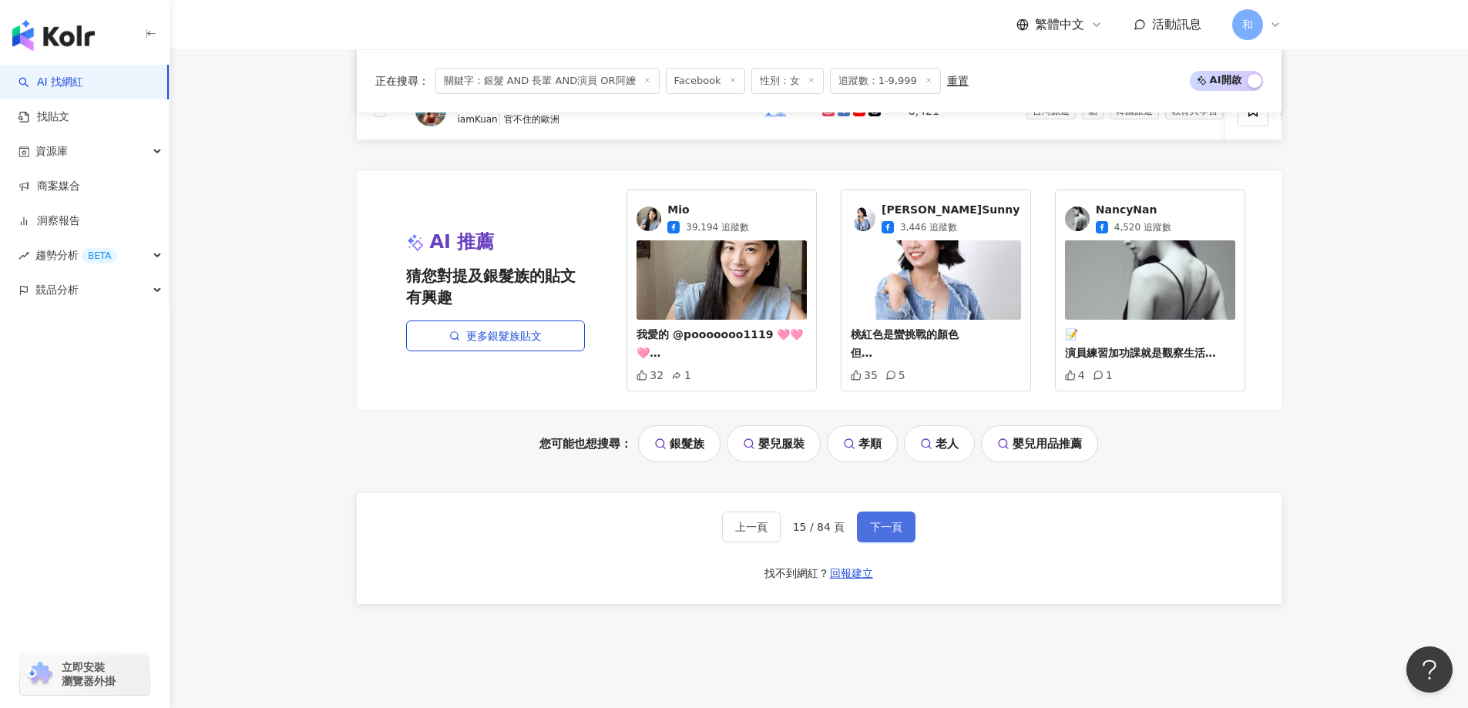
click at [891, 530] on button "下一頁" at bounding box center [886, 527] width 59 height 31
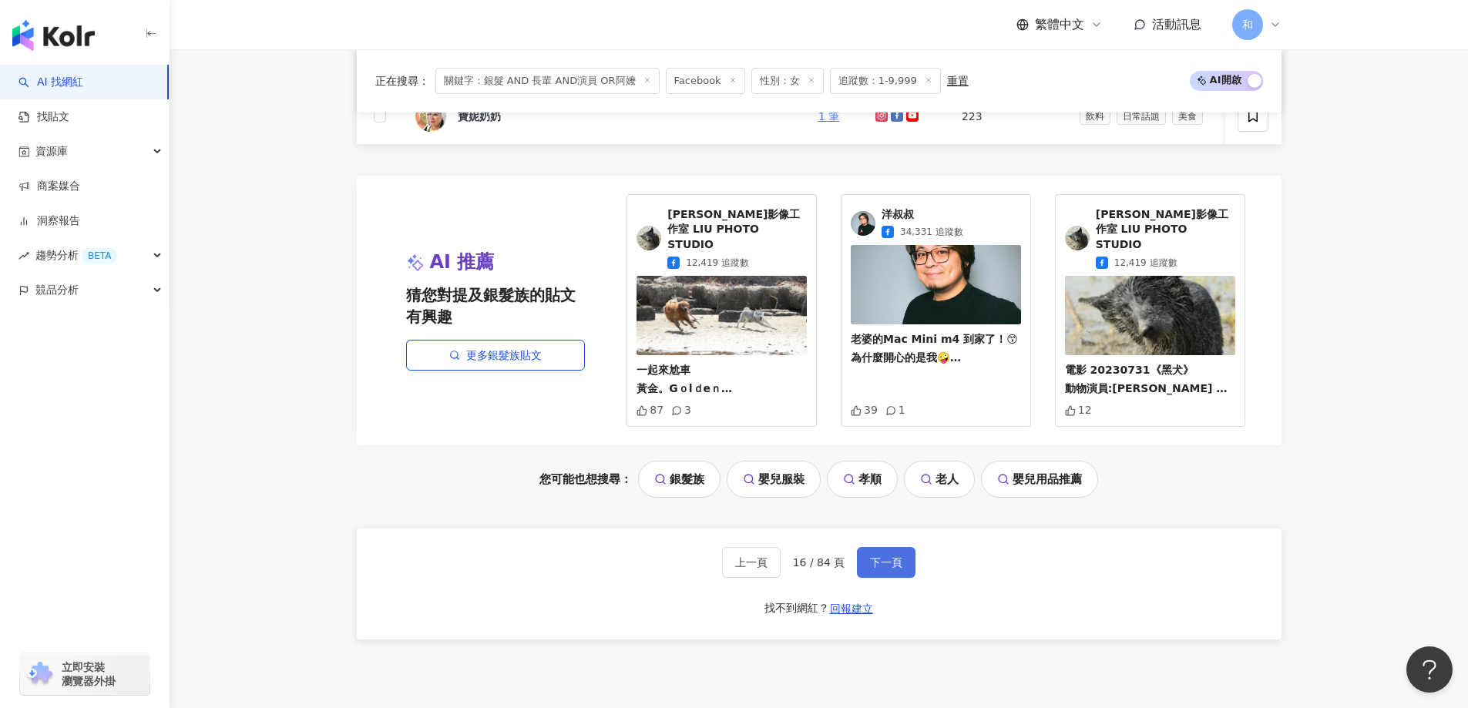
click at [876, 560] on span "下一頁" at bounding box center [886, 562] width 32 height 12
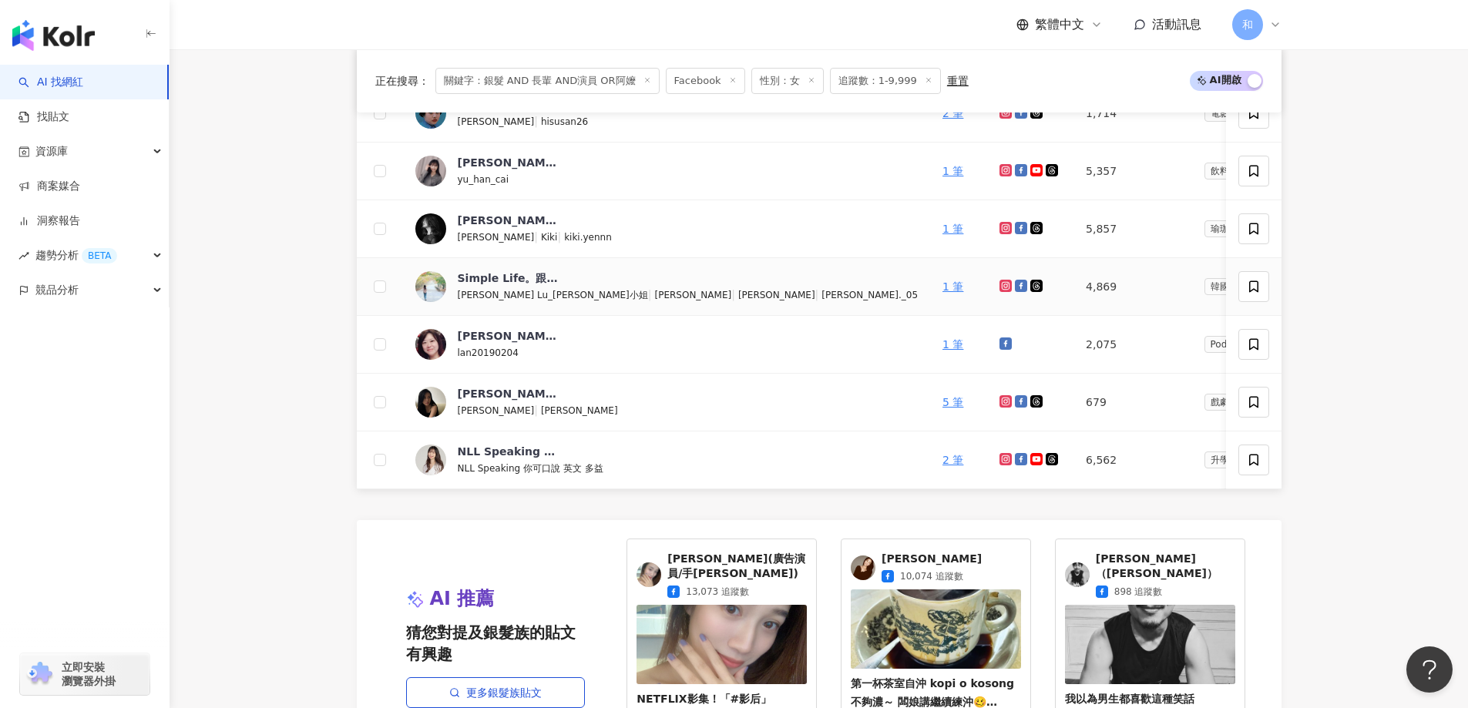
scroll to position [848, 0]
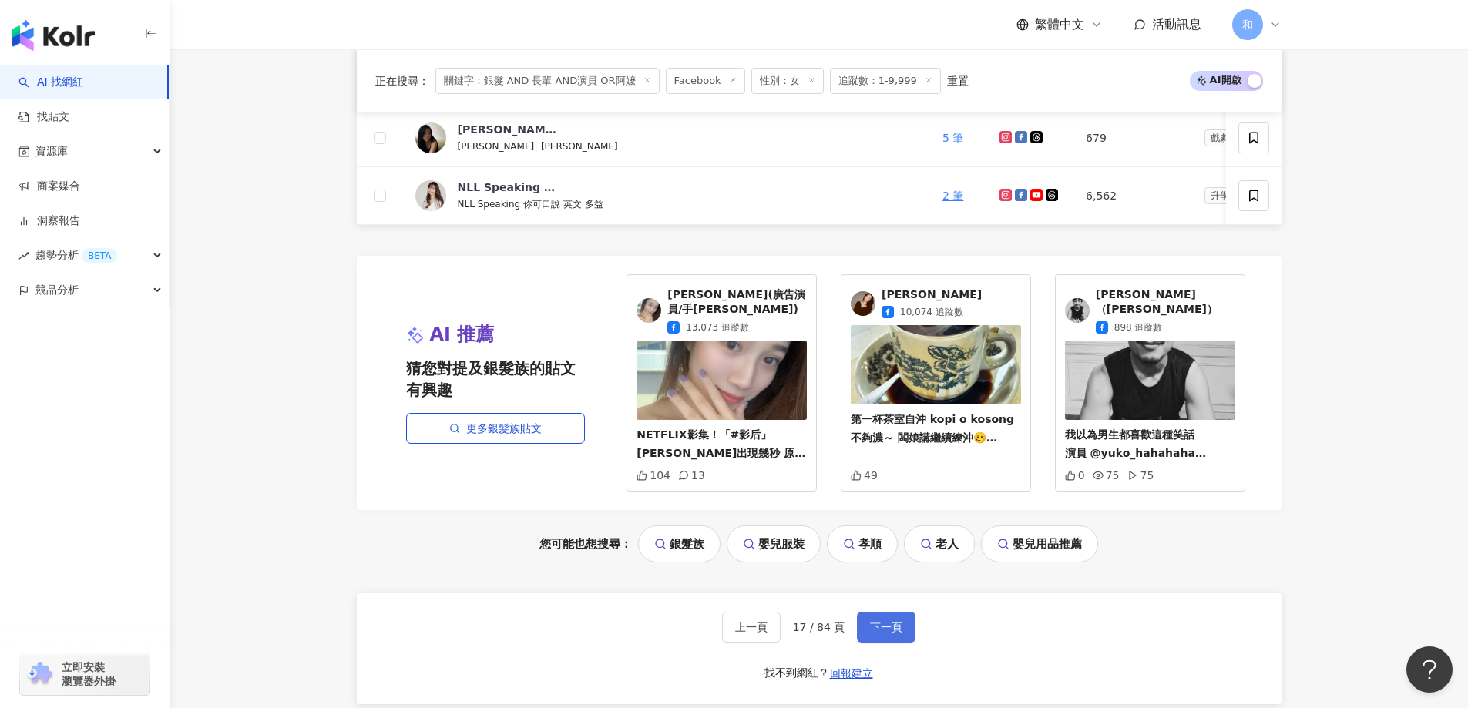
click at [905, 626] on button "下一頁" at bounding box center [886, 627] width 59 height 31
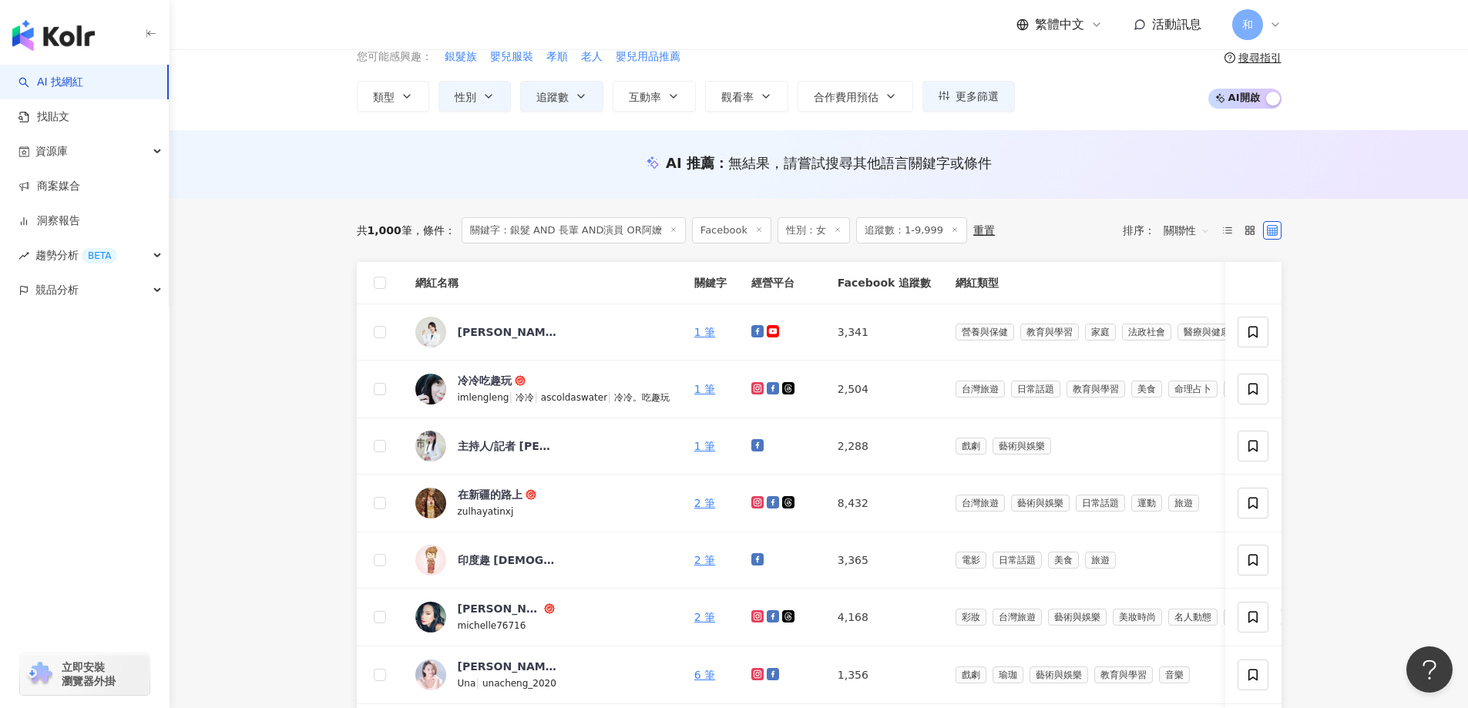
scroll to position [0, 0]
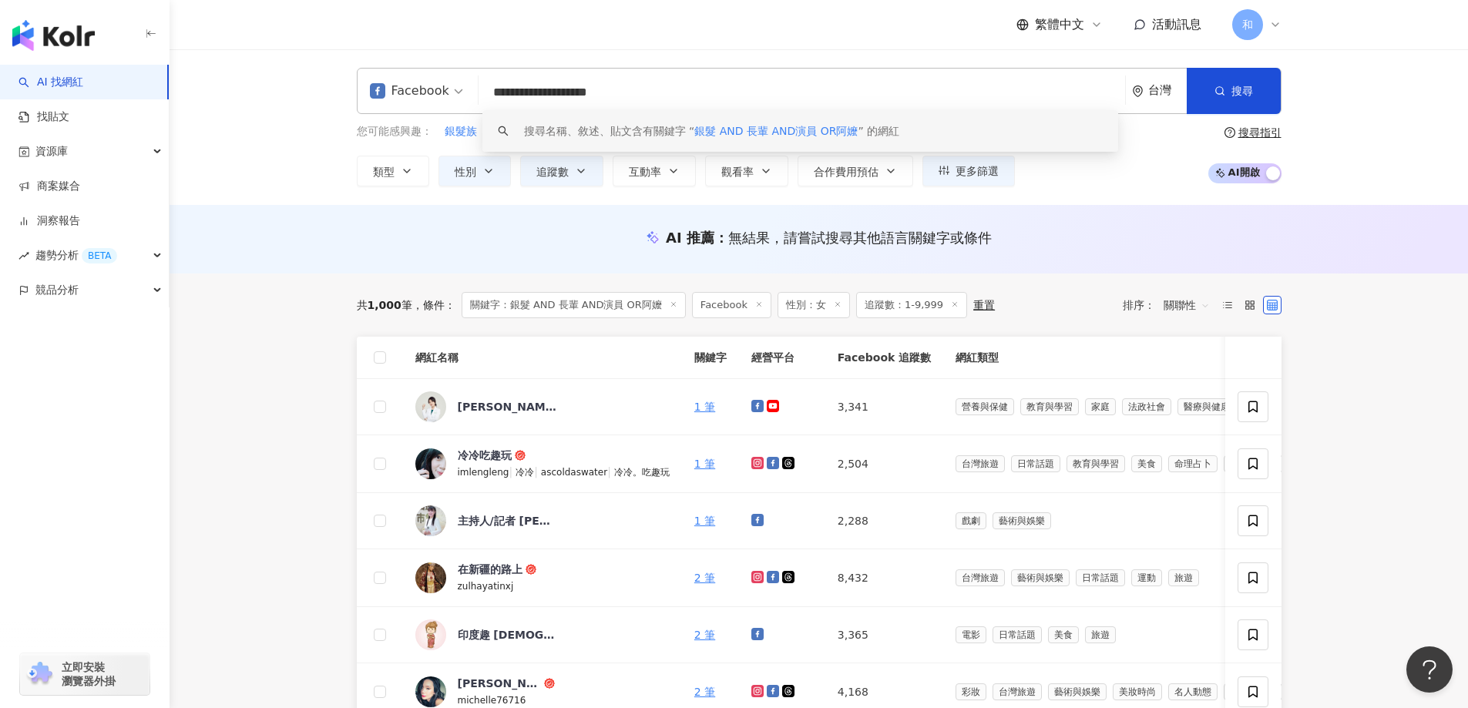
click at [518, 96] on input "**********" at bounding box center [802, 92] width 634 height 29
drag, startPoint x: 629, startPoint y: 90, endPoint x: 748, endPoint y: 91, distance: 119.4
click at [748, 91] on input "**********" at bounding box center [802, 92] width 634 height 29
drag, startPoint x: 608, startPoint y: 92, endPoint x: 574, endPoint y: 89, distance: 34.0
click at [574, 89] on input "**********" at bounding box center [802, 92] width 634 height 29
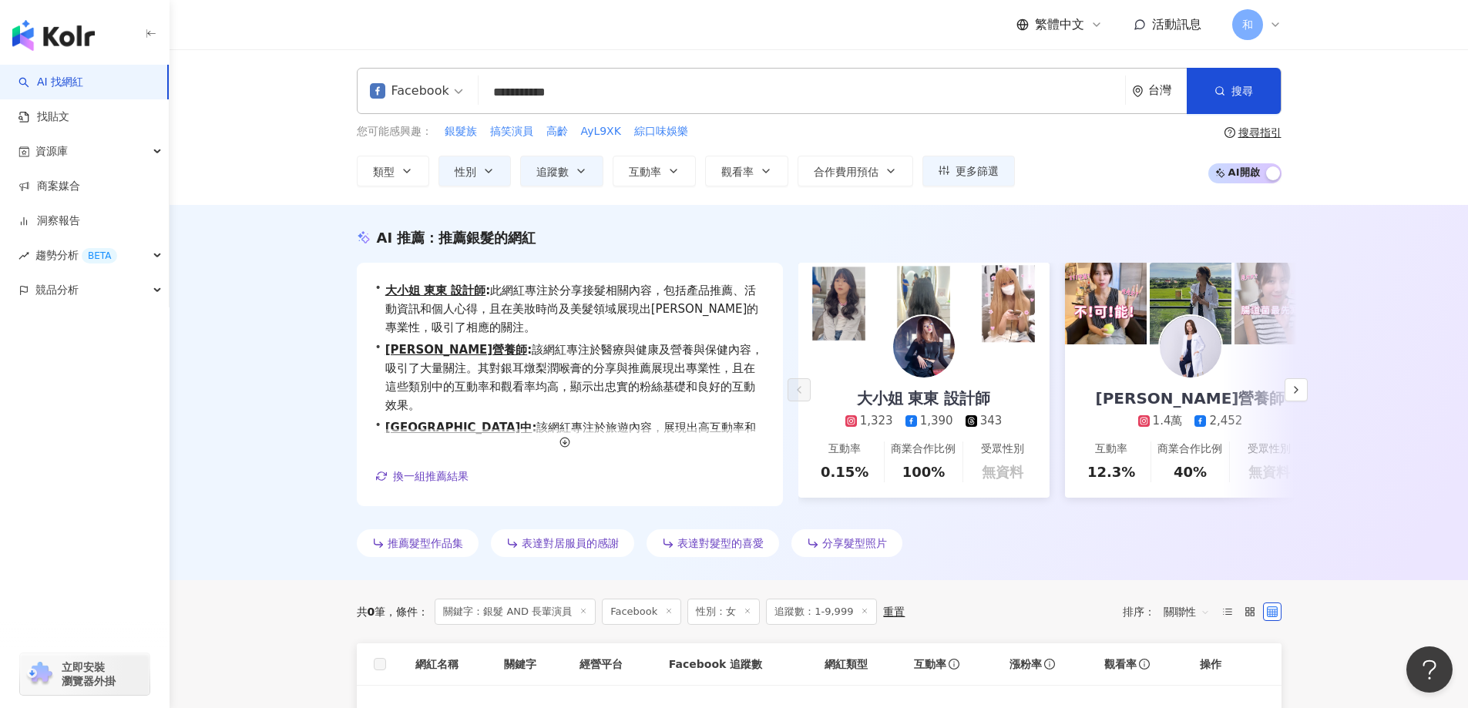
click at [315, 464] on div "AI 推薦 ： 推薦銀髮的網紅 • 大小姐 東東 設計師 : 此網紅專注於分享接髮相關內容，包括產品推薦、活動資訊和個人心得，且在美妝時尚及美髮領域展現出強烈…" at bounding box center [819, 392] width 1299 height 375
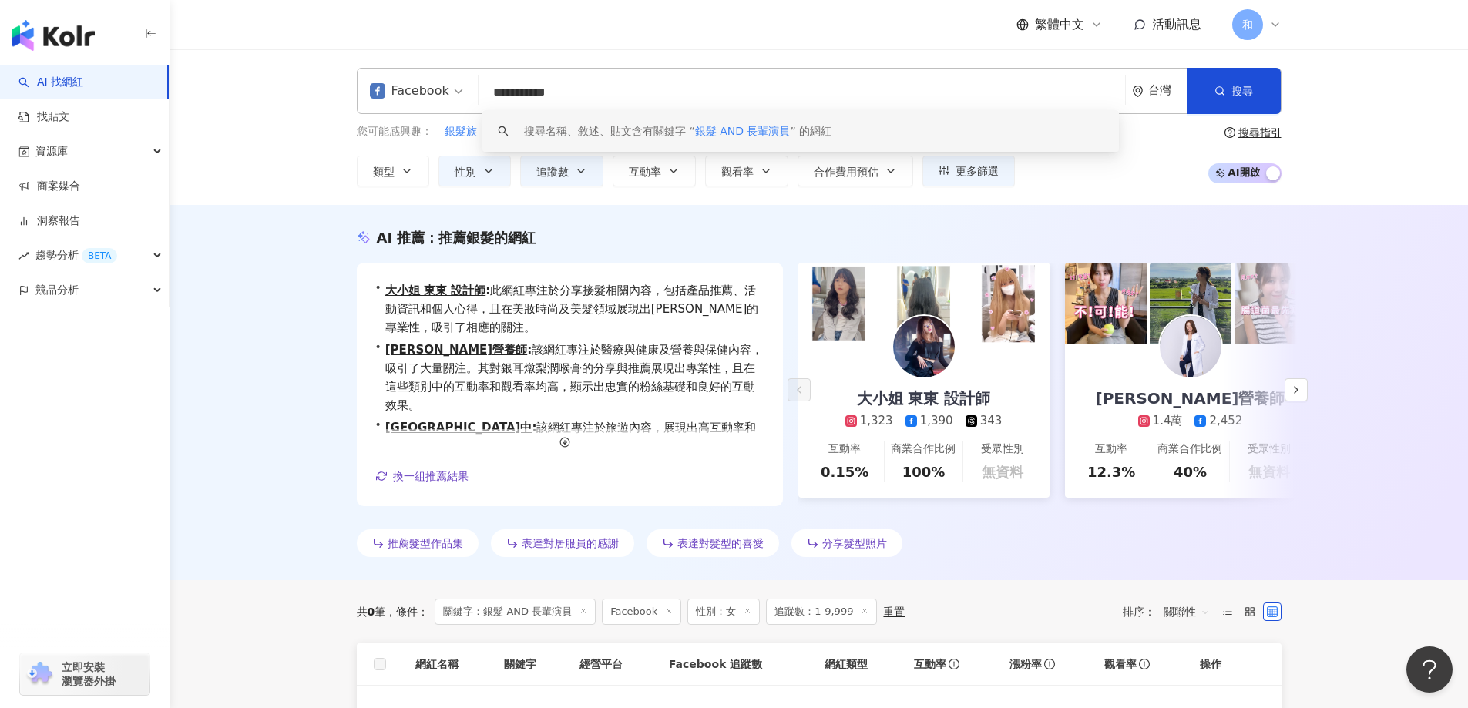
drag, startPoint x: 551, startPoint y: 92, endPoint x: 267, endPoint y: 121, distance: 285.9
click at [413, 89] on div "**********" at bounding box center [819, 91] width 925 height 46
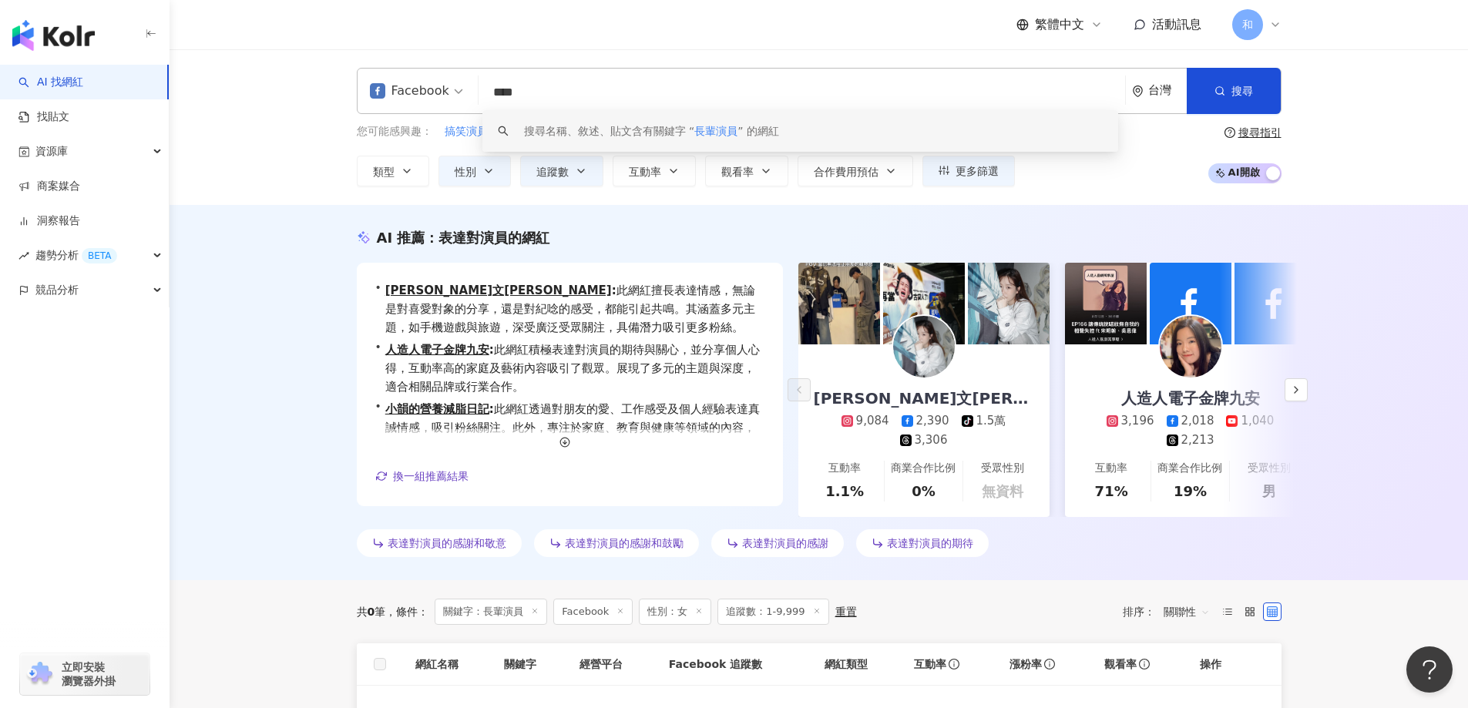
drag, startPoint x: 551, startPoint y: 91, endPoint x: 443, endPoint y: 92, distance: 107.9
click at [462, 86] on div "Facebook **** 台灣 搜尋 keyword 搜尋名稱、敘述、貼文含有關鍵字 “ 長輩演員 ” 的網紅" at bounding box center [819, 91] width 925 height 46
type input "*"
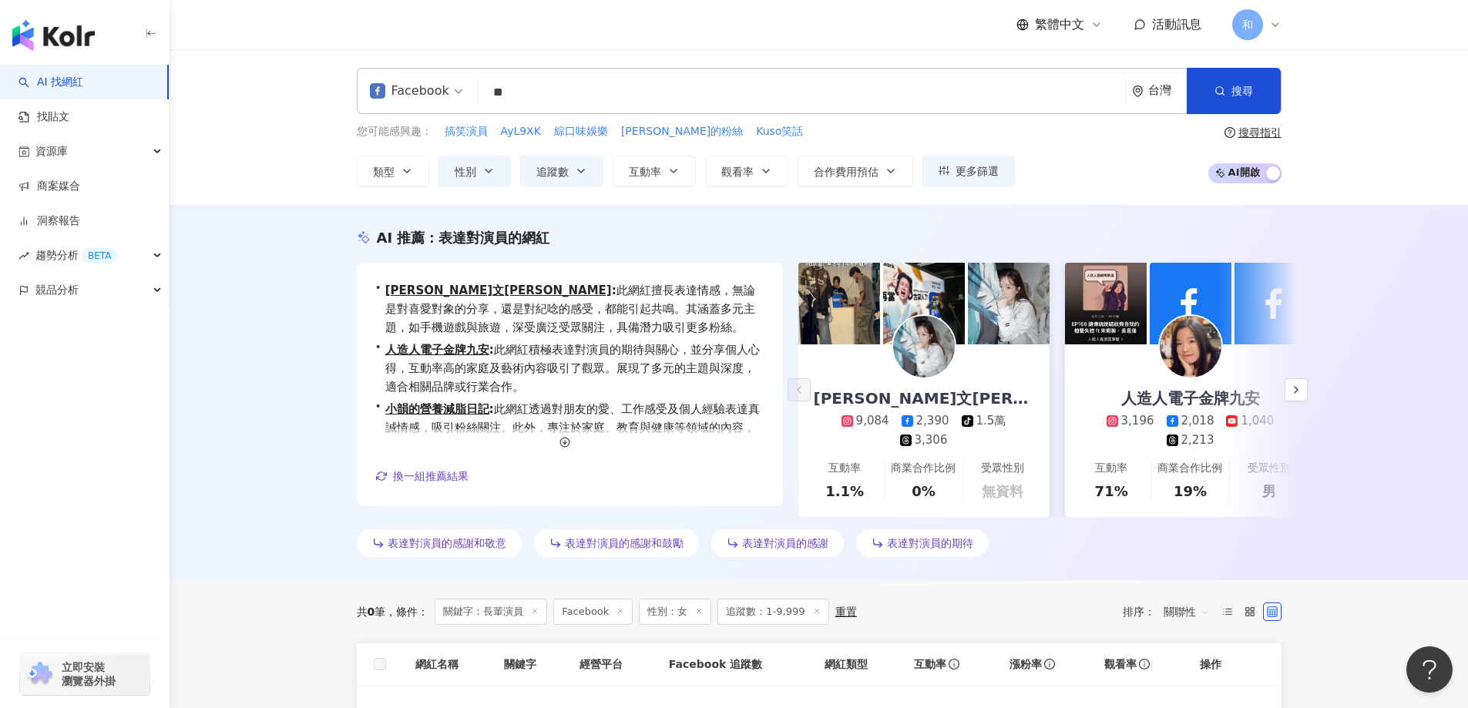
type input "*"
type input "****"
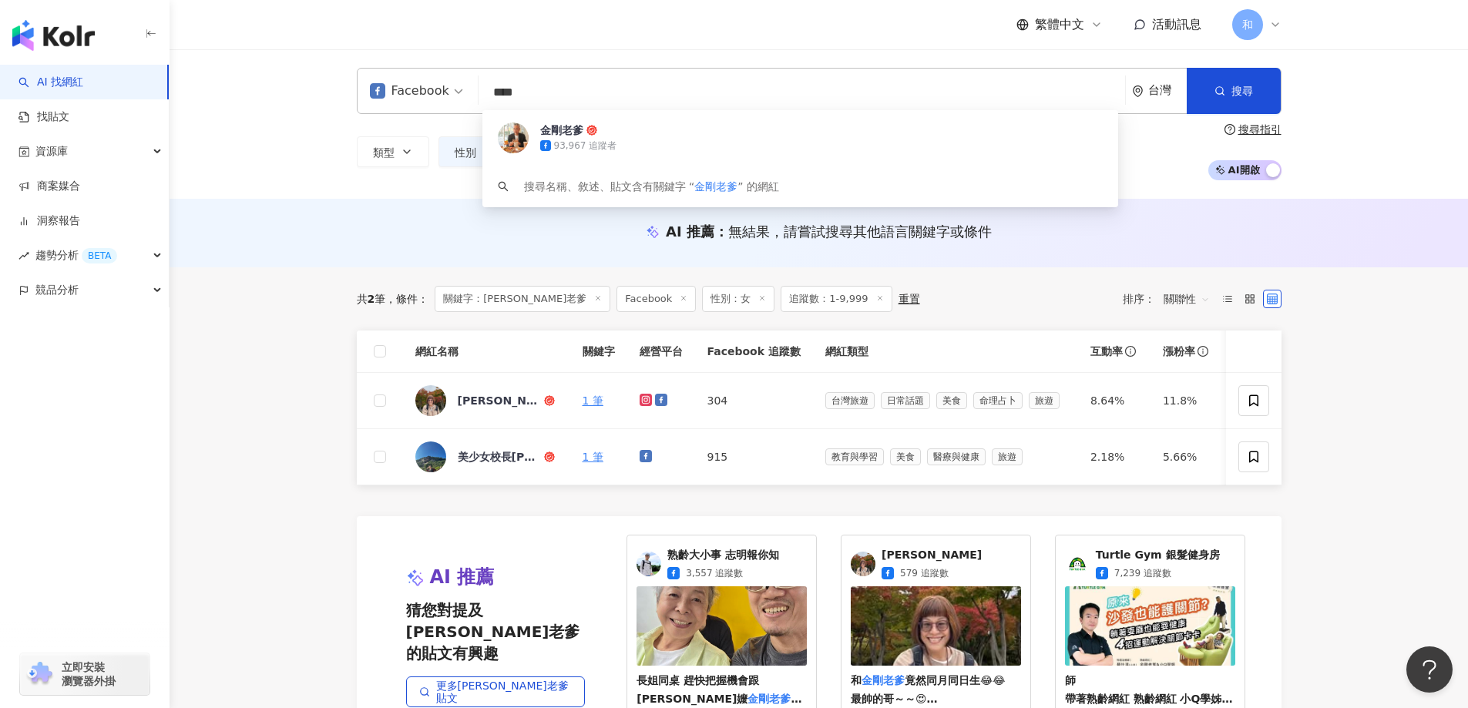
click at [259, 286] on main "Facebook **** 台灣 搜尋 0ac84477-5062-421d-9e41-bf180c71183e 金剛老爹 93,967 追蹤者 搜尋名稱、敘…" at bounding box center [819, 500] width 1299 height 902
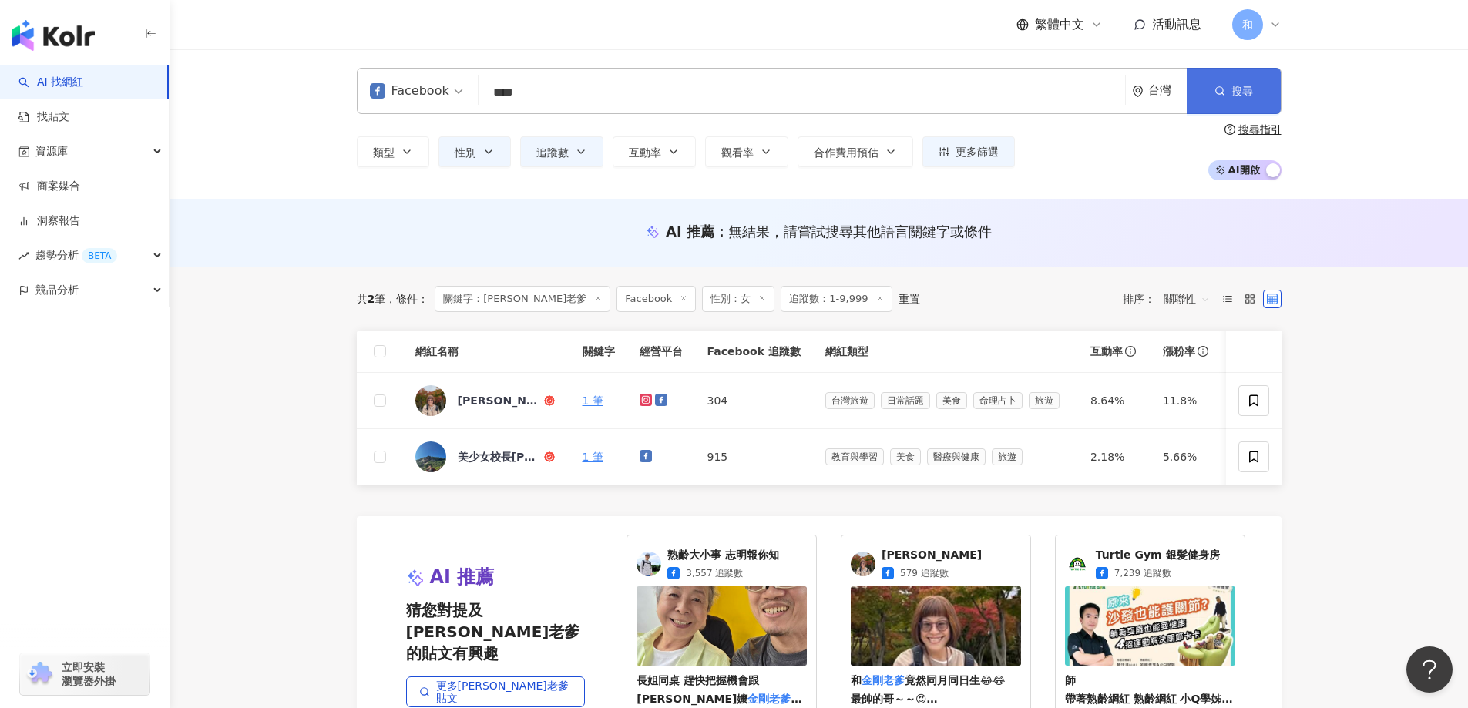
click at [1249, 88] on span "搜尋" at bounding box center [1242, 91] width 22 height 12
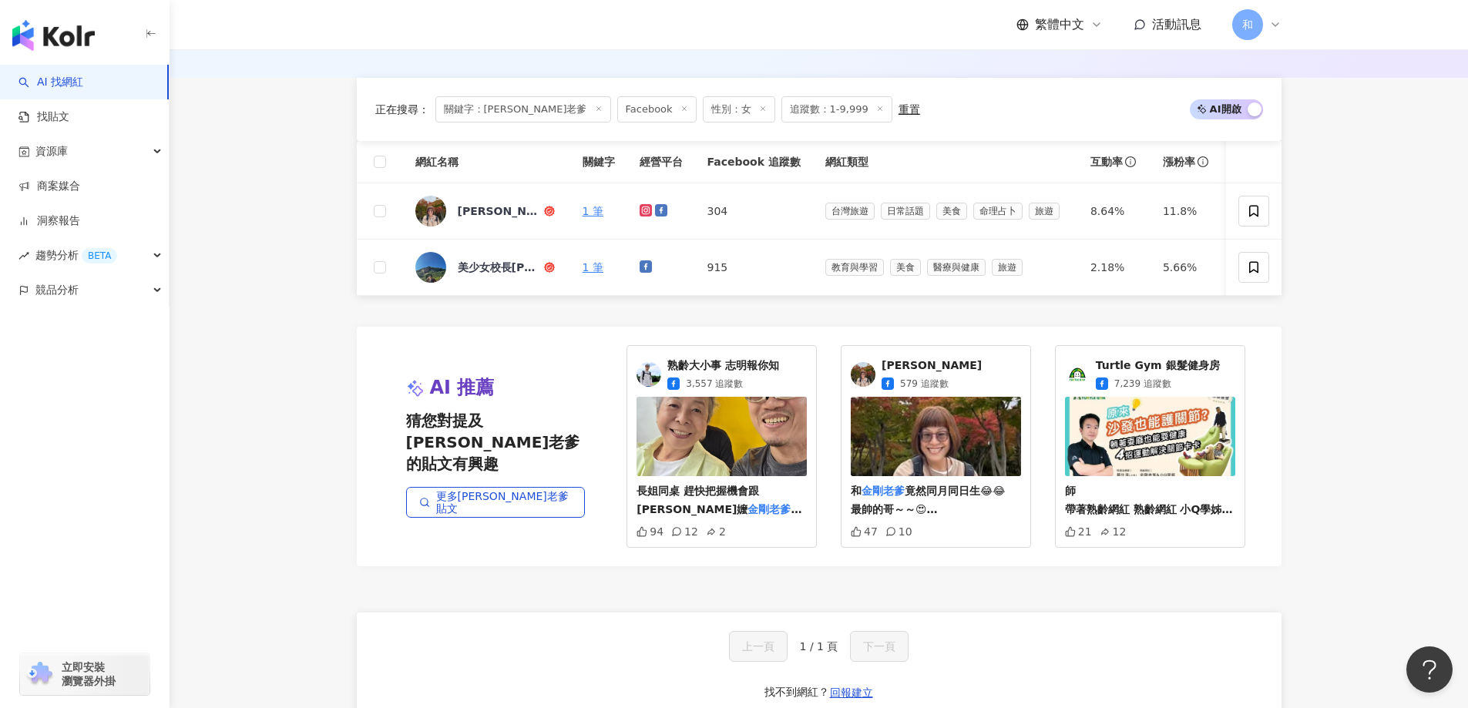
scroll to position [231, 0]
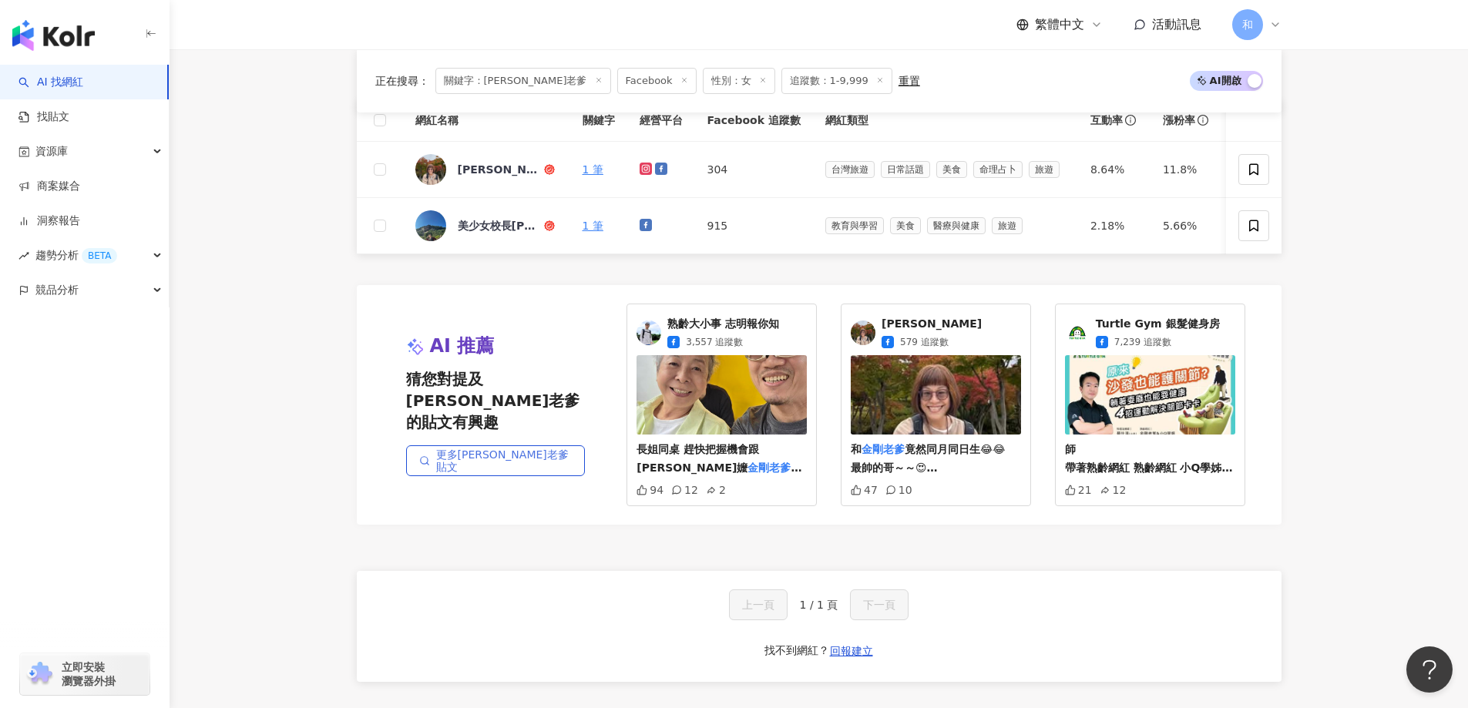
click at [469, 451] on link "更多[PERSON_NAME]老爹貼文" at bounding box center [495, 460] width 179 height 31
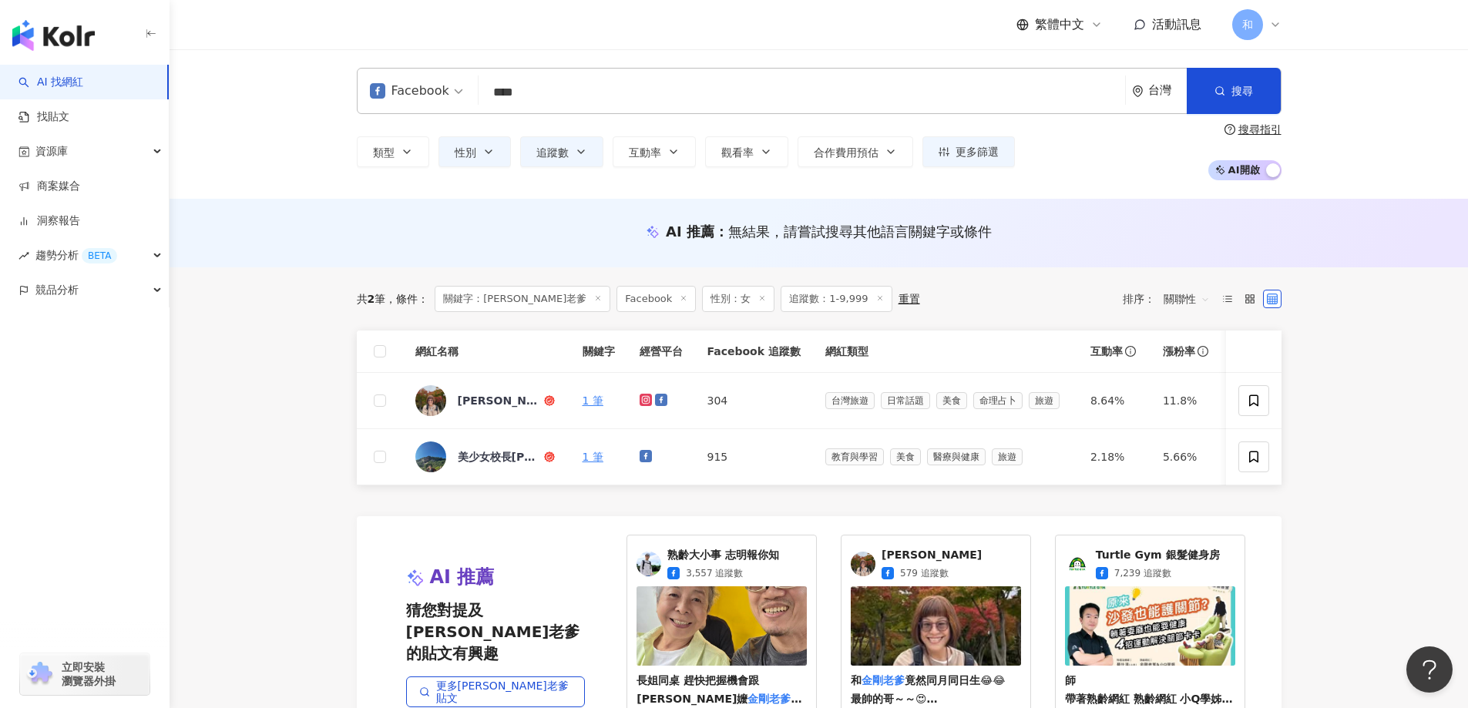
scroll to position [426, 0]
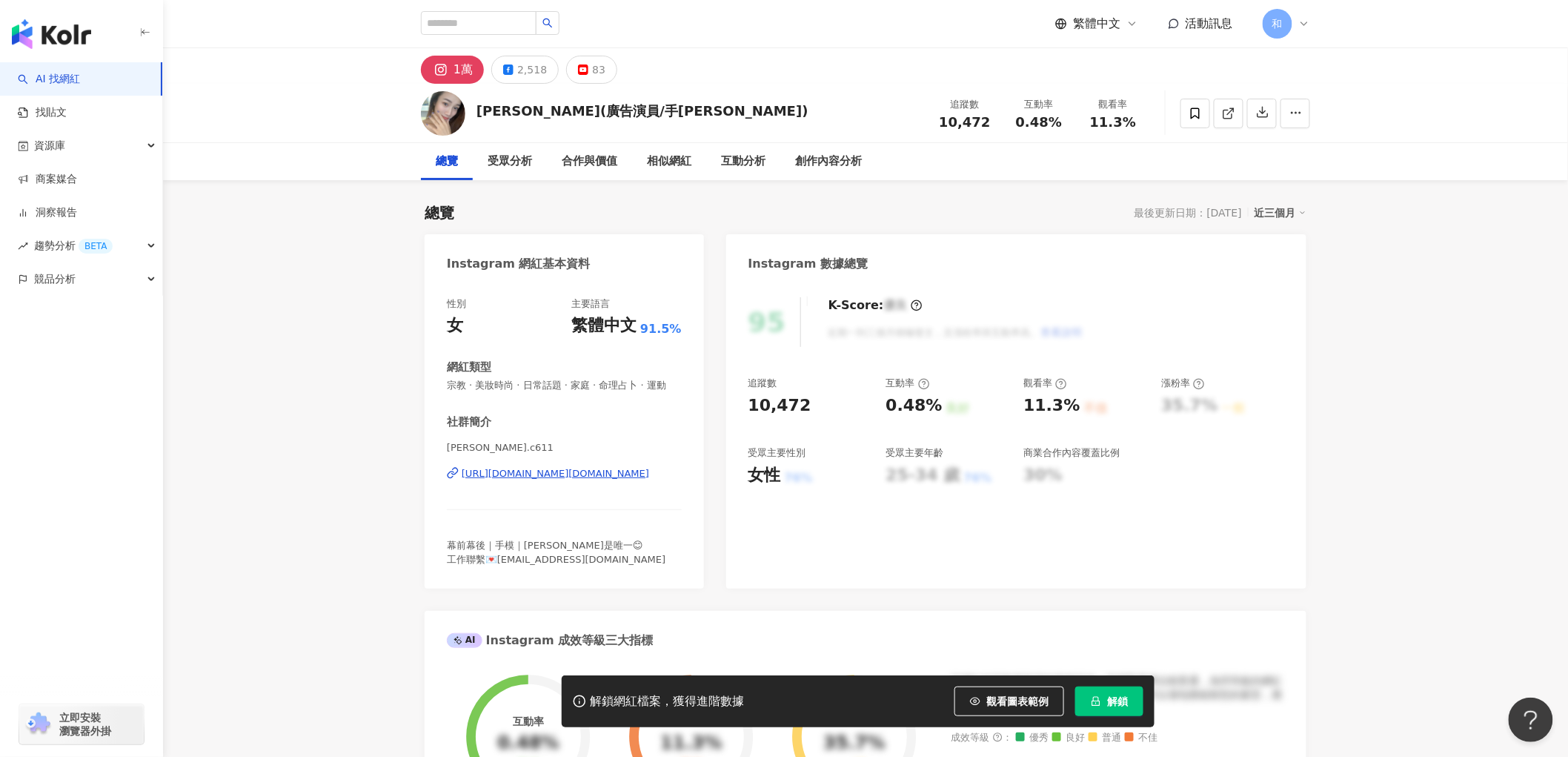
click at [556, 476] on div "https://www.instagram.com/shiny.c611/" at bounding box center [555, 473] width 187 height 13
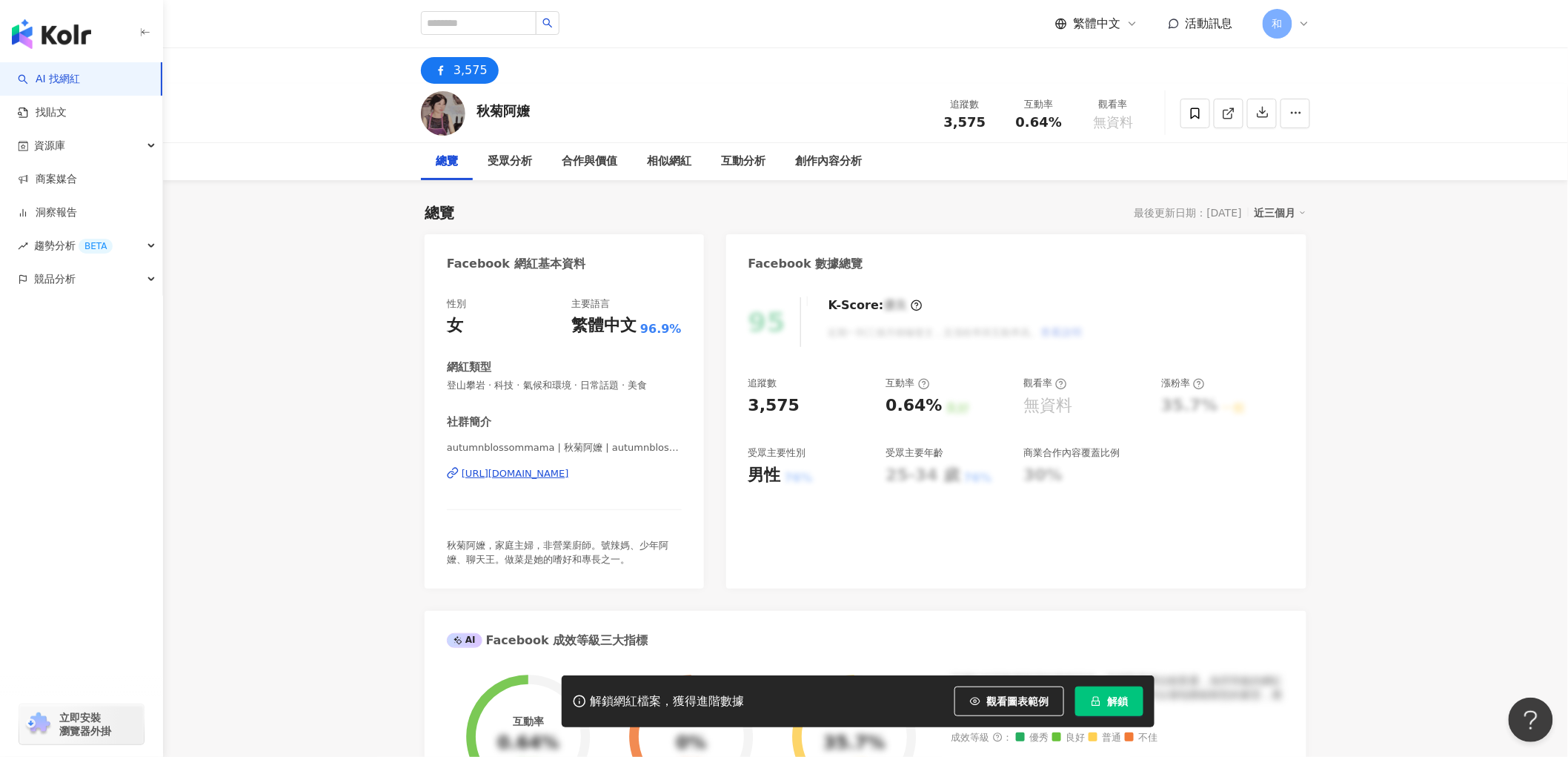
click at [569, 470] on div "[URL][DOMAIN_NAME]" at bounding box center [515, 473] width 108 height 13
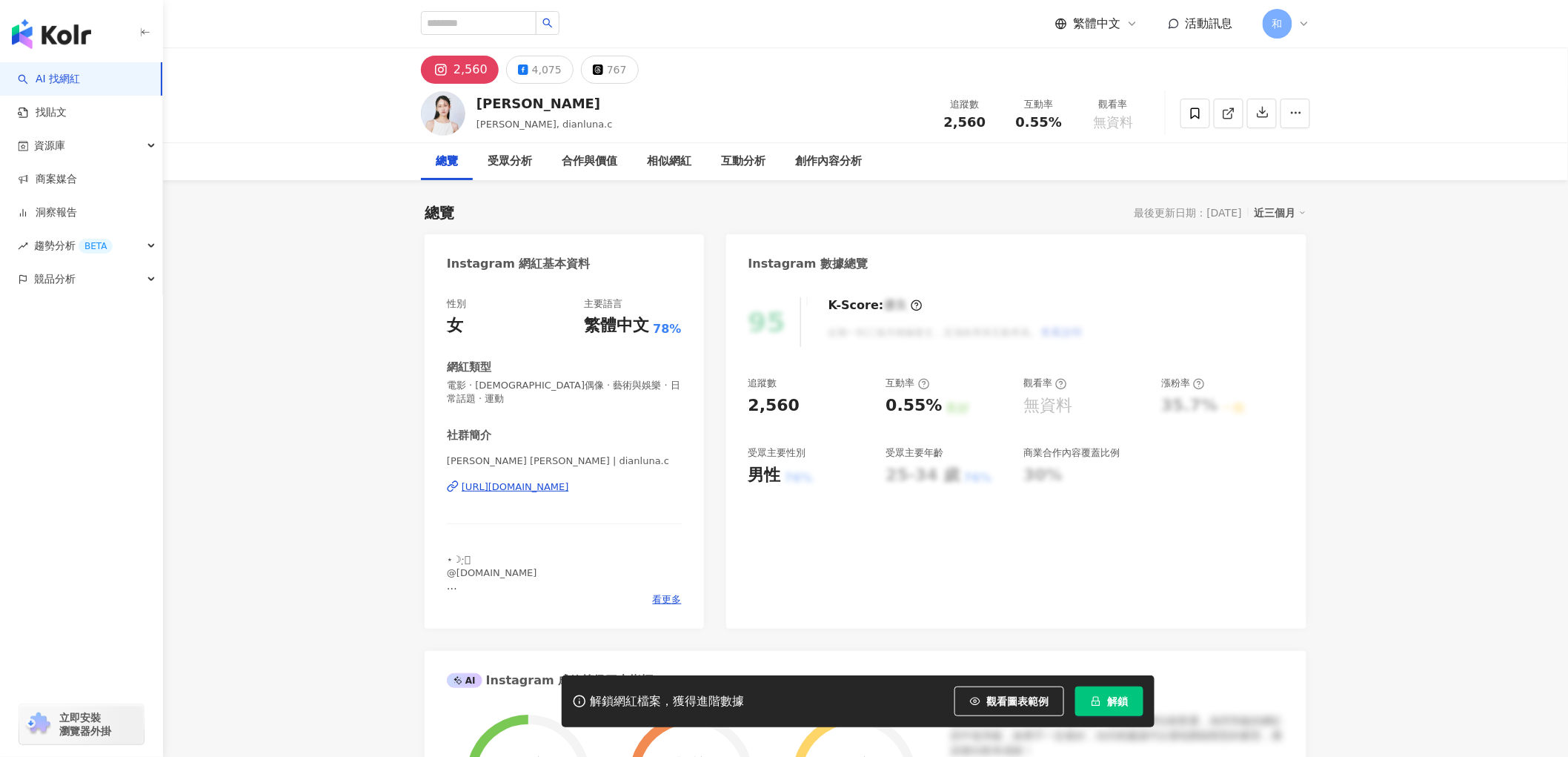
click at [492, 104] on div "陳俞彤" at bounding box center [545, 103] width 137 height 18
click at [525, 69] on button "4,075" at bounding box center [539, 69] width 67 height 28
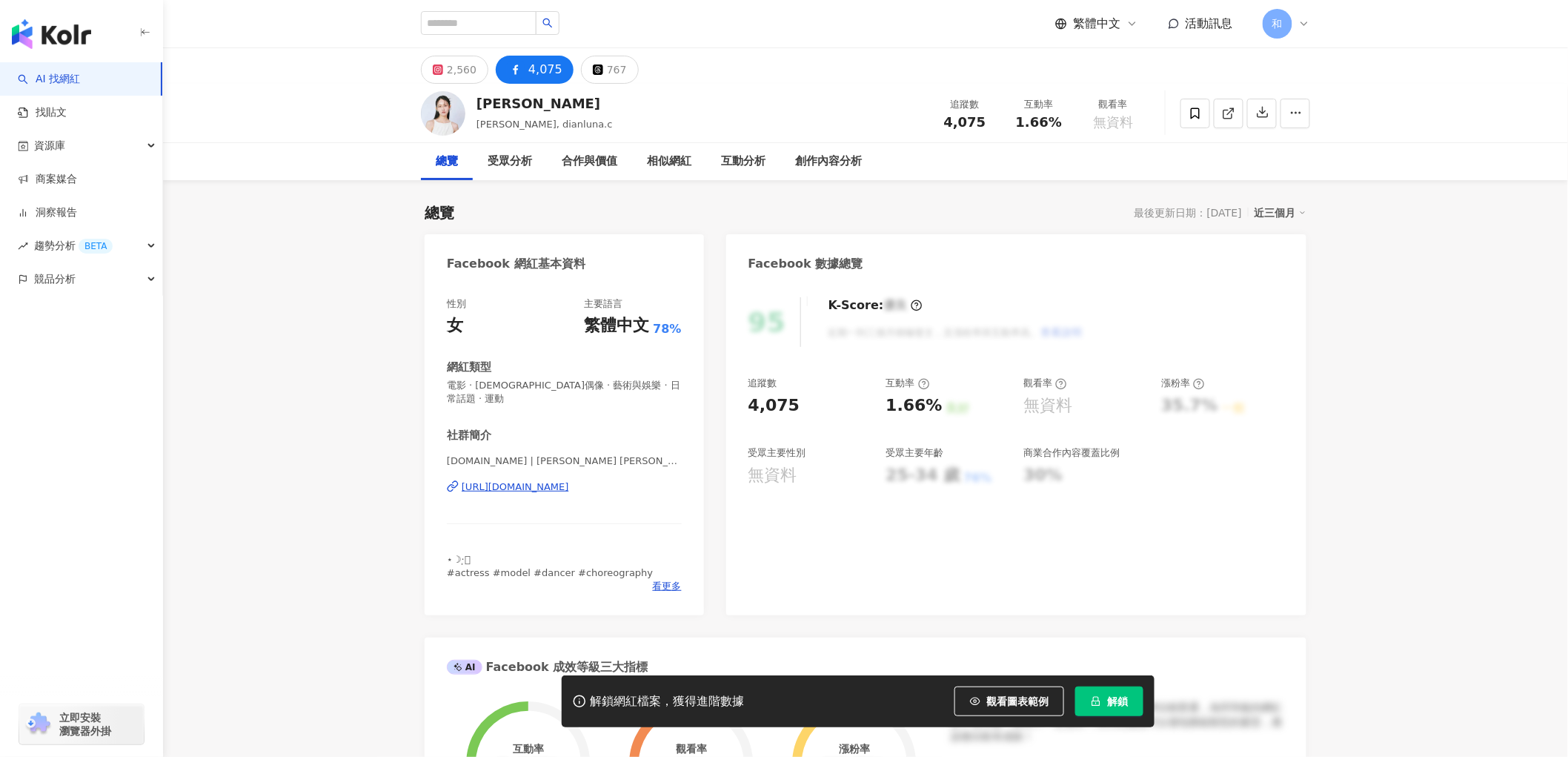
click at [523, 480] on div "https://www.facebook.com/179624895771952" at bounding box center [515, 487] width 108 height 13
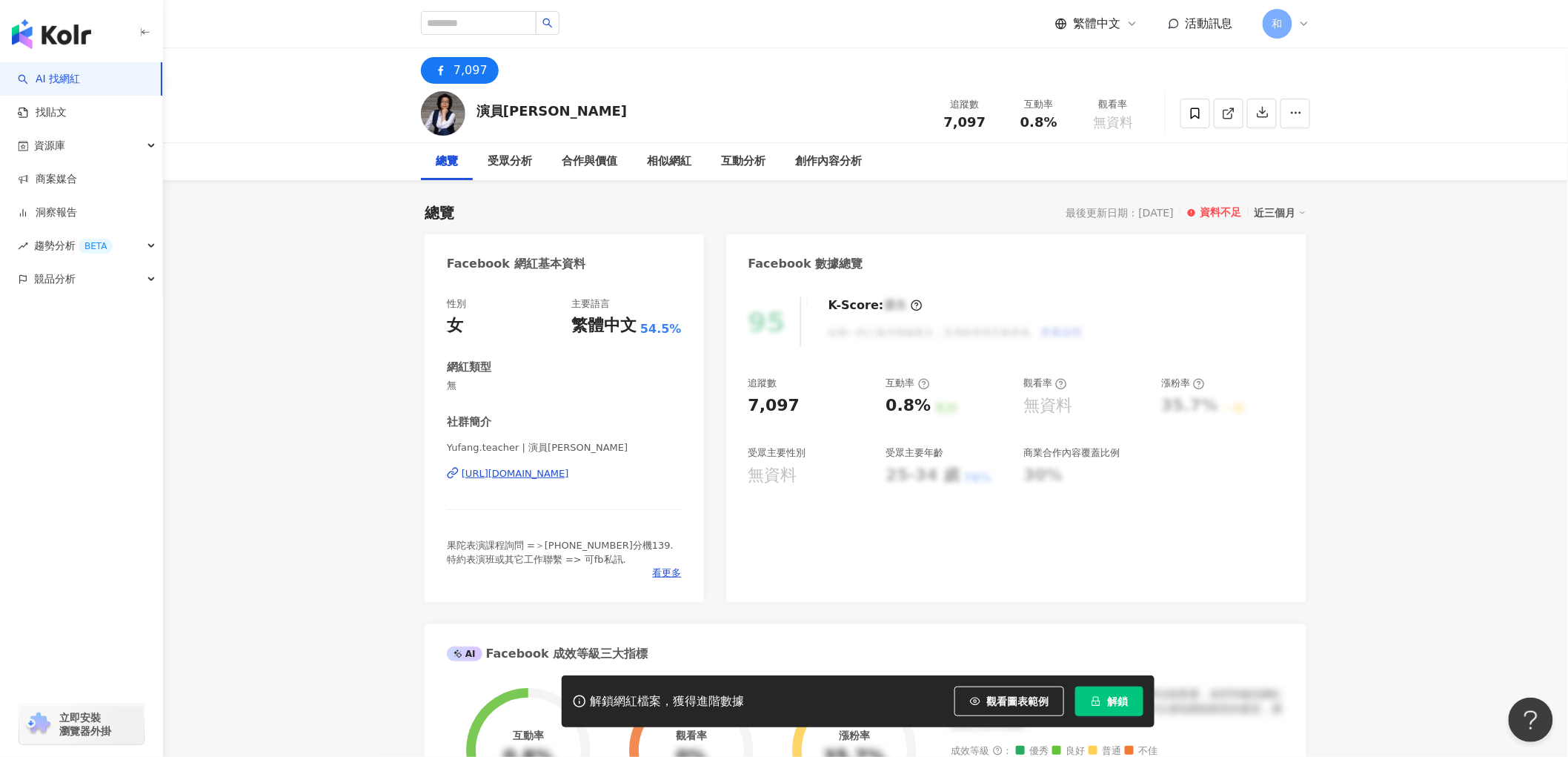
click at [525, 104] on div "演員陳幼芳" at bounding box center [552, 111] width 150 height 18
click at [560, 476] on div "https://www.facebook.com/1376972149203219" at bounding box center [515, 473] width 108 height 13
drag, startPoint x: 537, startPoint y: 112, endPoint x: 475, endPoint y: 114, distance: 62.0
click at [475, 114] on div "演員陳幼芳 追蹤數 7,097 互動率 0.8% 觀看率 無資料" at bounding box center [865, 113] width 948 height 59
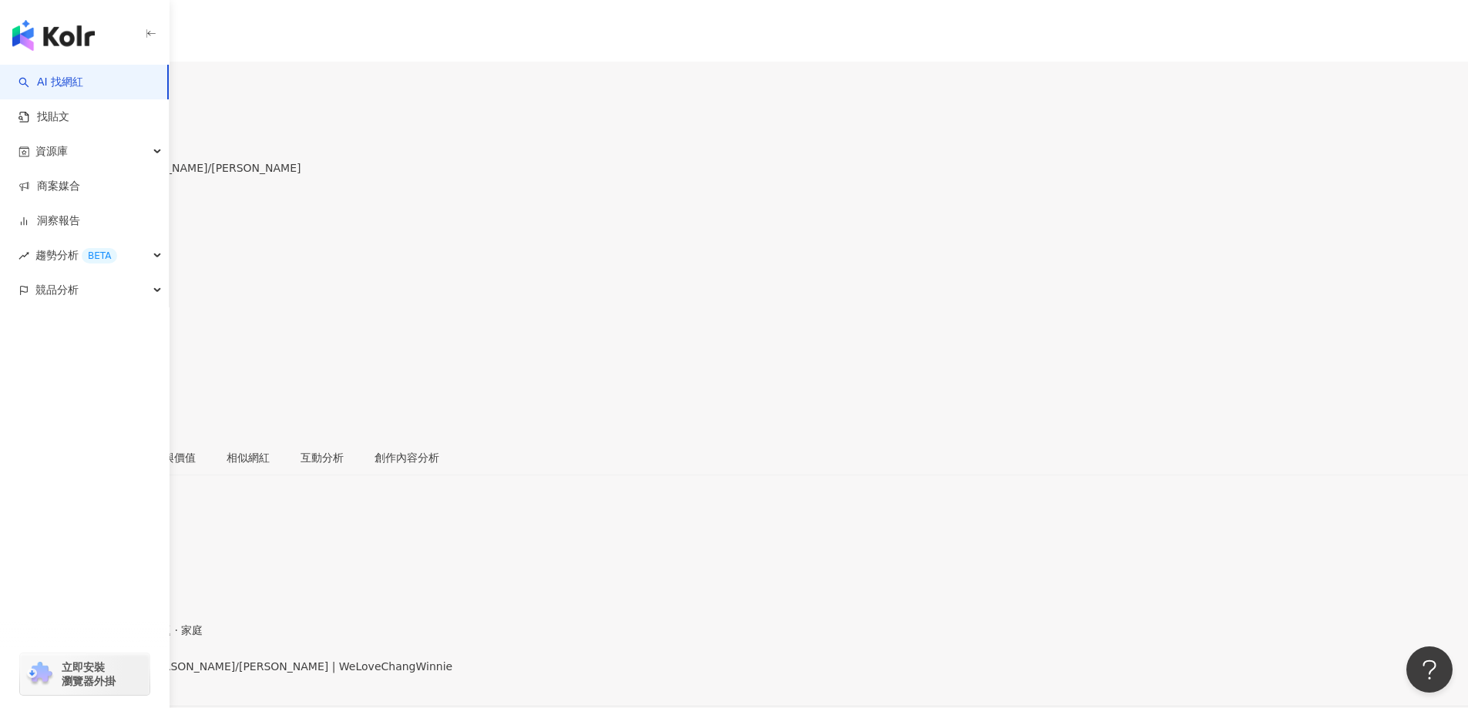
click at [136, 674] on div "https://www.facebook.com/335111596534623" at bounding box center [75, 680] width 120 height 12
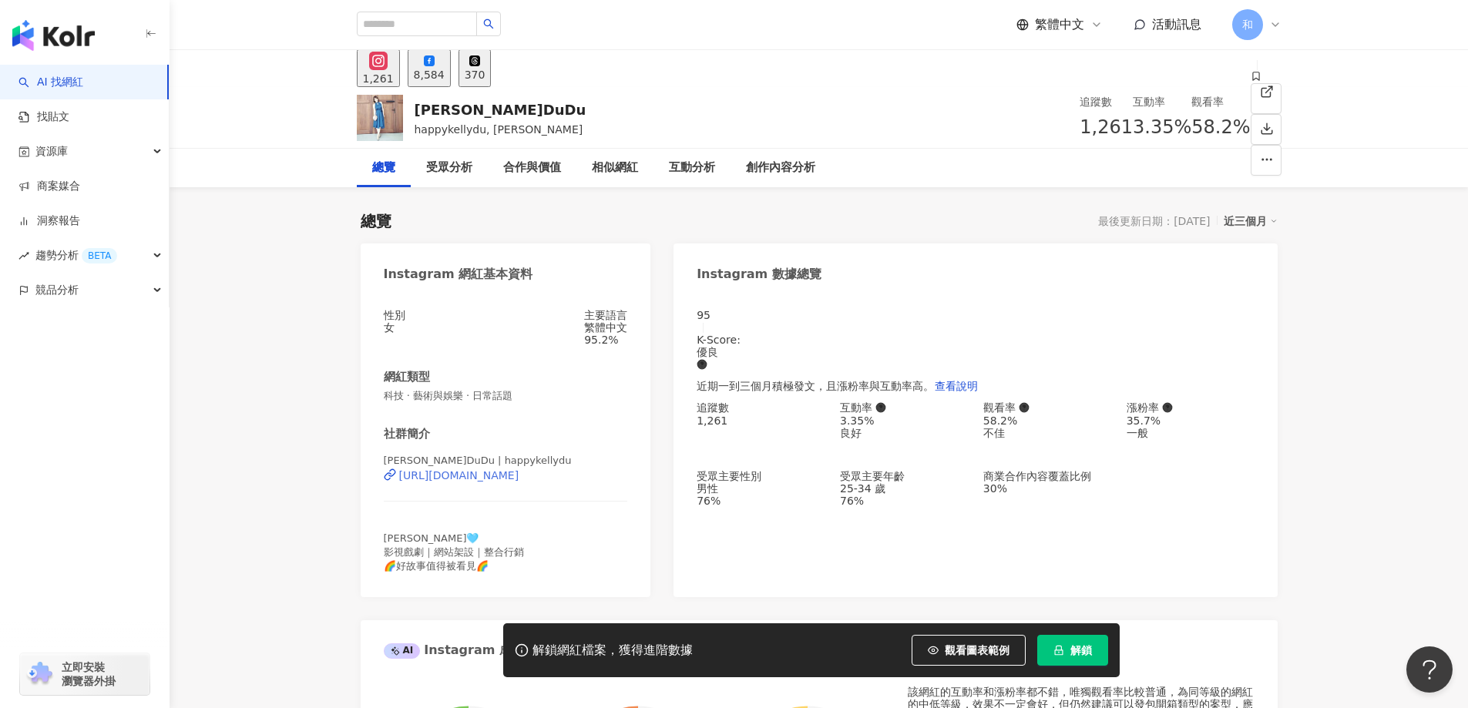
click at [509, 482] on div "[URL][DOMAIN_NAME]" at bounding box center [459, 475] width 120 height 12
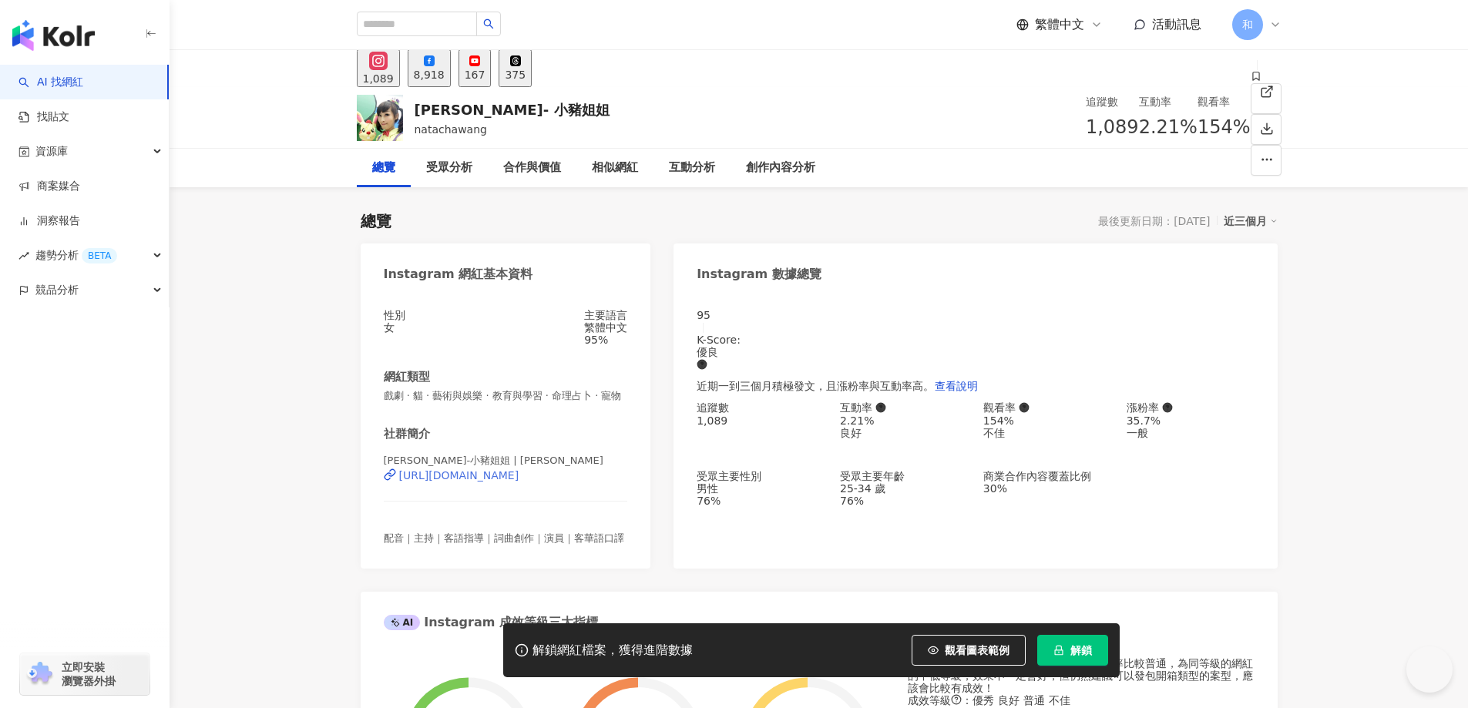
click at [509, 482] on div "https://www.instagram.com/natachawang/" at bounding box center [459, 475] width 120 height 12
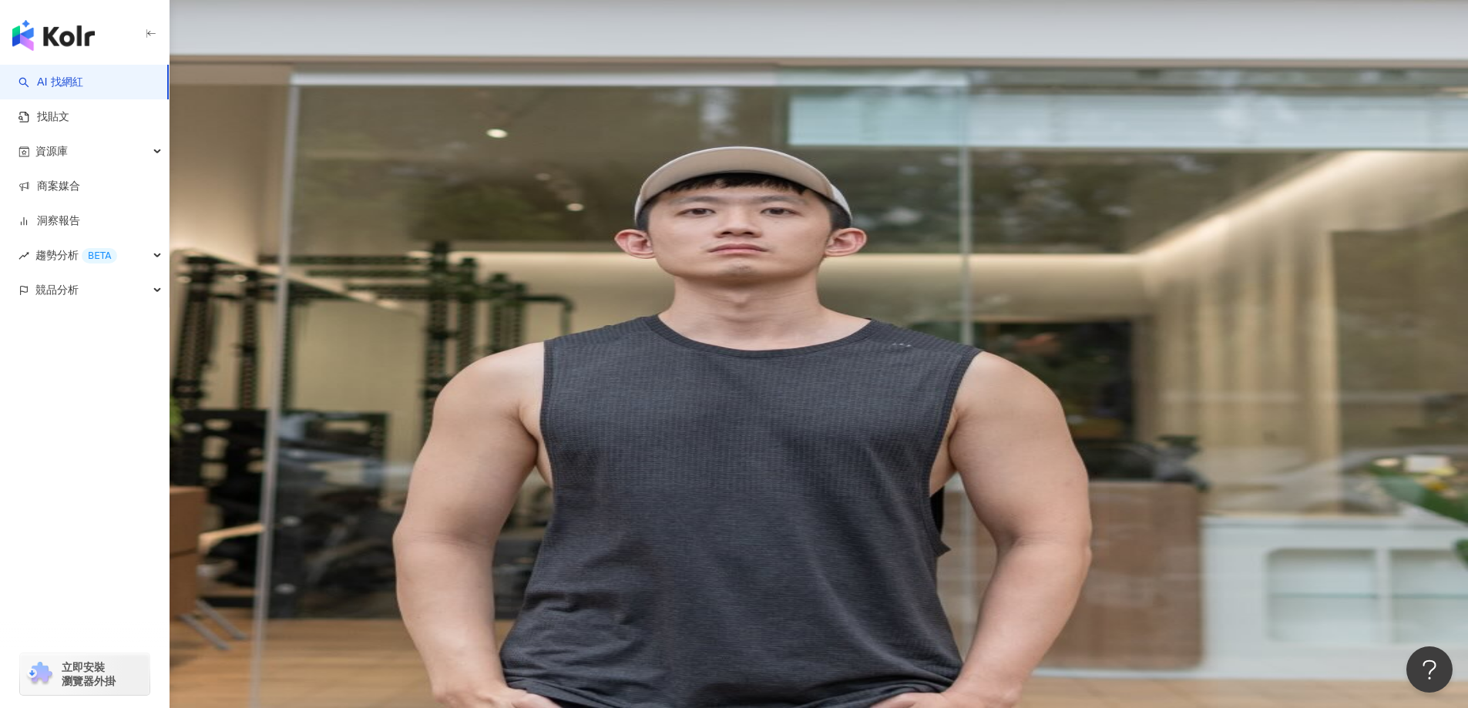
click at [18, 483] on icon "button" at bounding box center [12, 488] width 11 height 11
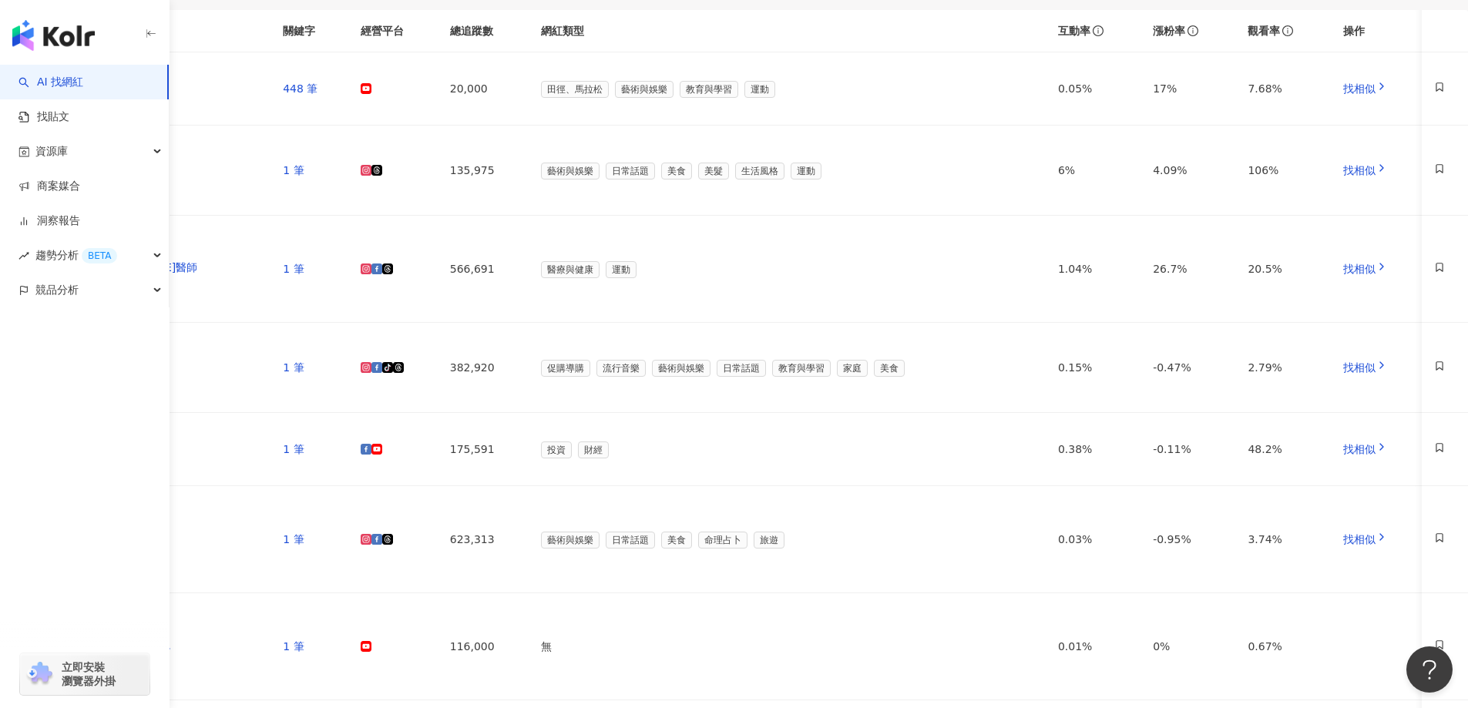
scroll to position [1264, 0]
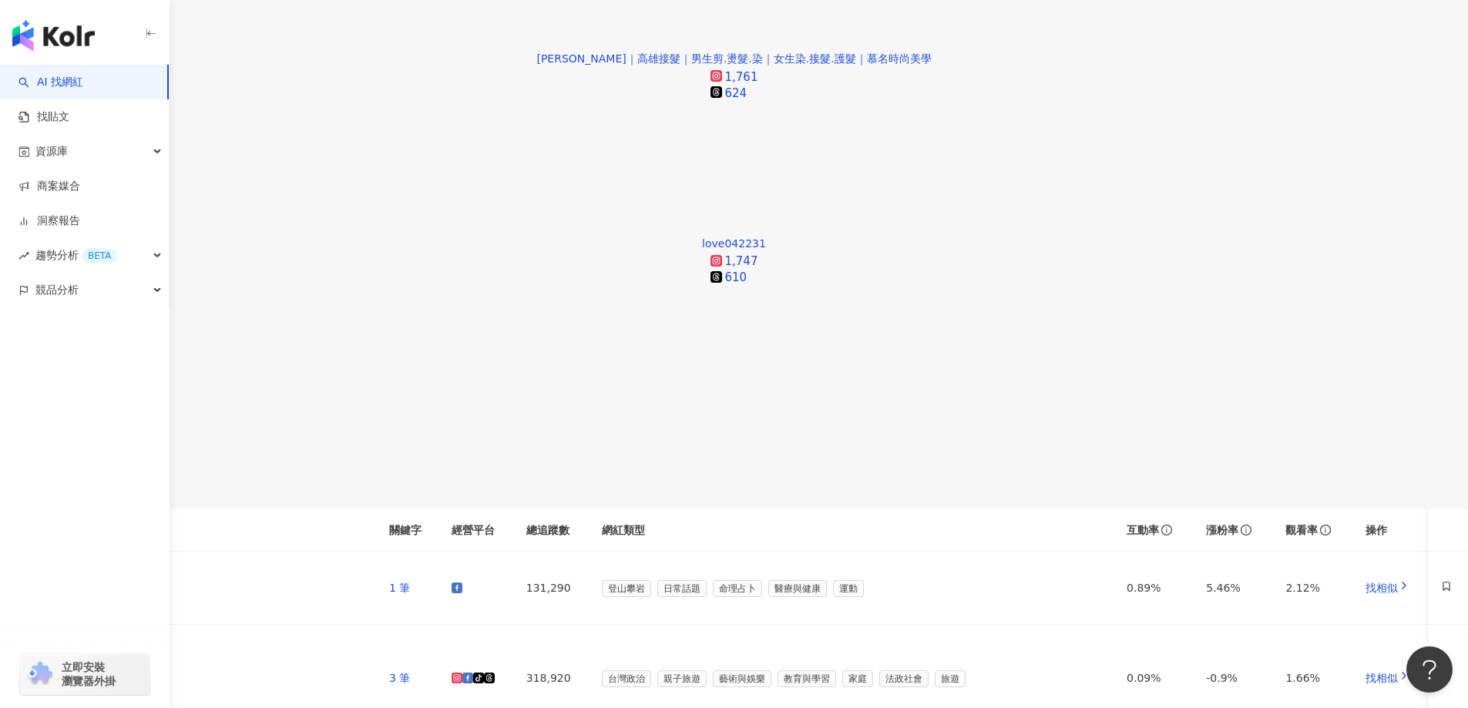
scroll to position [800, 0]
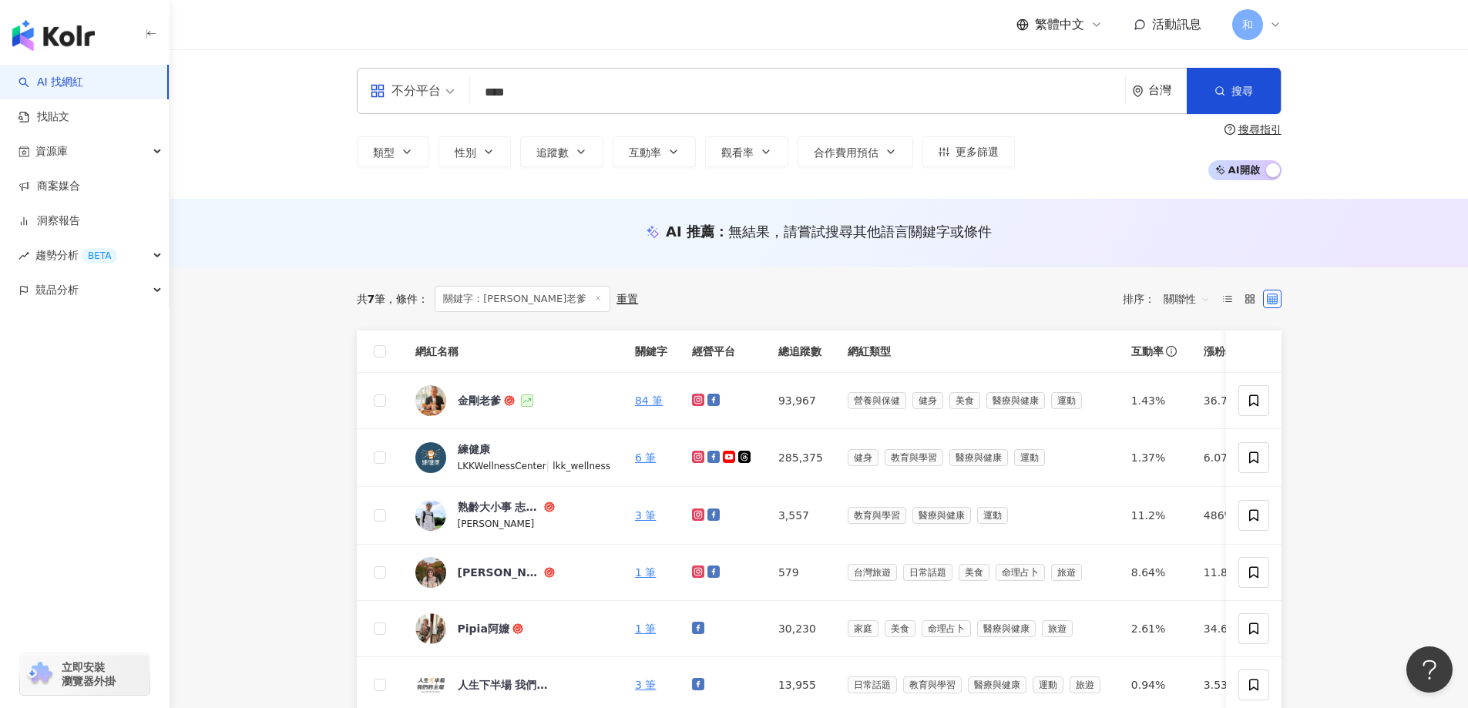
drag, startPoint x: 581, startPoint y: 92, endPoint x: 302, endPoint y: 89, distance: 279.0
click at [302, 89] on div "不分平台 [PERSON_NAME]老爹 **** 台灣 搜尋 類型 性別 追蹤數 互動率 觀看率 合作費用預估 更多篩選 搜尋指引 AI 開啟 AI 關閉" at bounding box center [819, 124] width 1299 height 150
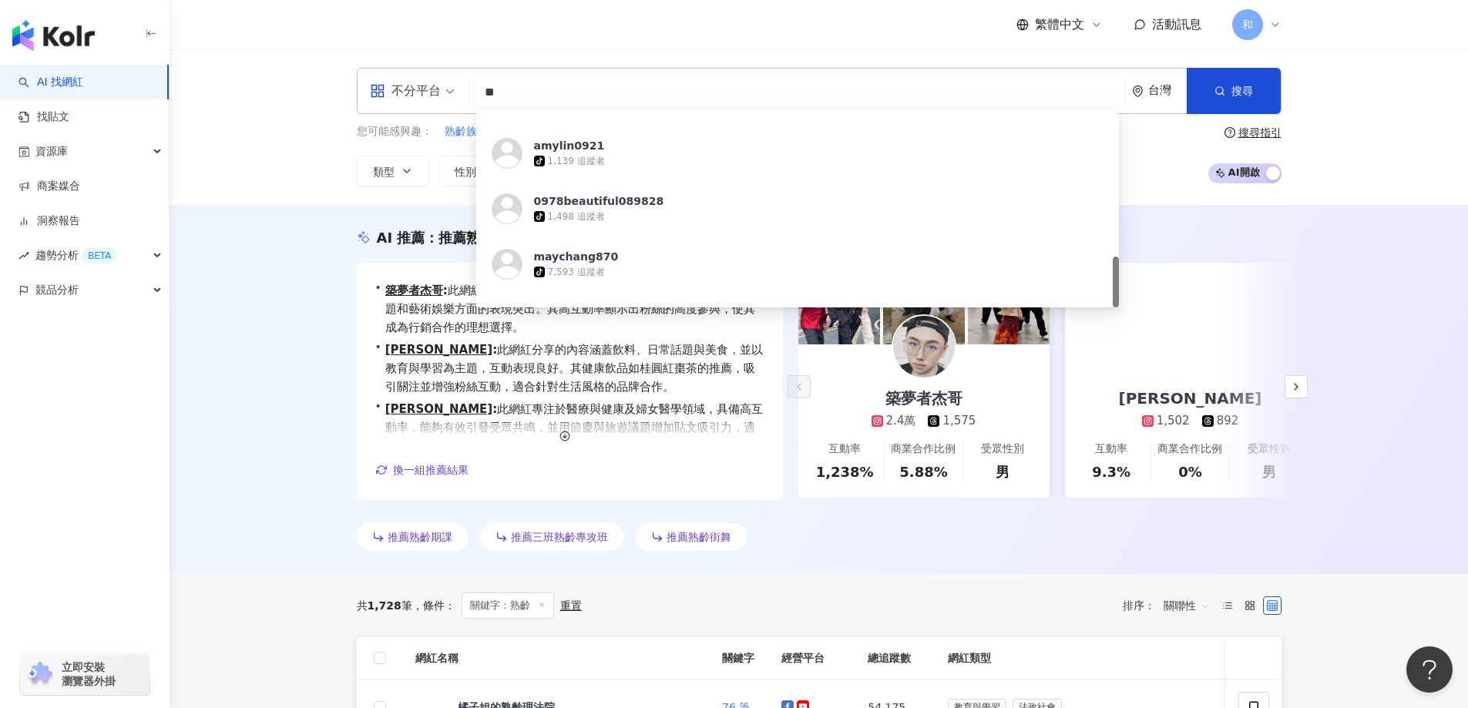
scroll to position [566, 0]
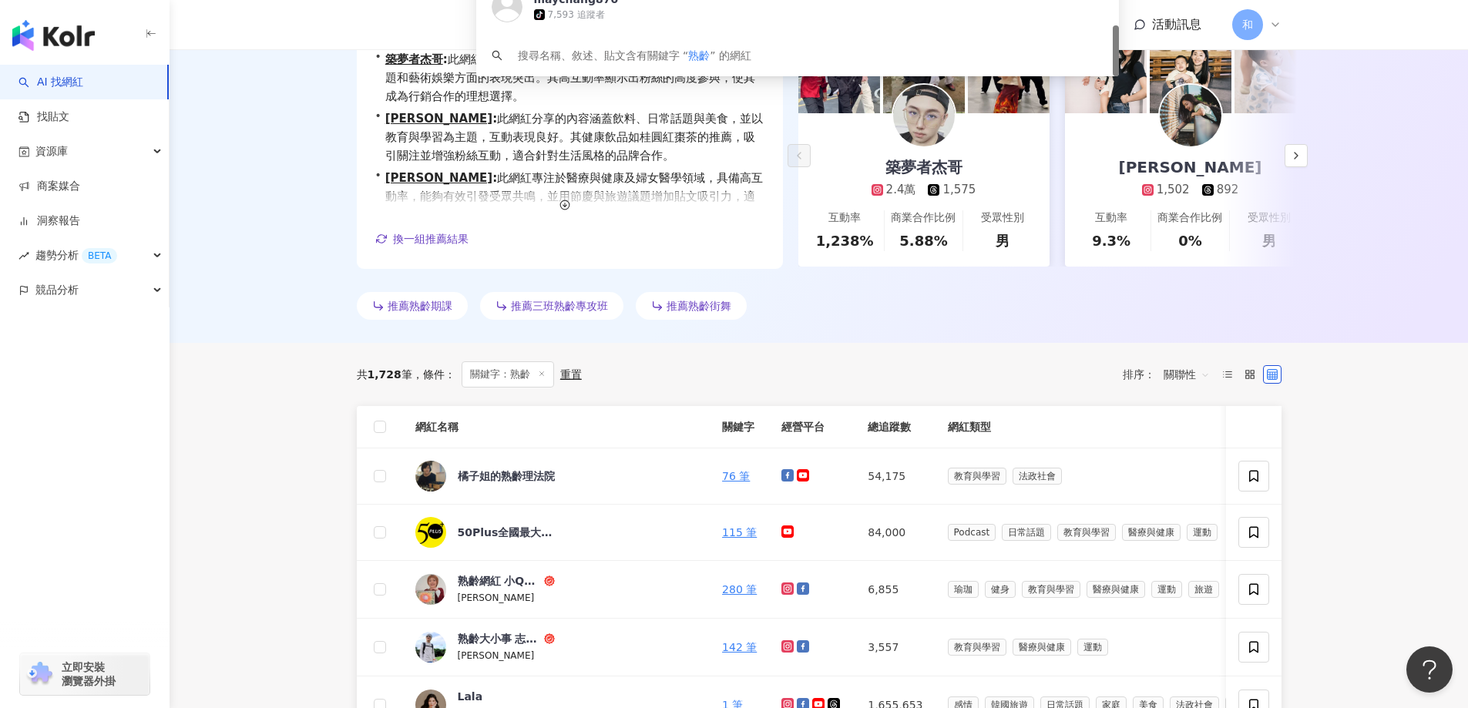
type input "**"
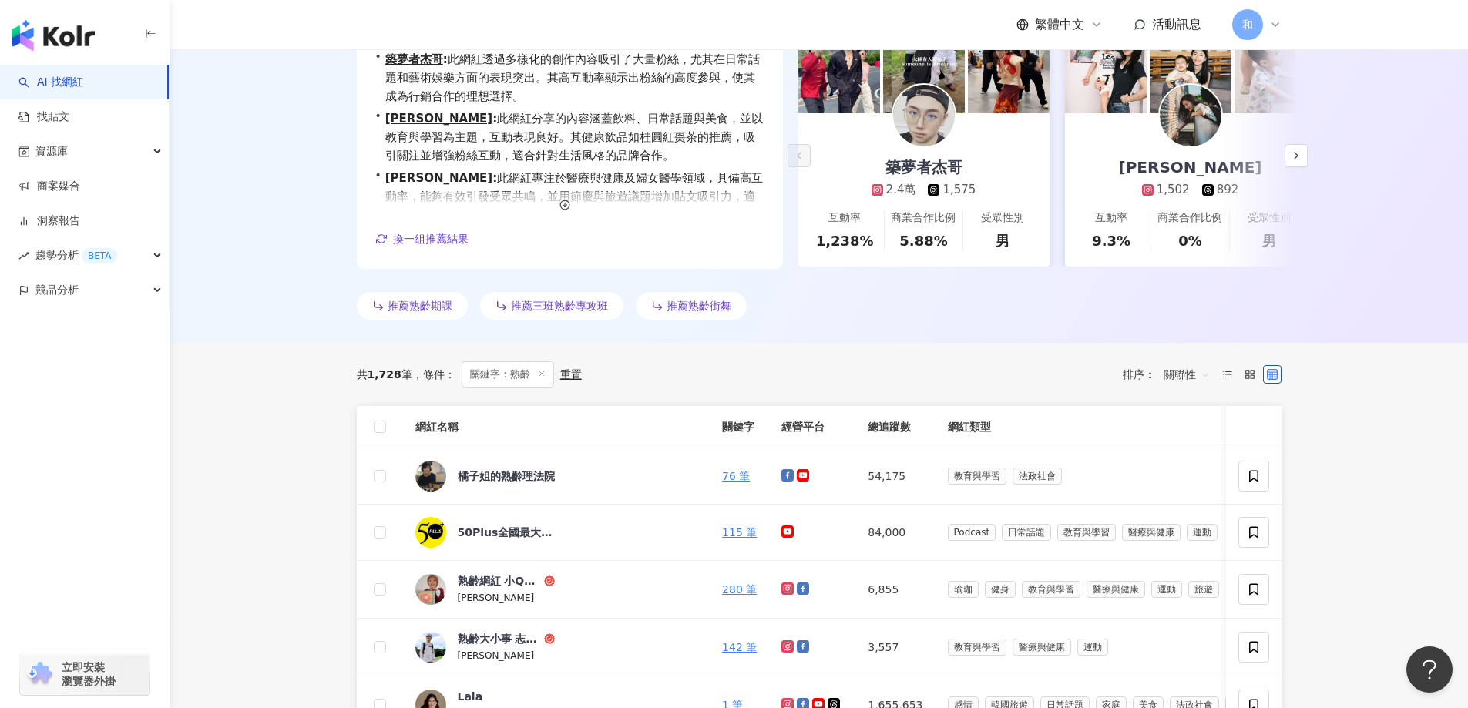
drag, startPoint x: 223, startPoint y: 320, endPoint x: 287, endPoint y: 294, distance: 69.8
click at [223, 318] on div "AI 推薦 ： 推薦熟齡網紅的網紅 • 築夢者[PERSON_NAME] : 此網紅透過多樣化的創作內容吸引了大量粉絲，尤其在日常話題和藝術娛樂方面的表現突出…" at bounding box center [819, 158] width 1299 height 369
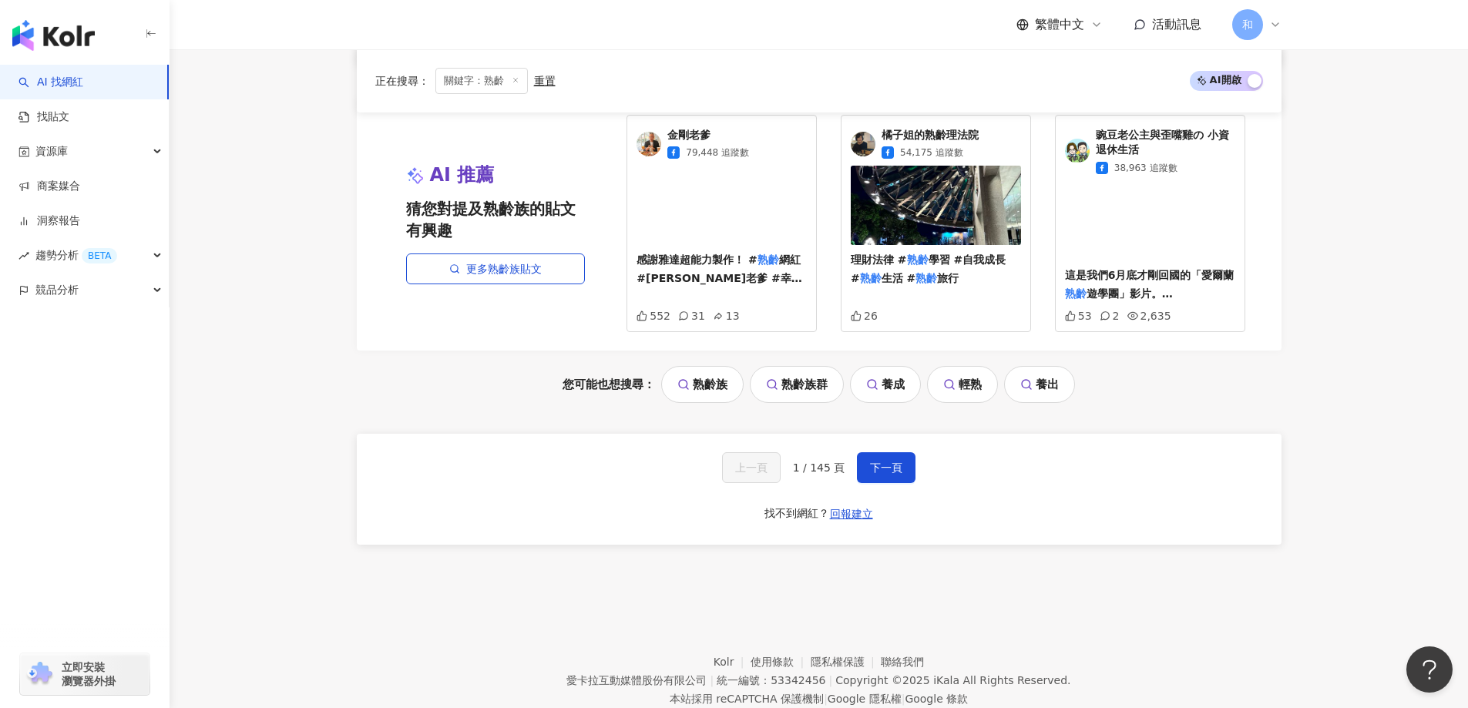
scroll to position [1310, 0]
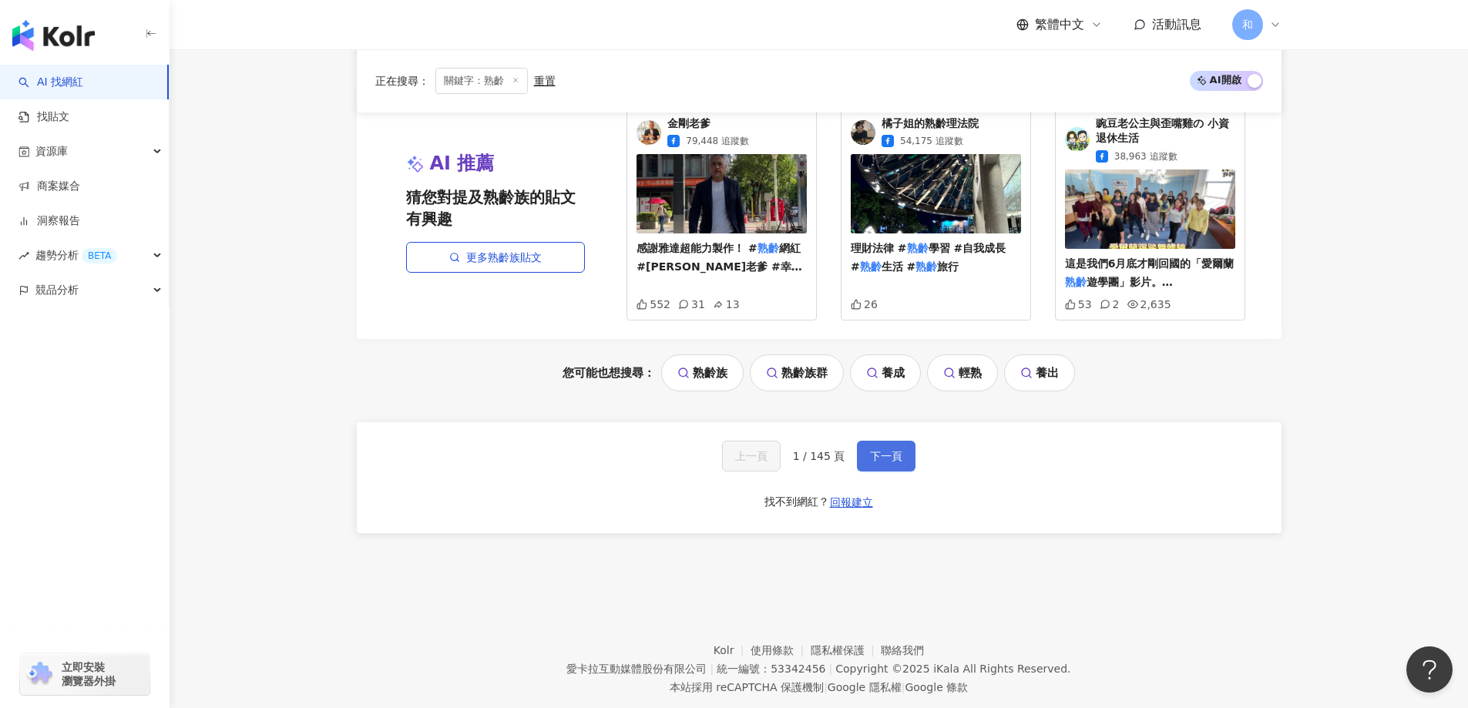
click at [872, 460] on button "下一頁" at bounding box center [886, 456] width 59 height 31
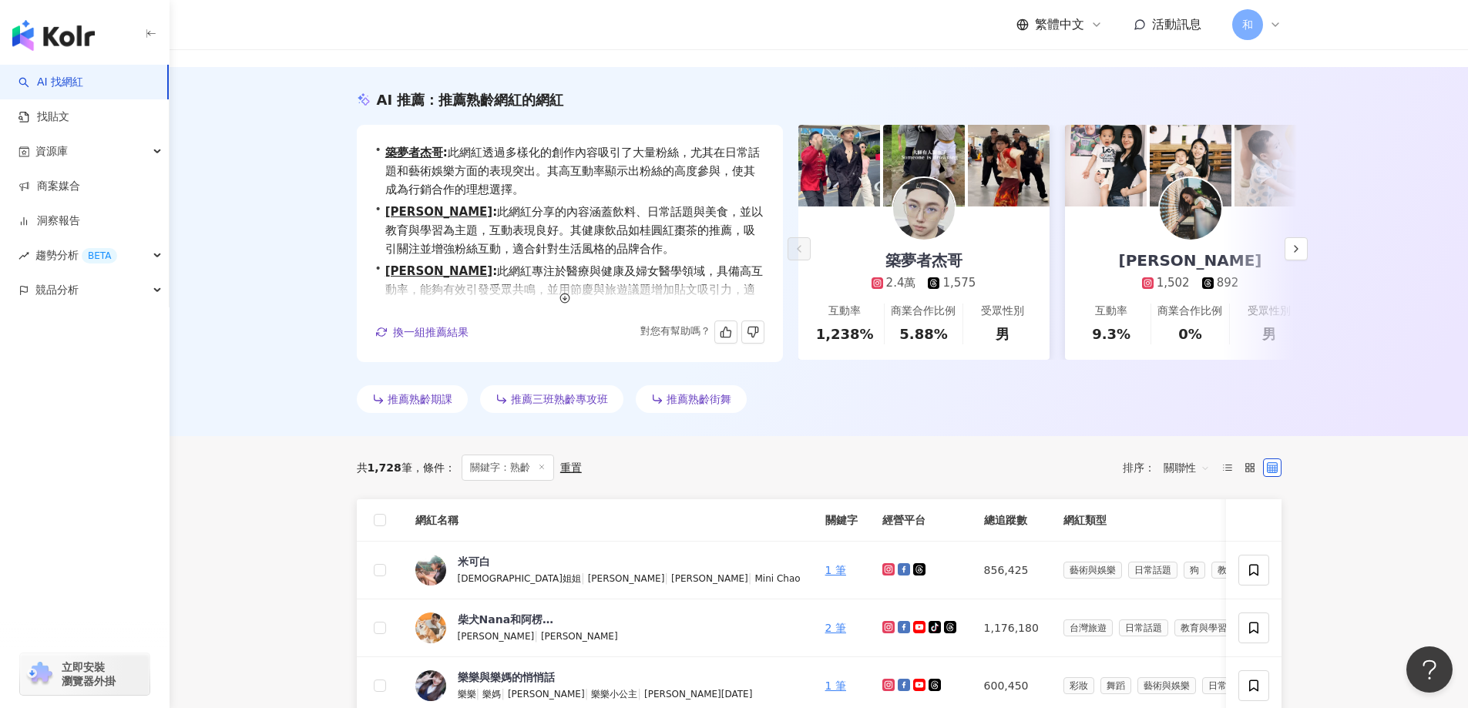
scroll to position [0, 0]
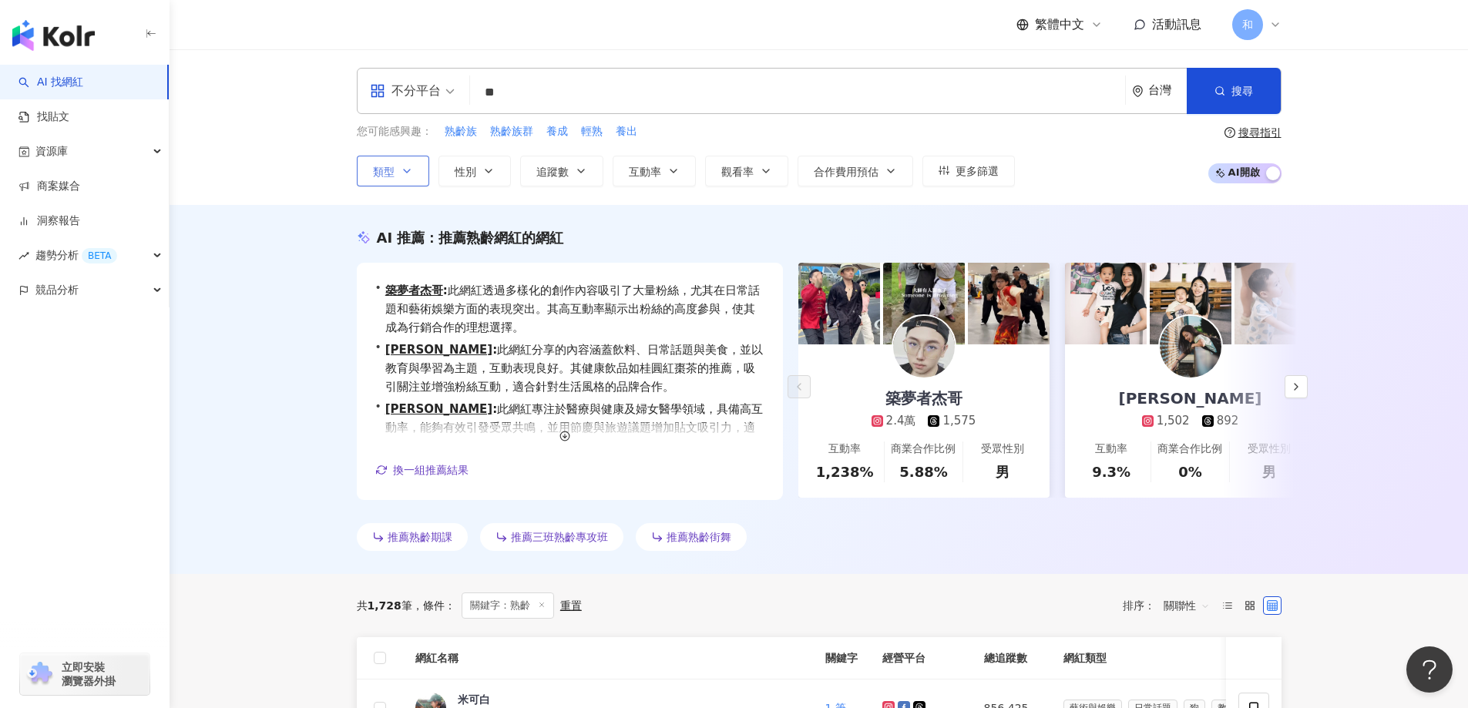
click at [381, 179] on button "類型" at bounding box center [393, 171] width 72 height 31
click at [459, 169] on span "性別" at bounding box center [466, 172] width 22 height 12
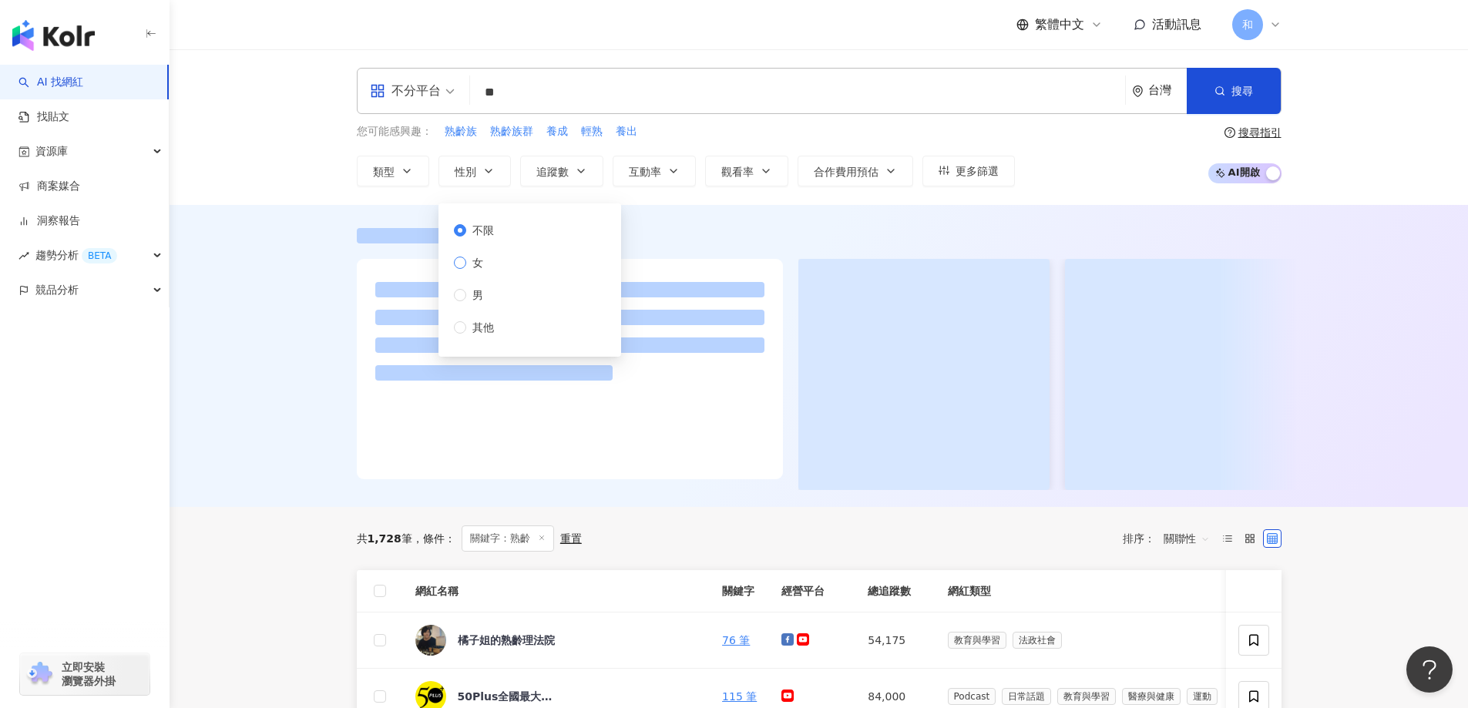
click at [467, 259] on span "女" at bounding box center [477, 262] width 23 height 17
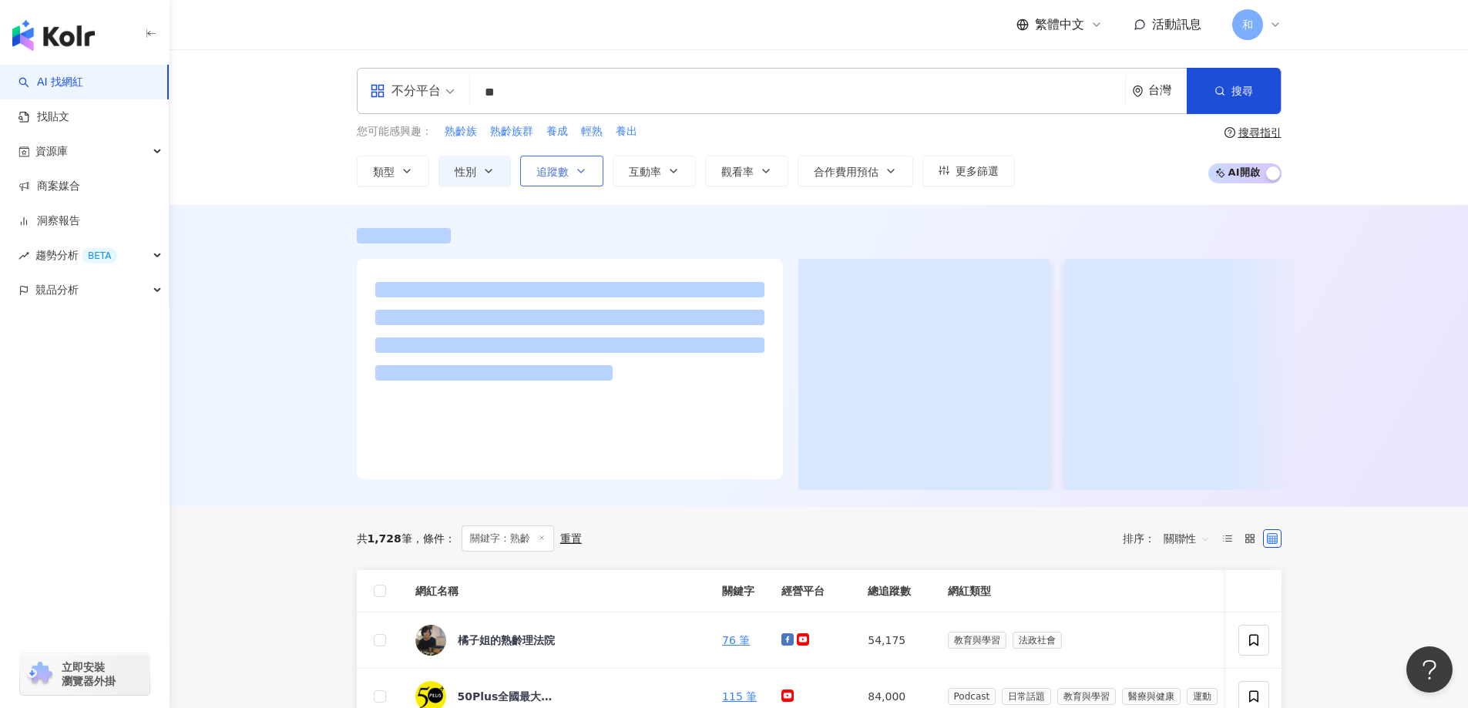
click at [563, 161] on button "追蹤數" at bounding box center [561, 171] width 83 height 31
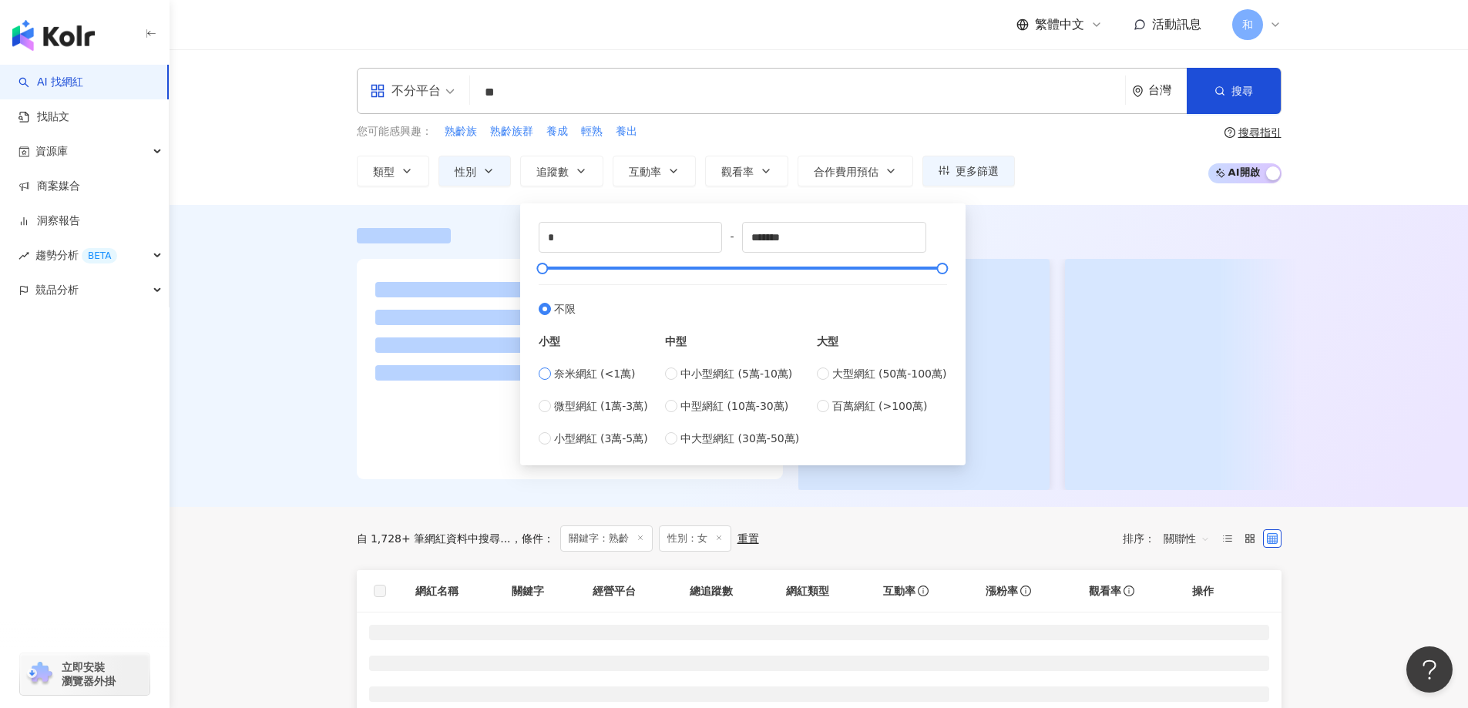
click at [559, 373] on span "奈米網紅 (<1萬)" at bounding box center [595, 373] width 82 height 17
type input "****"
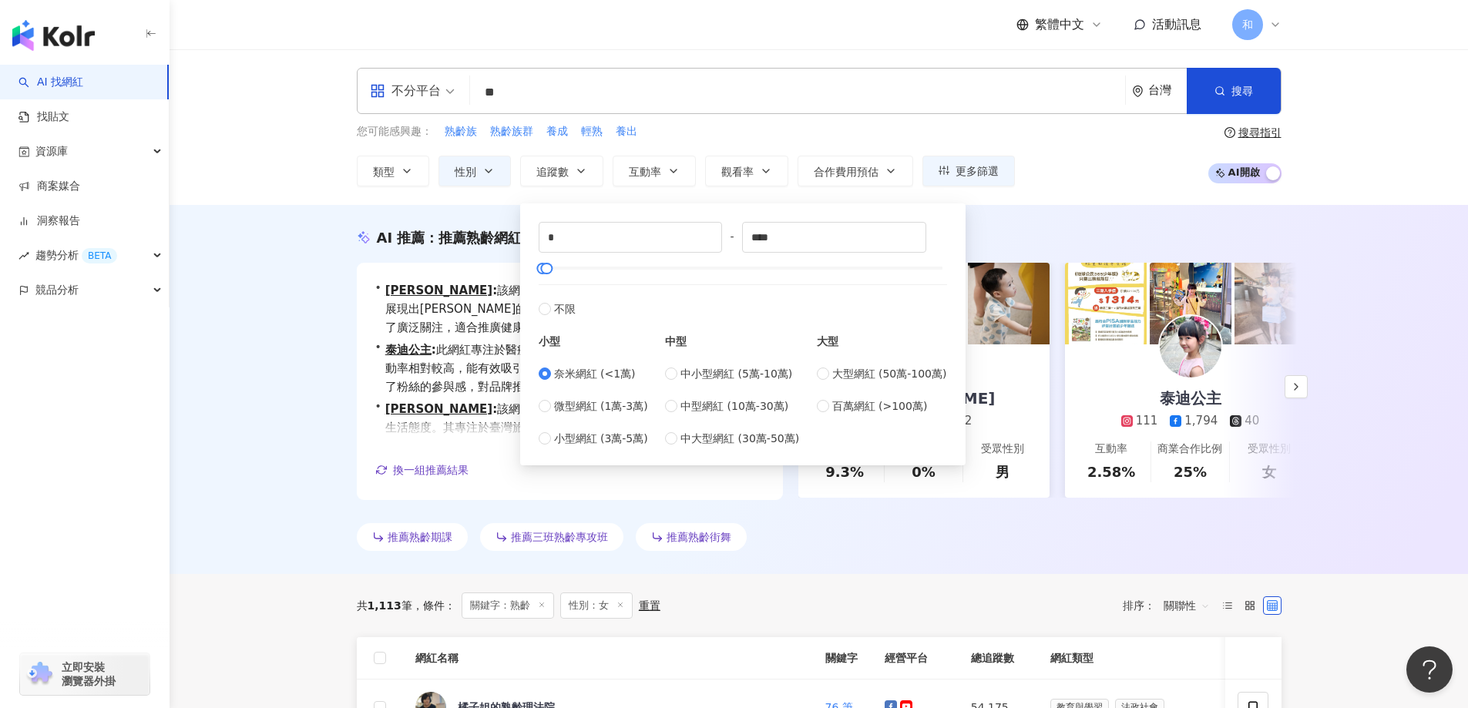
click at [277, 276] on div "AI 推薦 ： 推薦熟齡網紅的網紅 • [PERSON_NAME]: 該網紅專注於教育與學習內容，互動率高達13%，展現出[PERSON_NAME]的影響力。…" at bounding box center [819, 389] width 1299 height 369
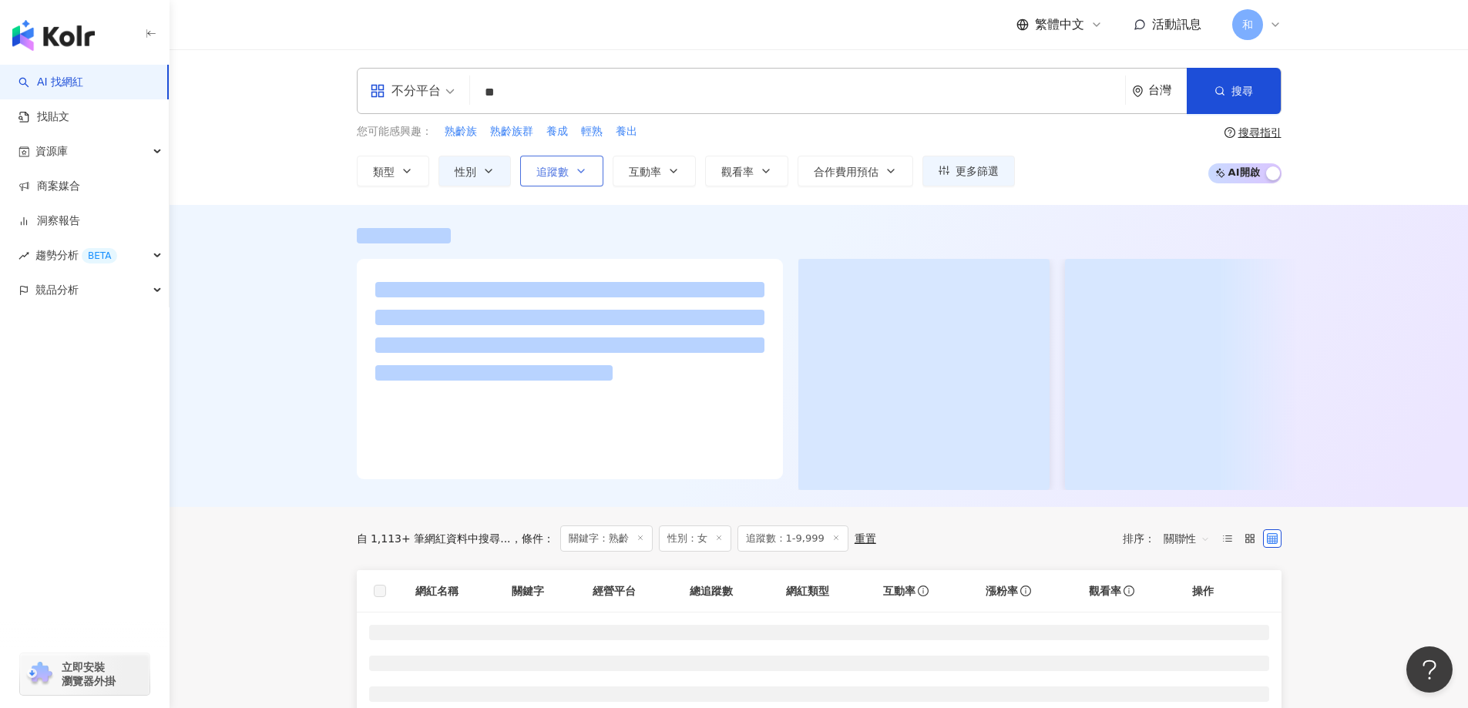
click at [560, 172] on span "追蹤數" at bounding box center [552, 172] width 32 height 12
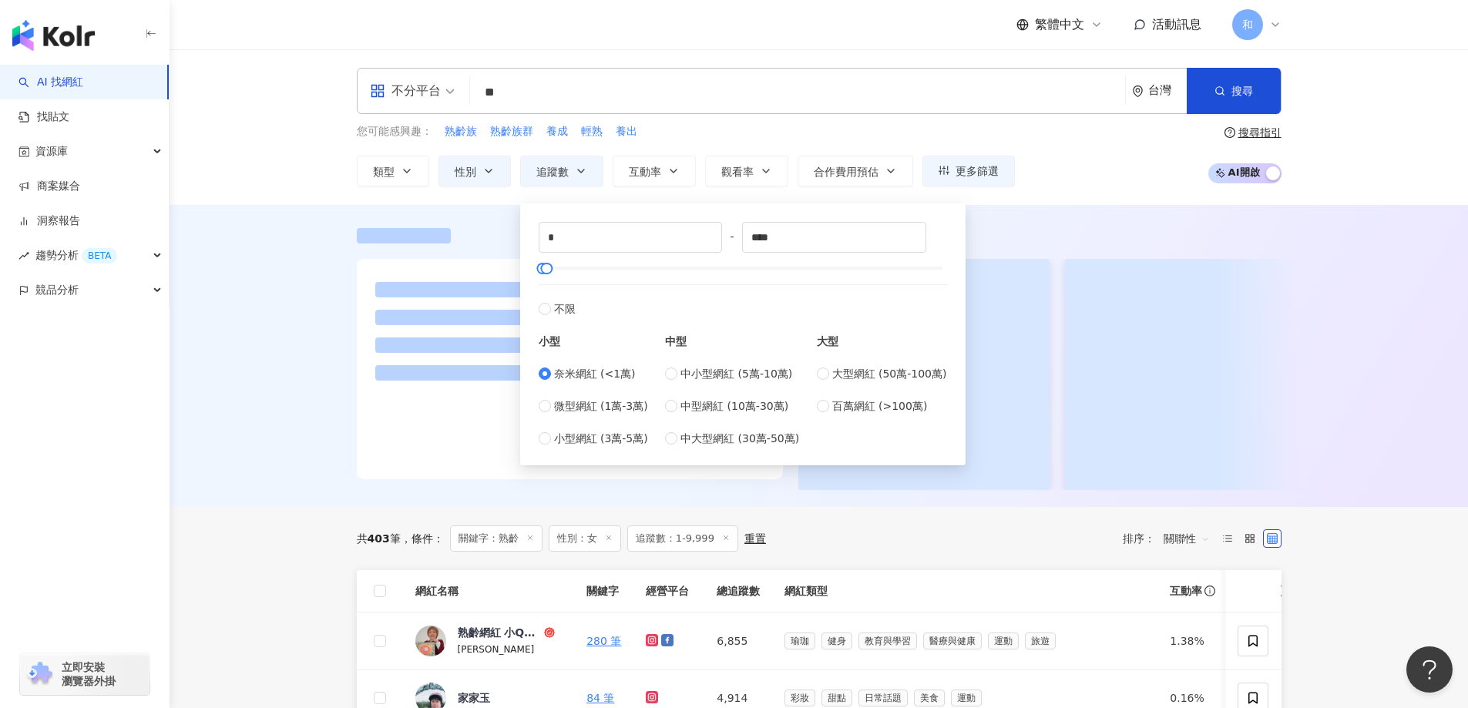
click at [217, 354] on div at bounding box center [819, 356] width 1299 height 302
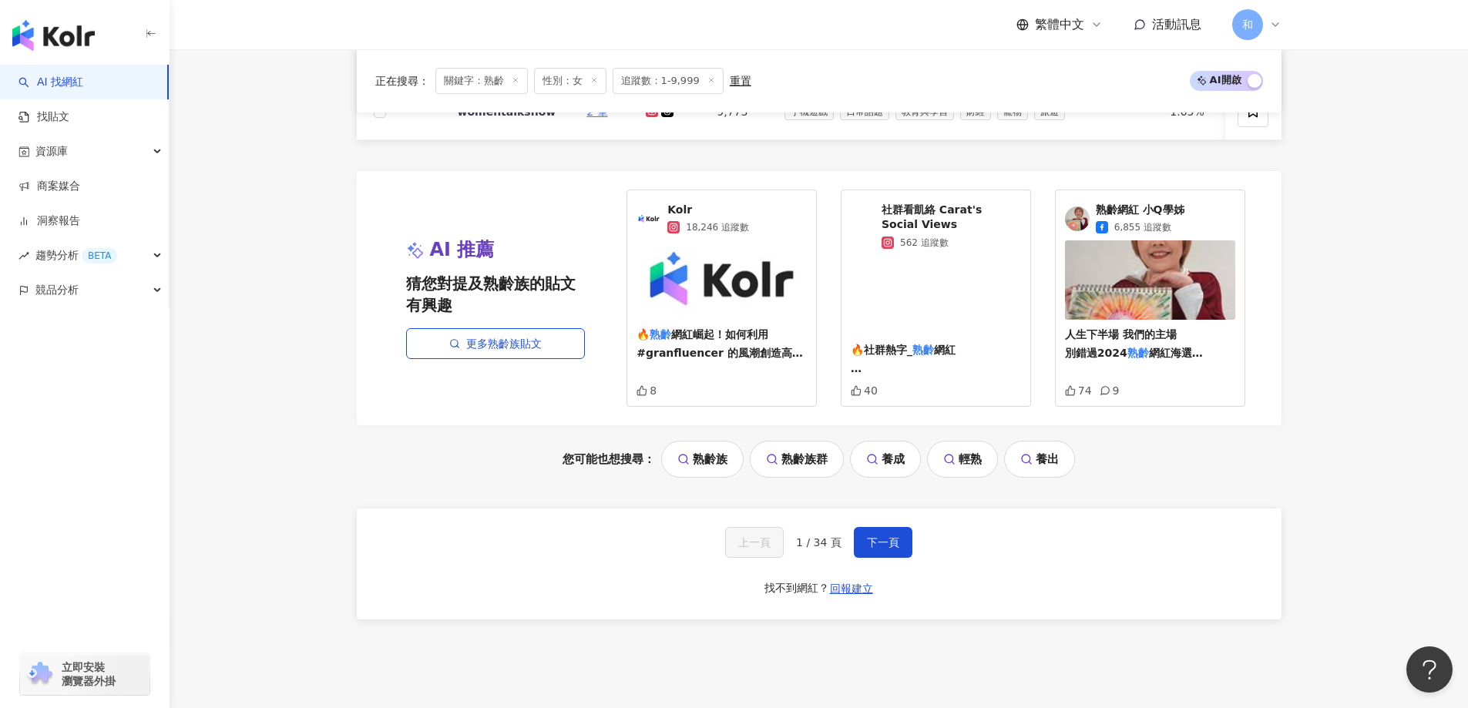
scroll to position [1233, 0]
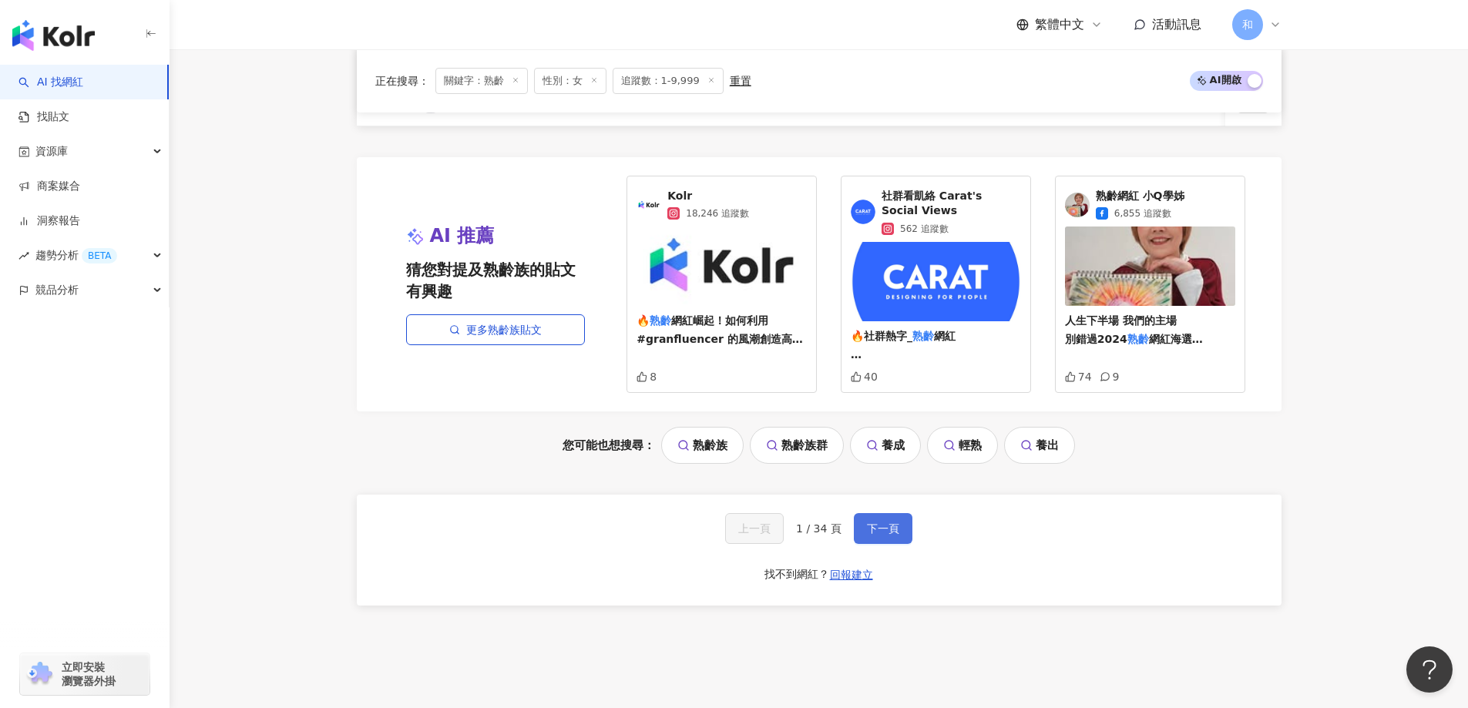
click at [888, 535] on span "下一頁" at bounding box center [883, 528] width 32 height 12
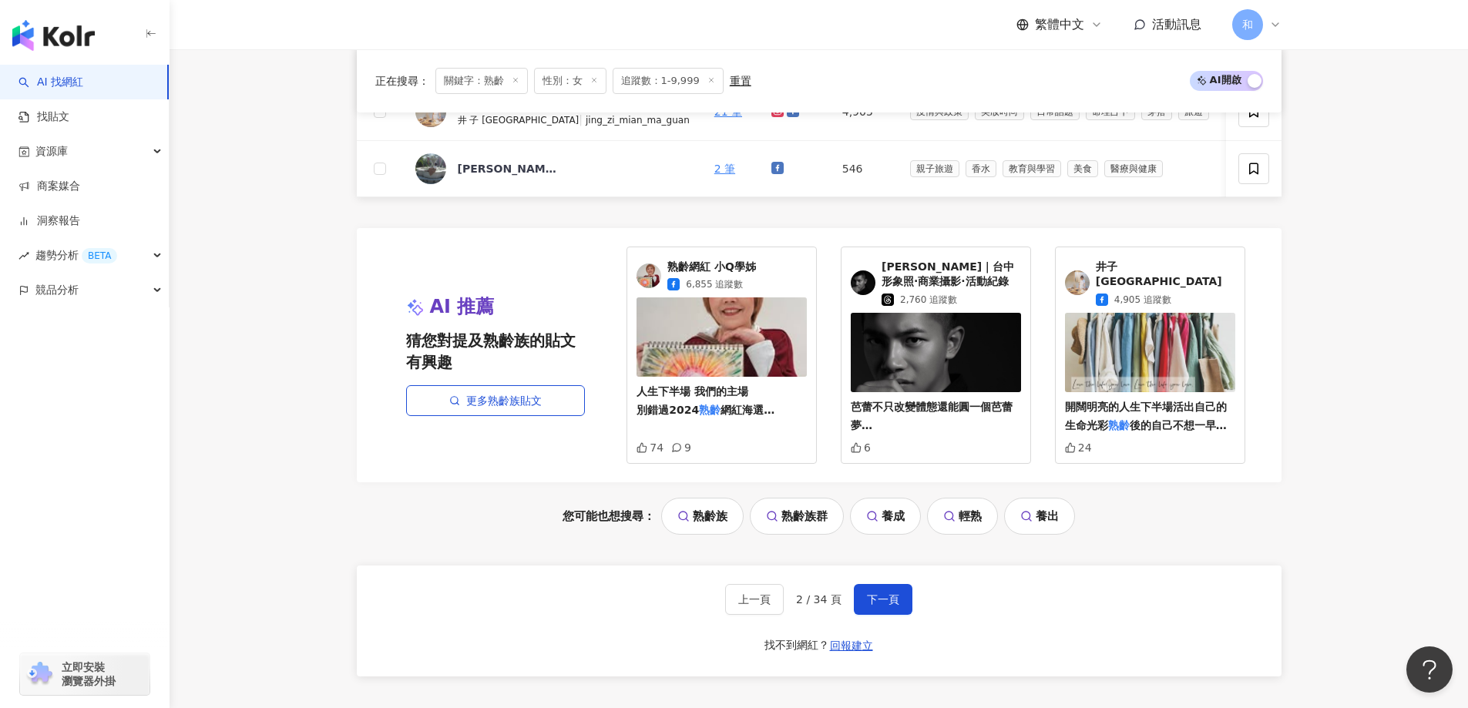
scroll to position [1310, 0]
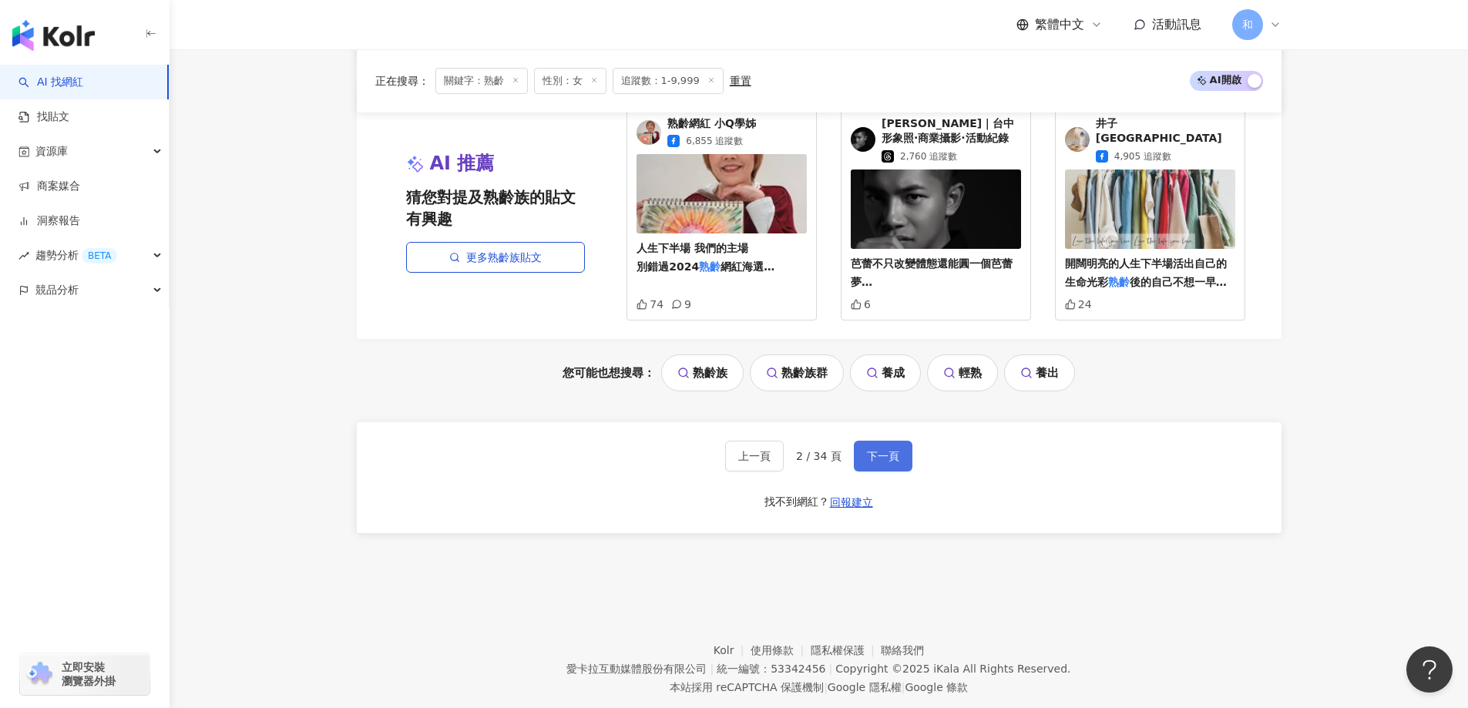
click at [896, 472] on button "下一頁" at bounding box center [883, 456] width 59 height 31
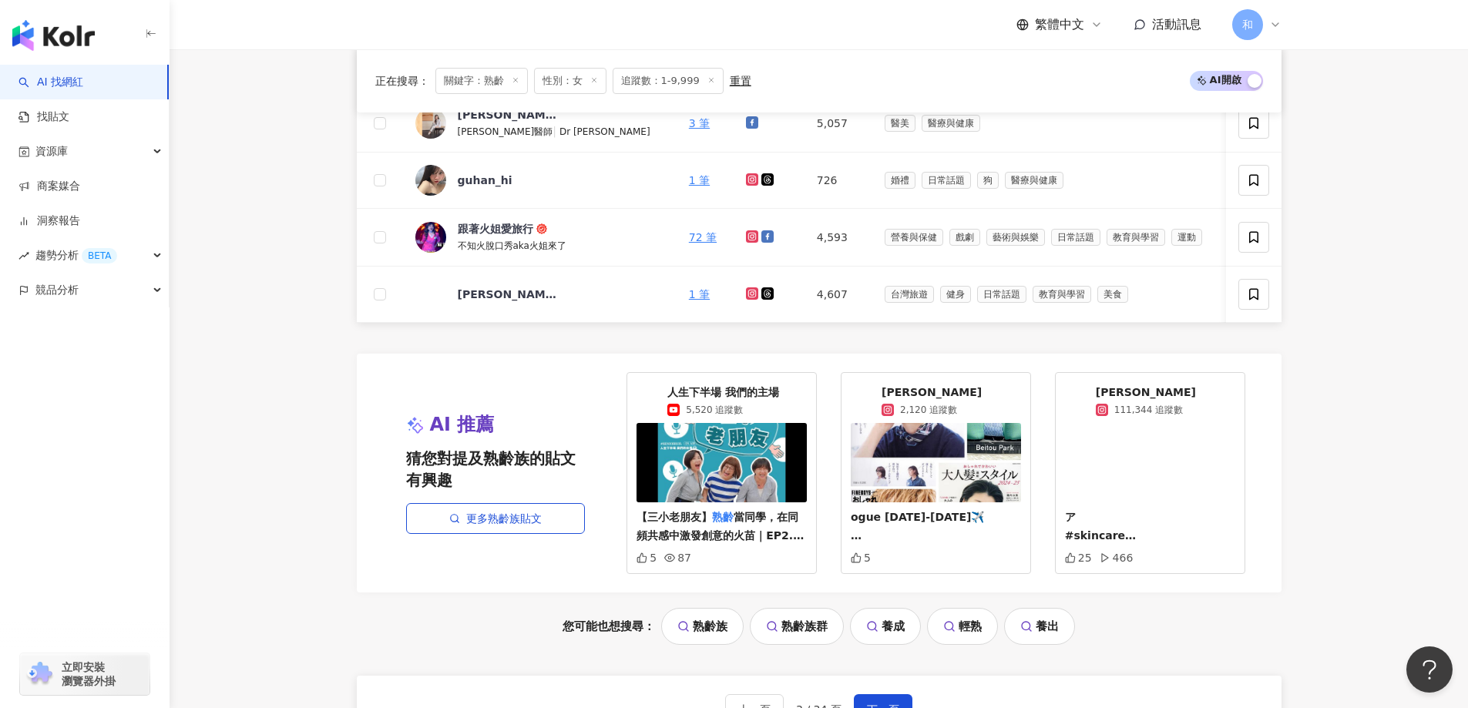
scroll to position [1079, 0]
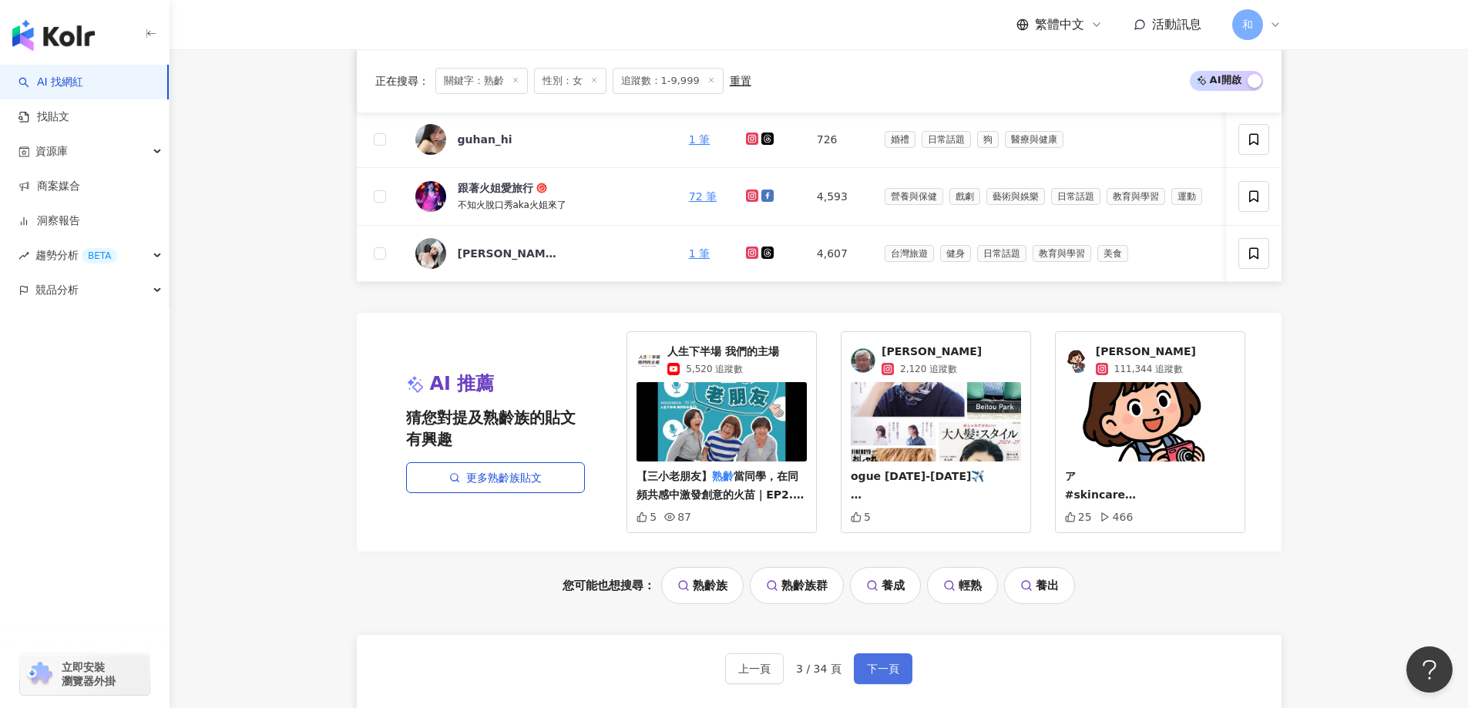
click at [886, 673] on button "下一頁" at bounding box center [883, 668] width 59 height 31
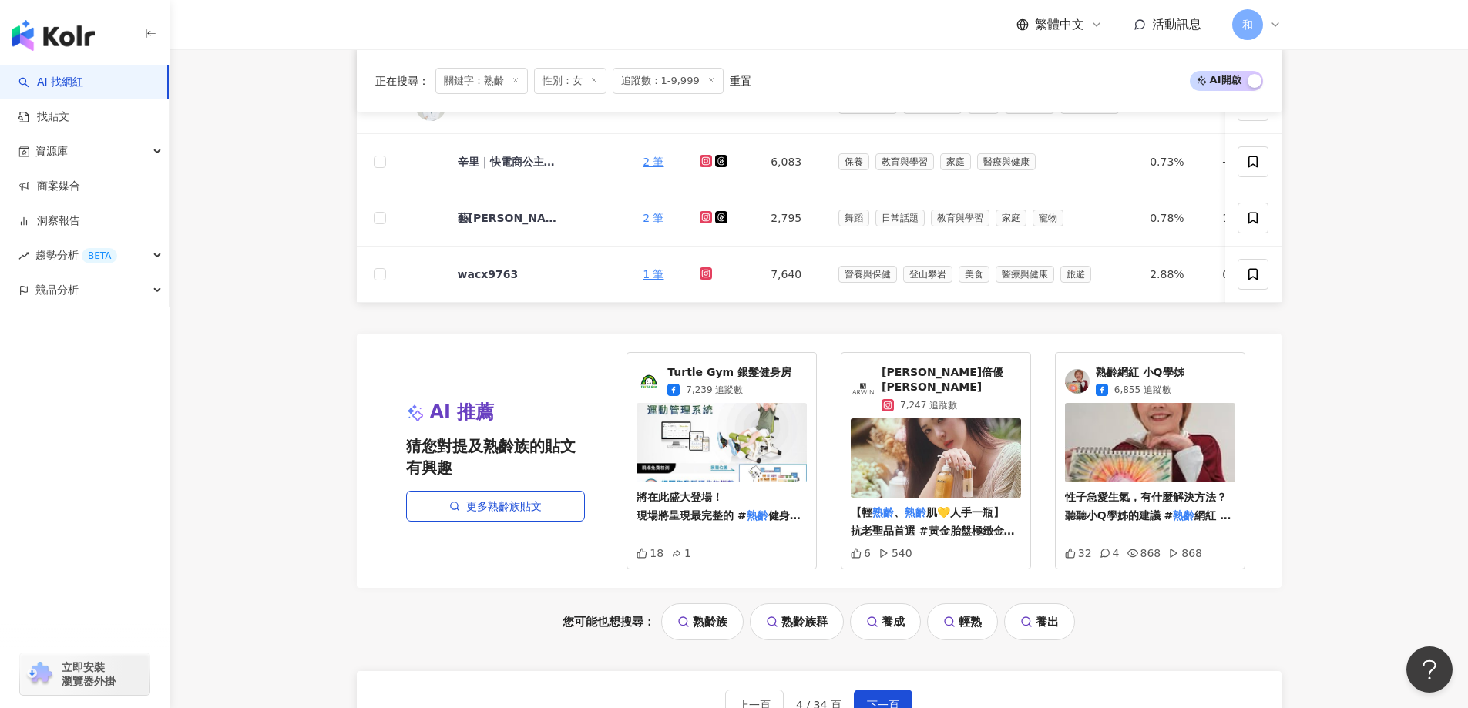
scroll to position [1251, 0]
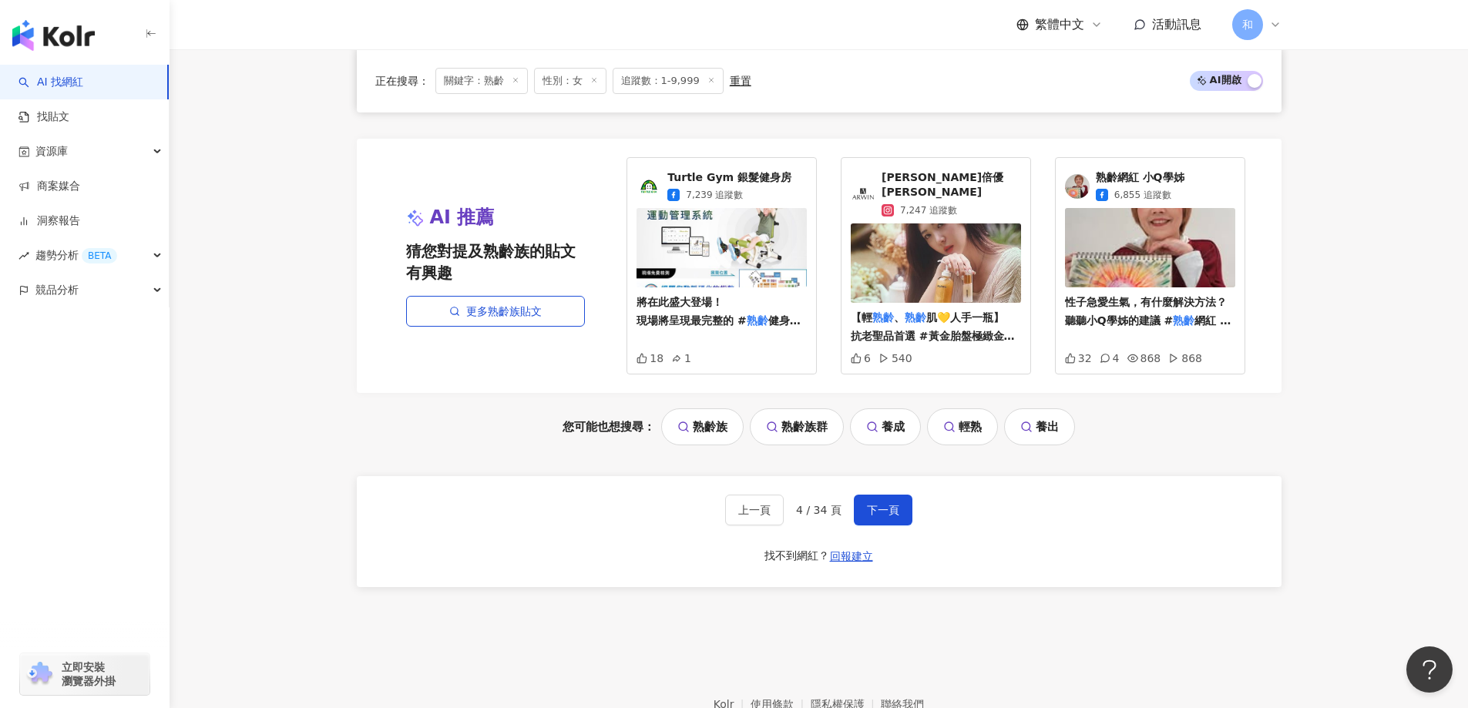
click at [891, 488] on div "上一頁 4 / 34 頁 下一頁 找不到網紅？ 回報建立" at bounding box center [819, 531] width 925 height 111
click at [909, 512] on button "下一頁" at bounding box center [883, 510] width 59 height 31
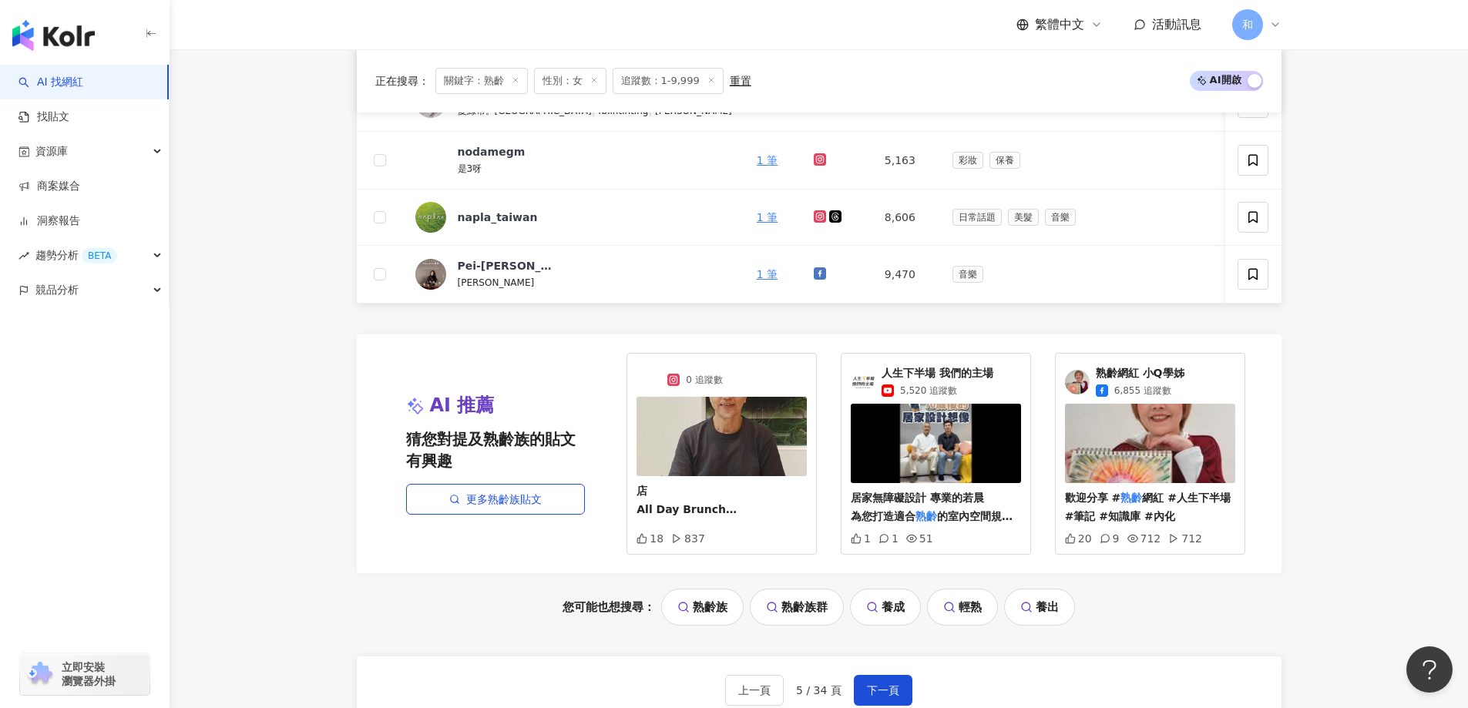
scroll to position [1097, 0]
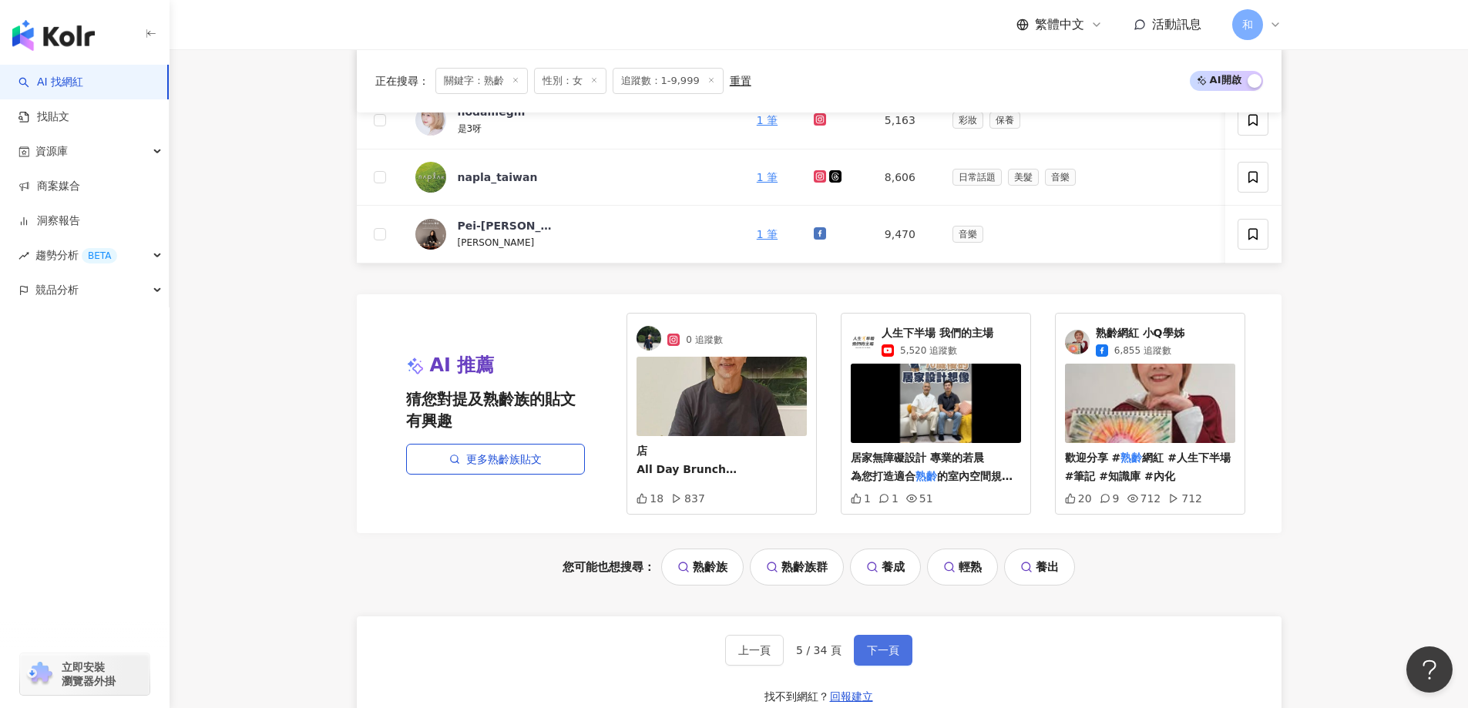
click at [906, 666] on button "下一頁" at bounding box center [883, 650] width 59 height 31
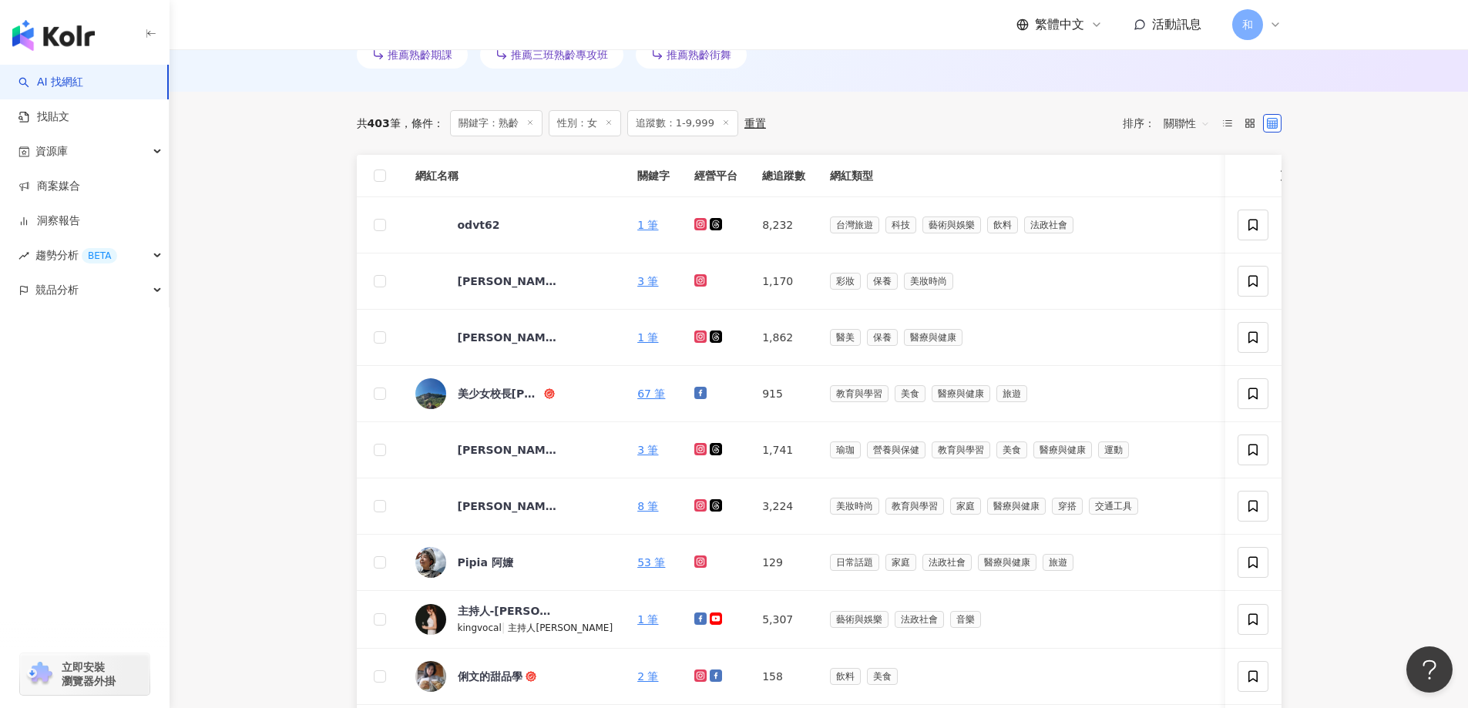
scroll to position [712, 0]
